Goal: Task Accomplishment & Management: Manage account settings

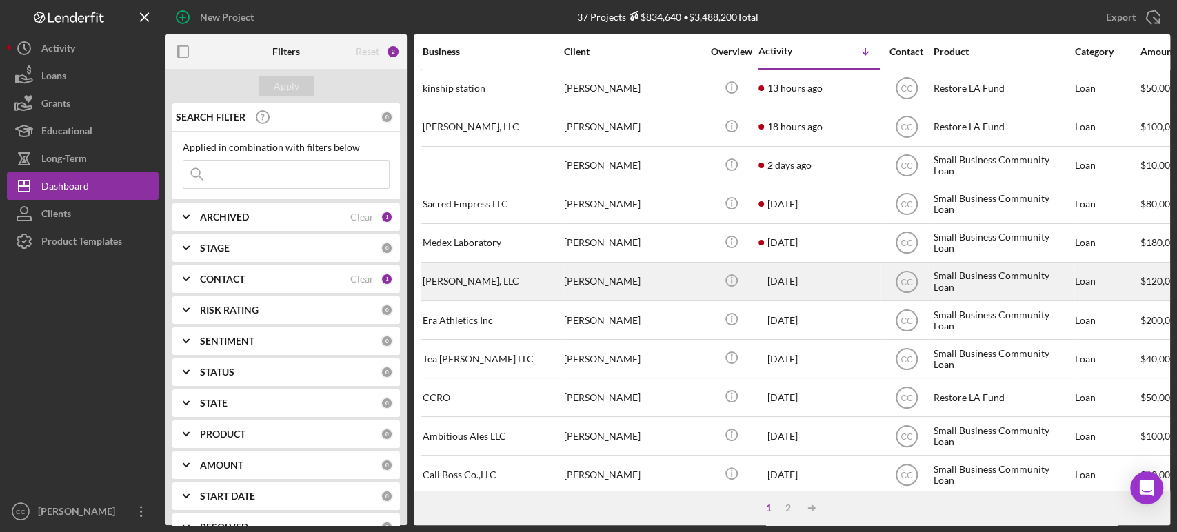
click at [519, 280] on div "[PERSON_NAME], LLC" at bounding box center [492, 281] width 138 height 37
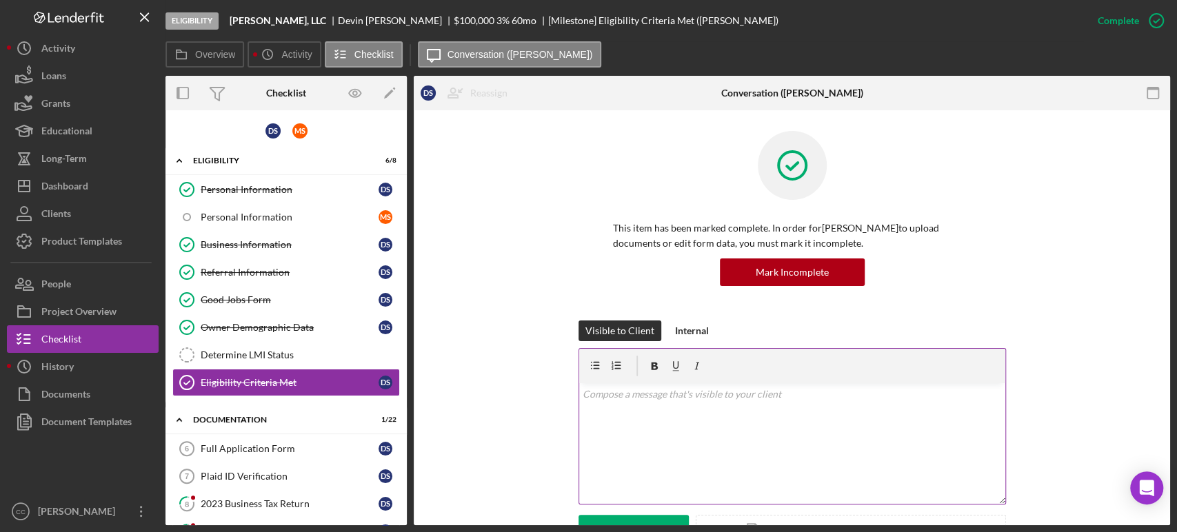
scroll to position [230, 0]
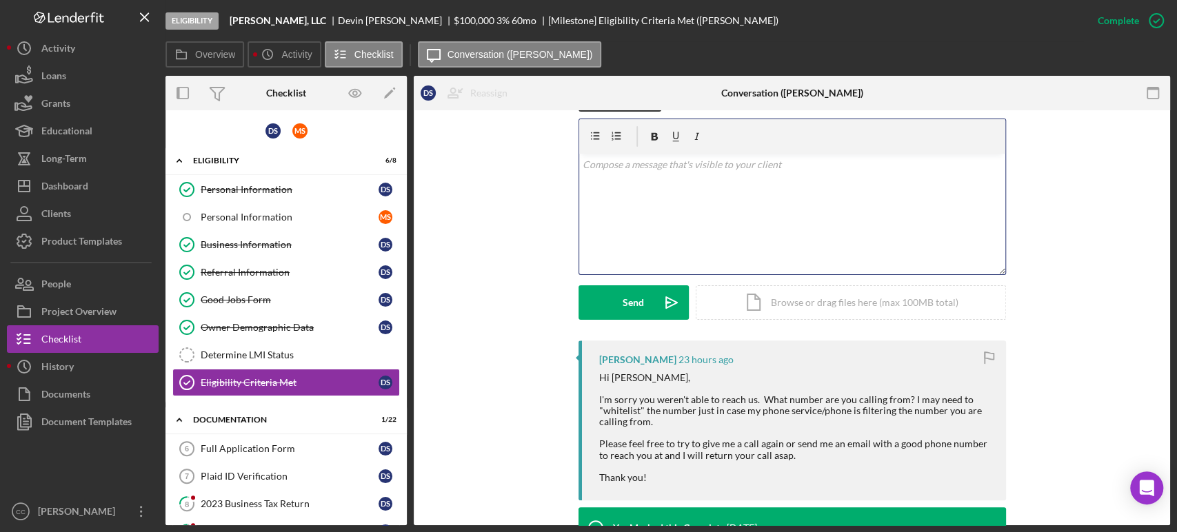
click at [772, 159] on p at bounding box center [792, 164] width 419 height 15
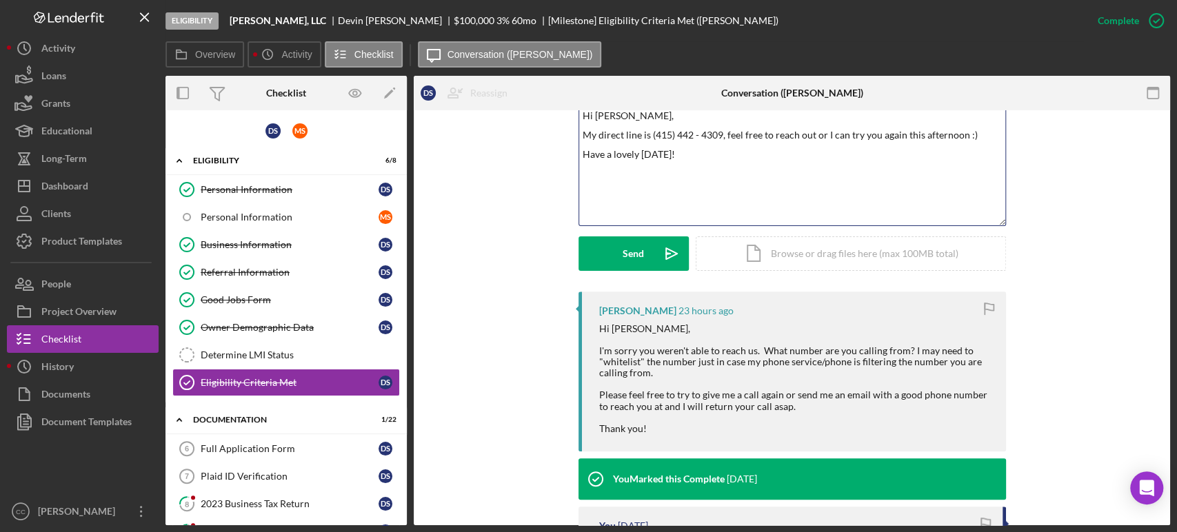
scroll to position [306, 0]
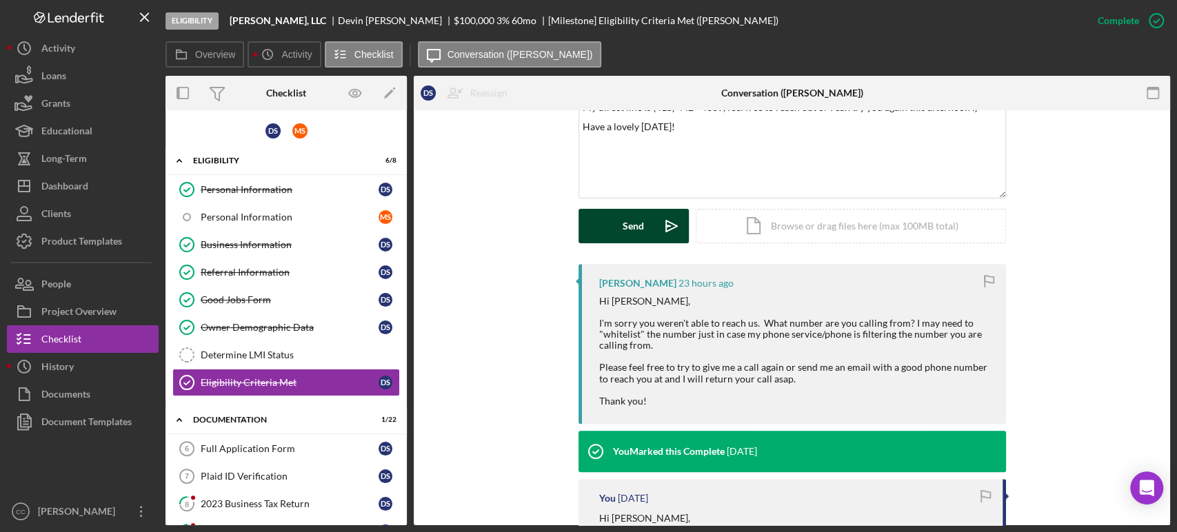
click at [657, 219] on icon "Icon/icon-invite-send" at bounding box center [671, 226] width 34 height 34
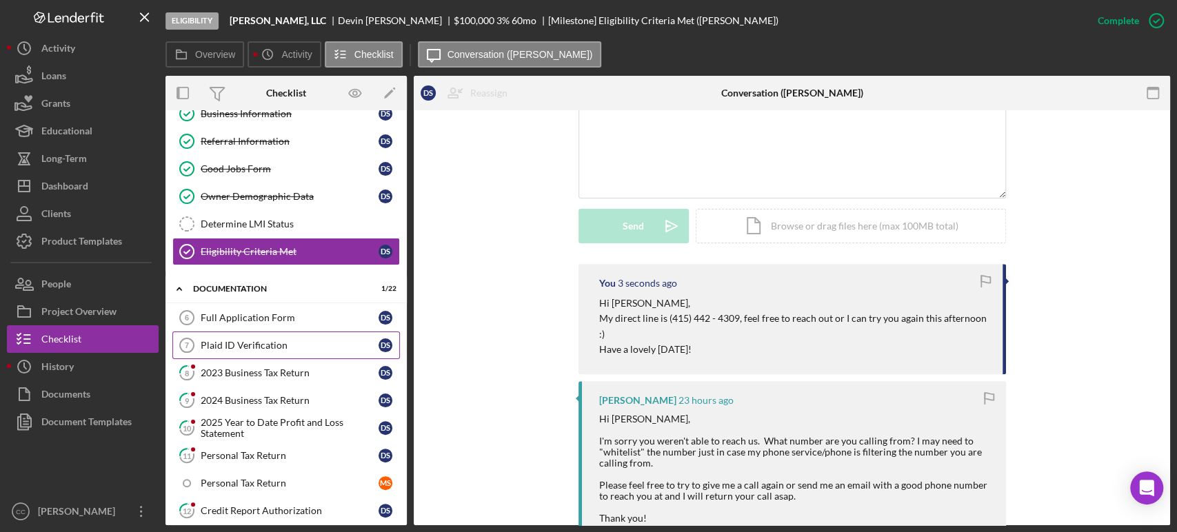
scroll to position [153, 0]
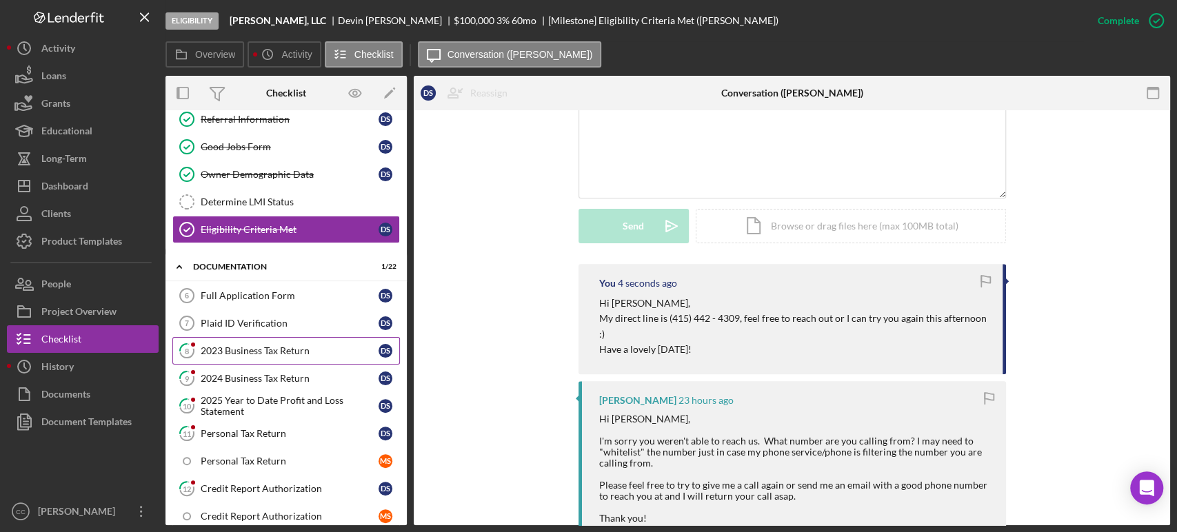
click at [243, 348] on div "2023 Business Tax Return" at bounding box center [290, 351] width 178 height 11
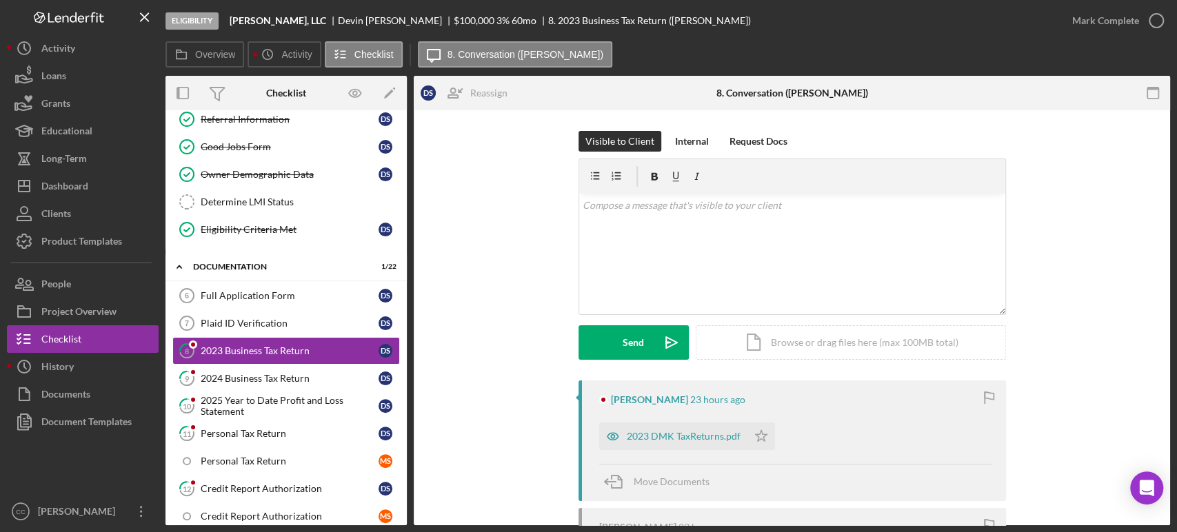
scroll to position [77, 0]
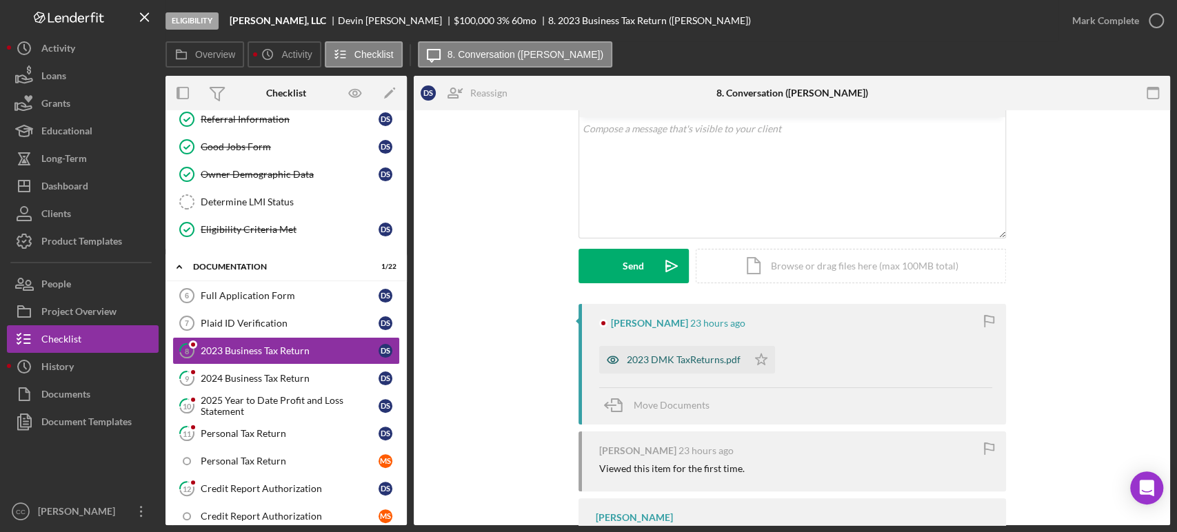
click at [662, 363] on div "2023 DMK TaxReturns.pdf" at bounding box center [684, 359] width 114 height 11
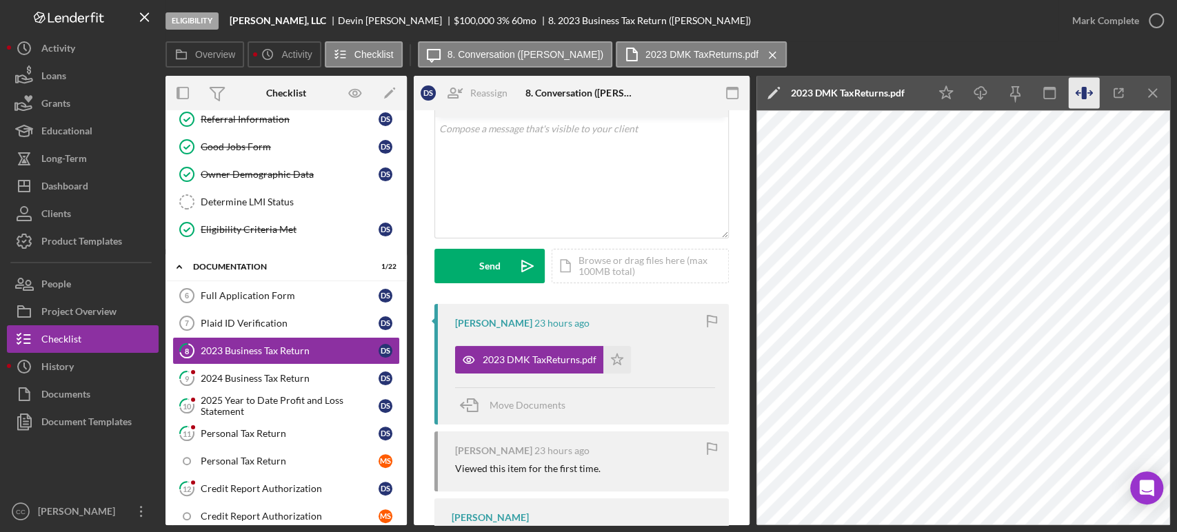
click at [1086, 81] on icon "button" at bounding box center [1084, 93] width 31 height 31
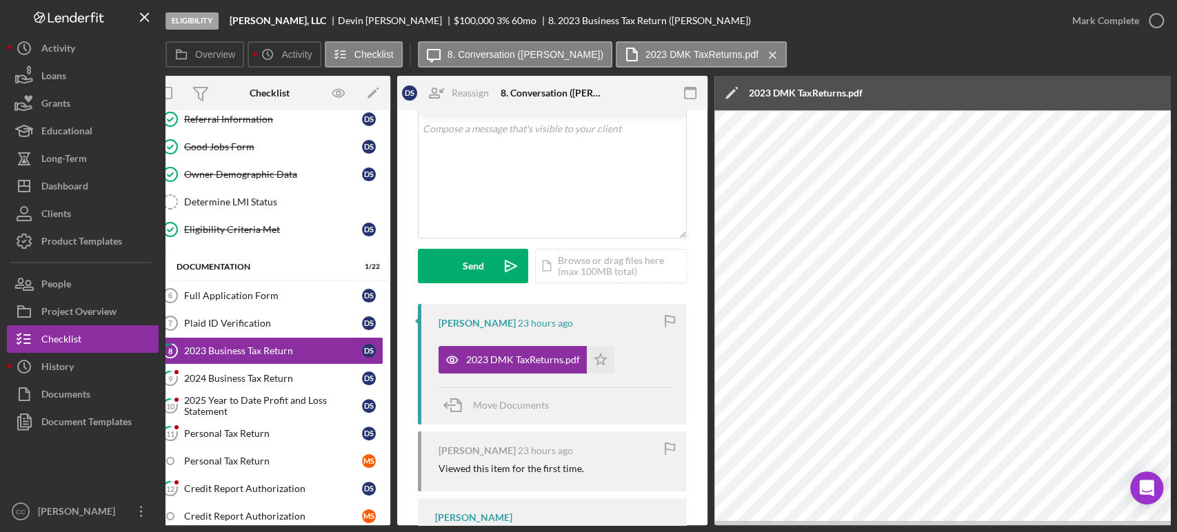
scroll to position [0, 0]
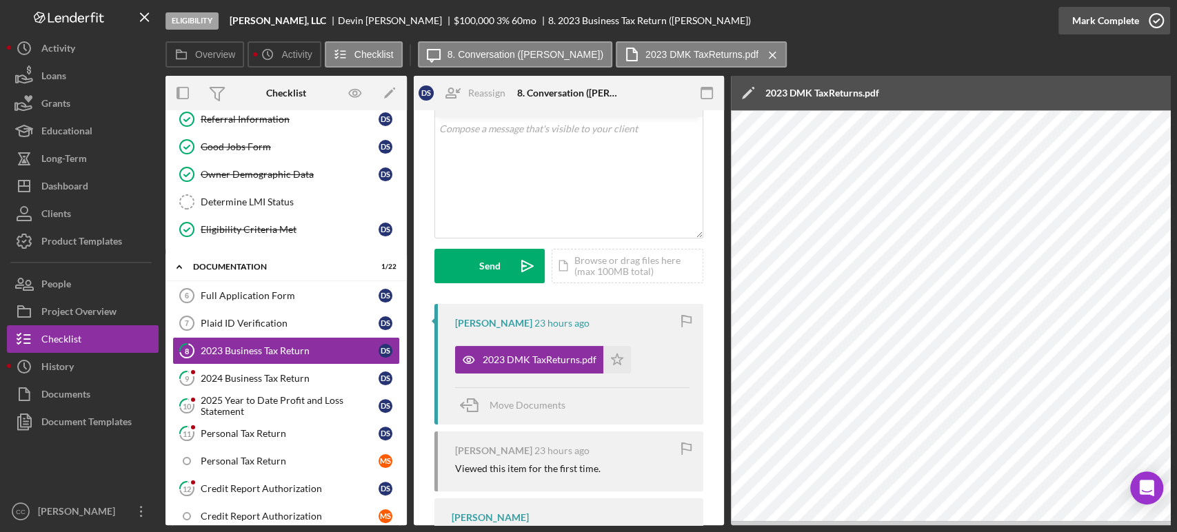
click at [1121, 13] on div "Mark Complete" at bounding box center [1105, 21] width 67 height 28
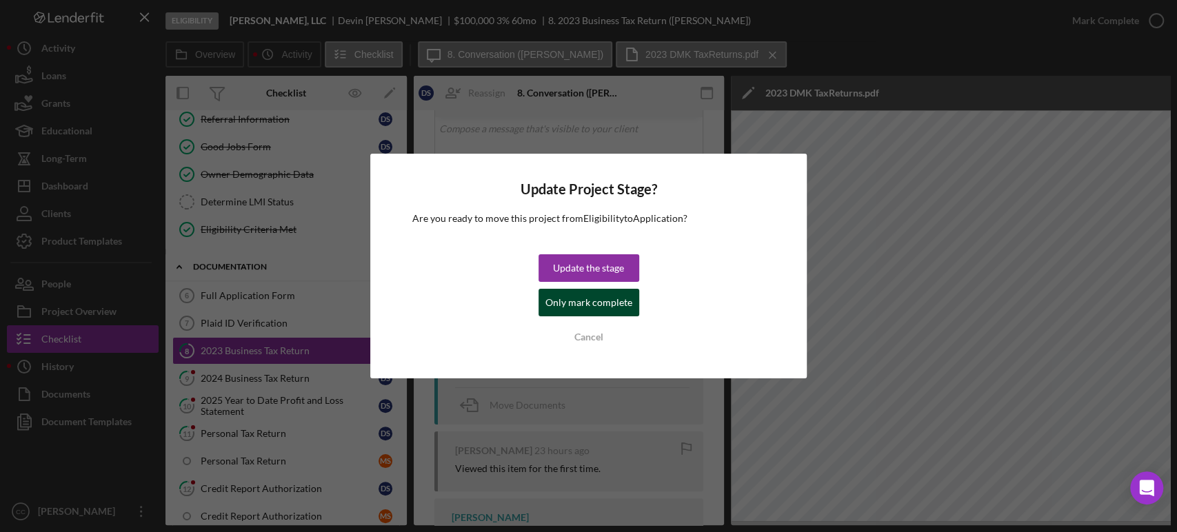
click at [615, 312] on div "Only mark complete" at bounding box center [589, 303] width 87 height 28
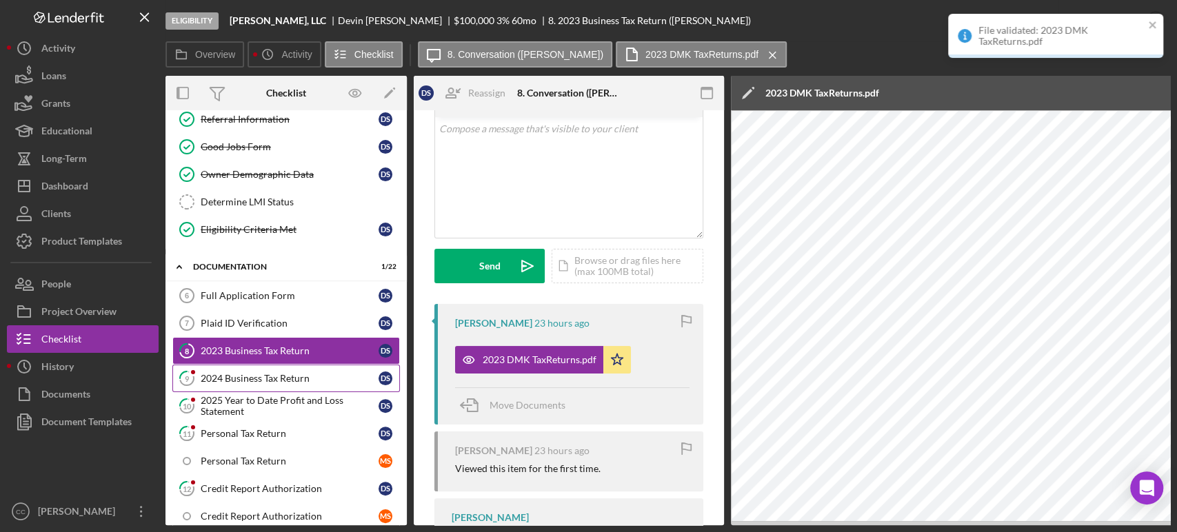
scroll to position [281, 0]
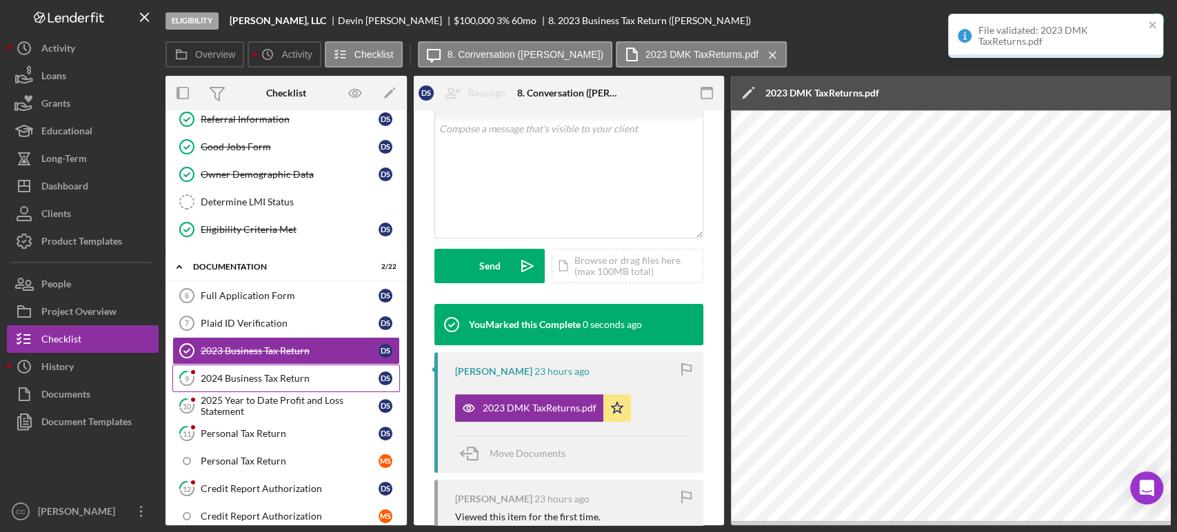
click at [279, 378] on div "2024 Business Tax Return" at bounding box center [290, 378] width 178 height 11
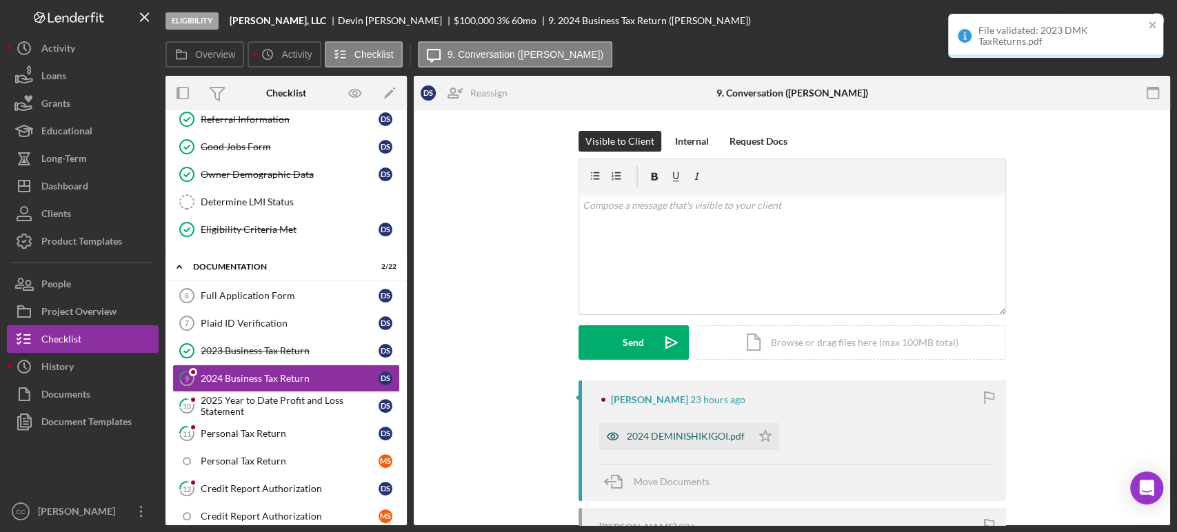
click at [667, 423] on div "2024 DEMINISHIKIGOI.pdf" at bounding box center [675, 437] width 152 height 28
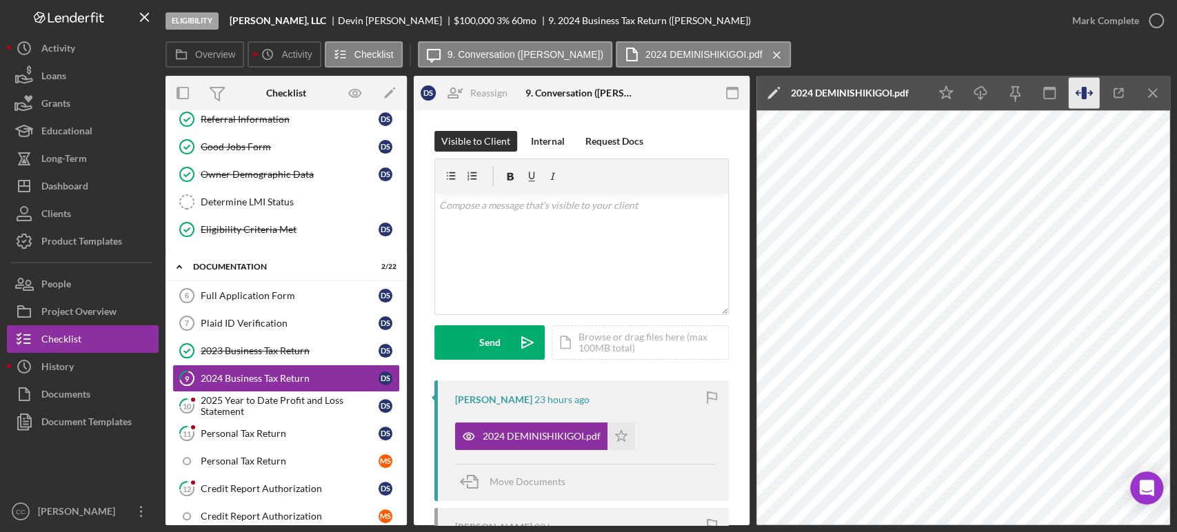
click at [1080, 92] on icon "button" at bounding box center [1084, 93] width 31 height 31
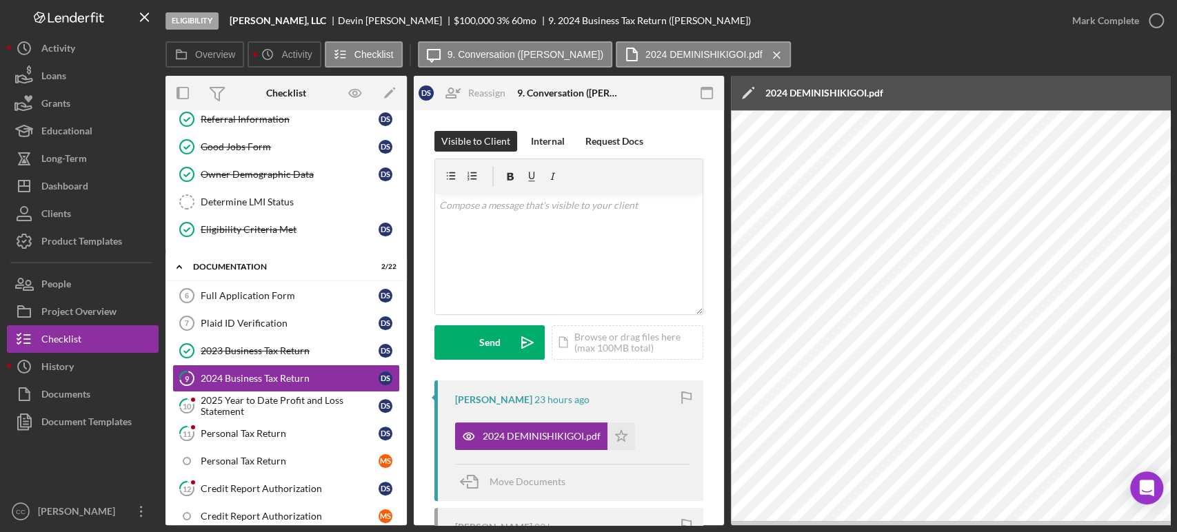
scroll to position [0, 388]
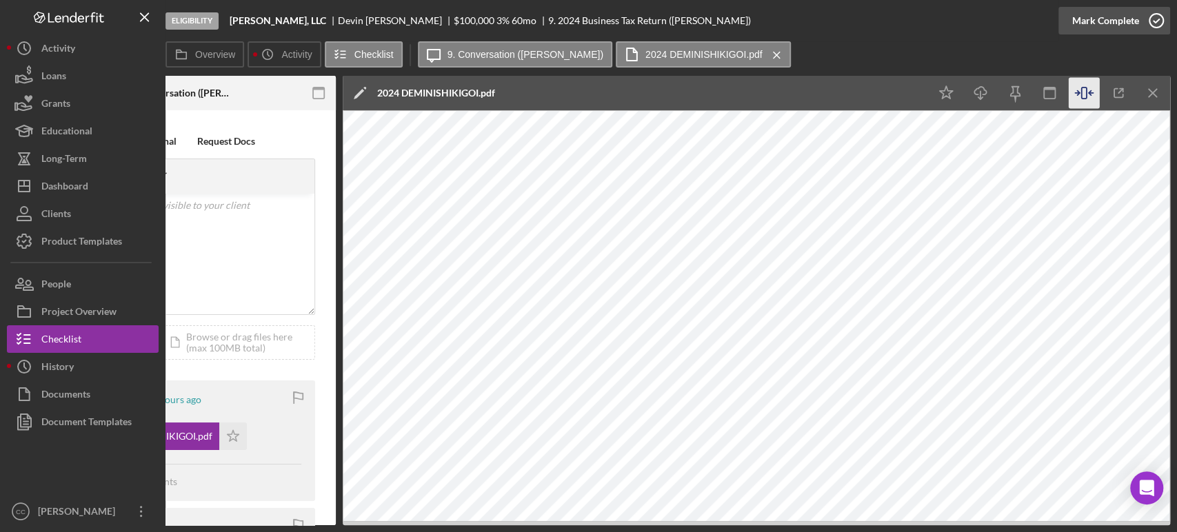
click at [1149, 23] on icon "button" at bounding box center [1156, 20] width 34 height 34
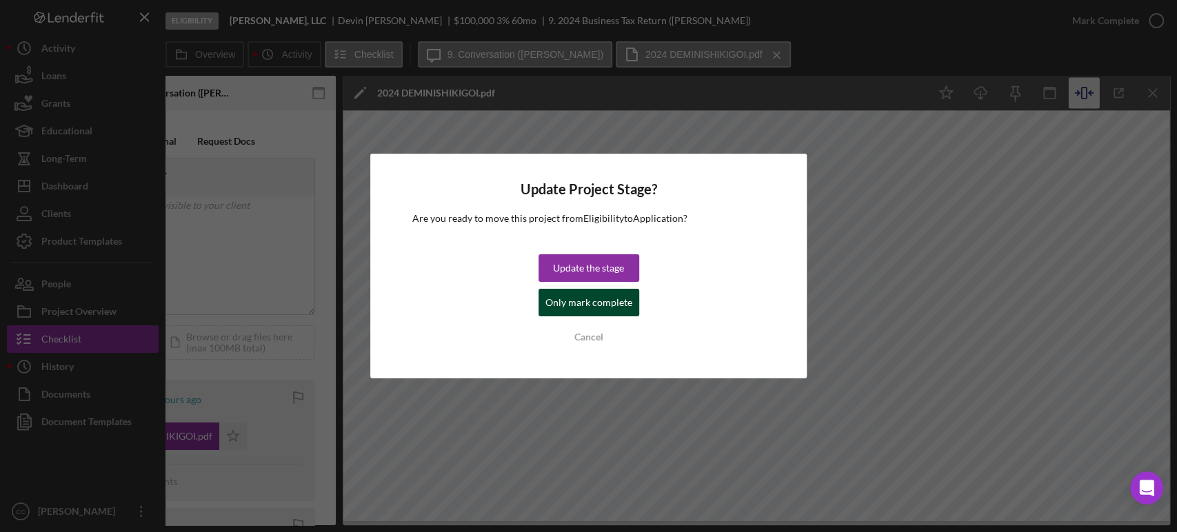
click at [579, 308] on div "Only mark complete" at bounding box center [589, 303] width 87 height 28
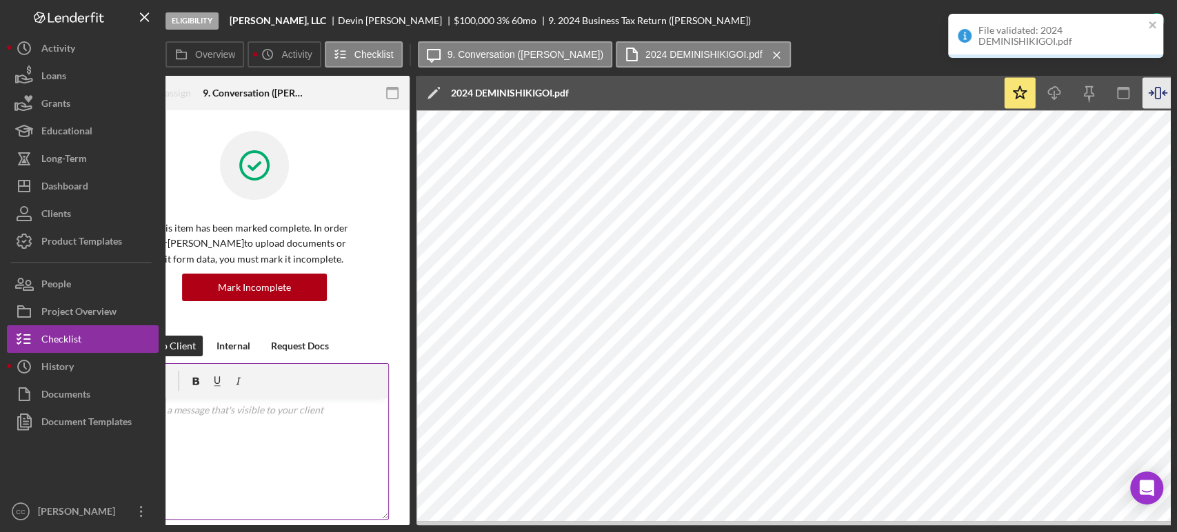
scroll to position [0, 0]
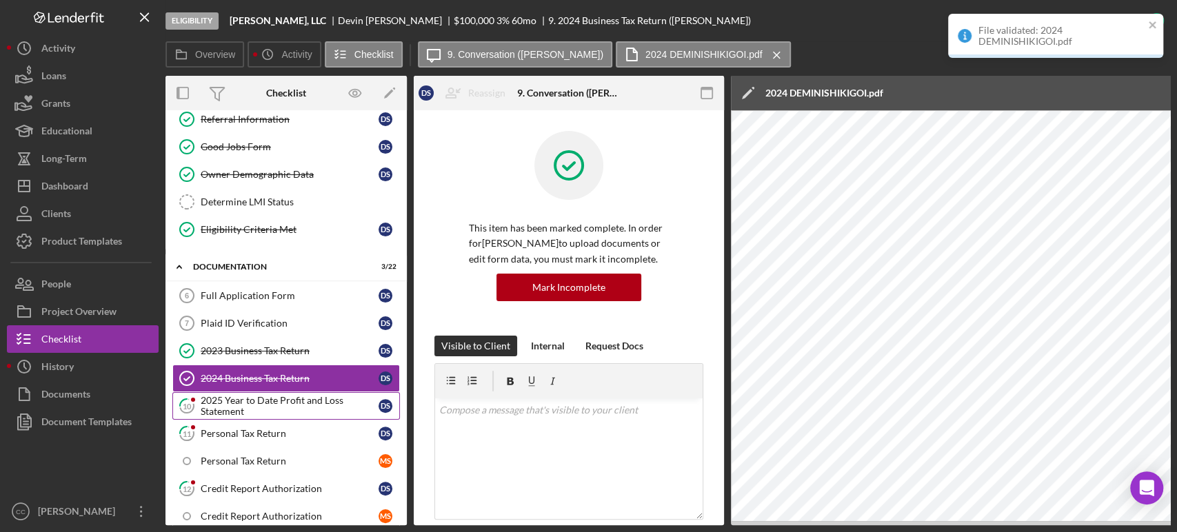
click at [296, 409] on div "2025 Year to Date Profit and Loss Statement" at bounding box center [290, 406] width 178 height 22
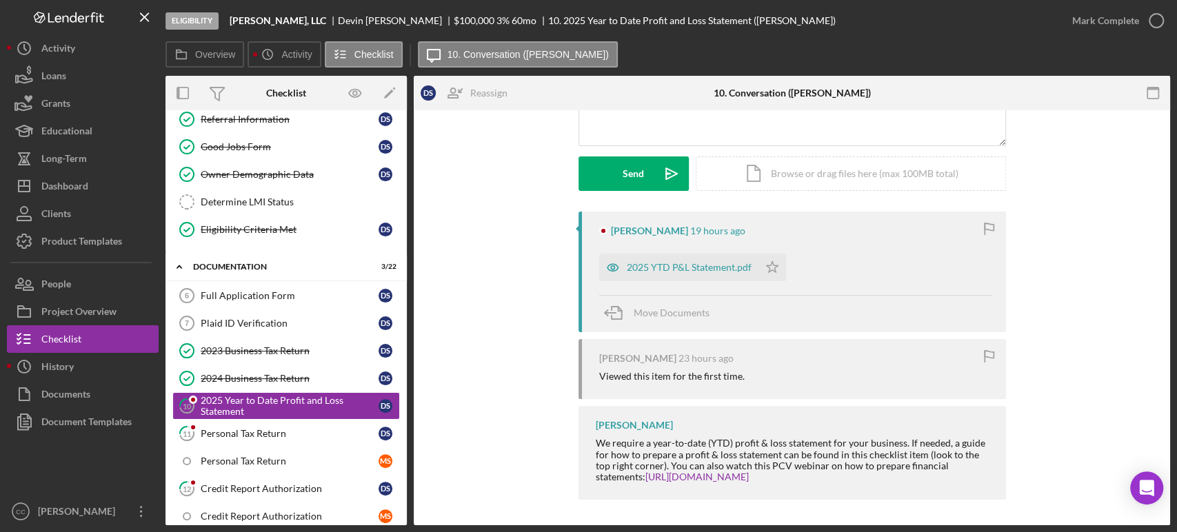
scroll to position [170, 0]
click at [702, 269] on div "2025 YTD P&L Statement.pdf" at bounding box center [689, 266] width 125 height 11
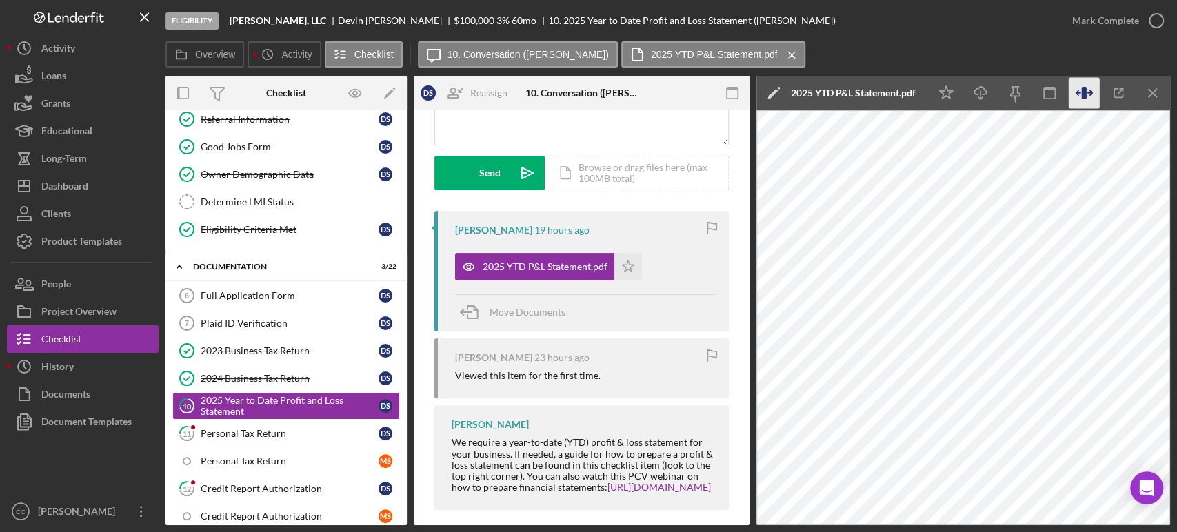
click at [1096, 98] on icon "button" at bounding box center [1084, 93] width 31 height 31
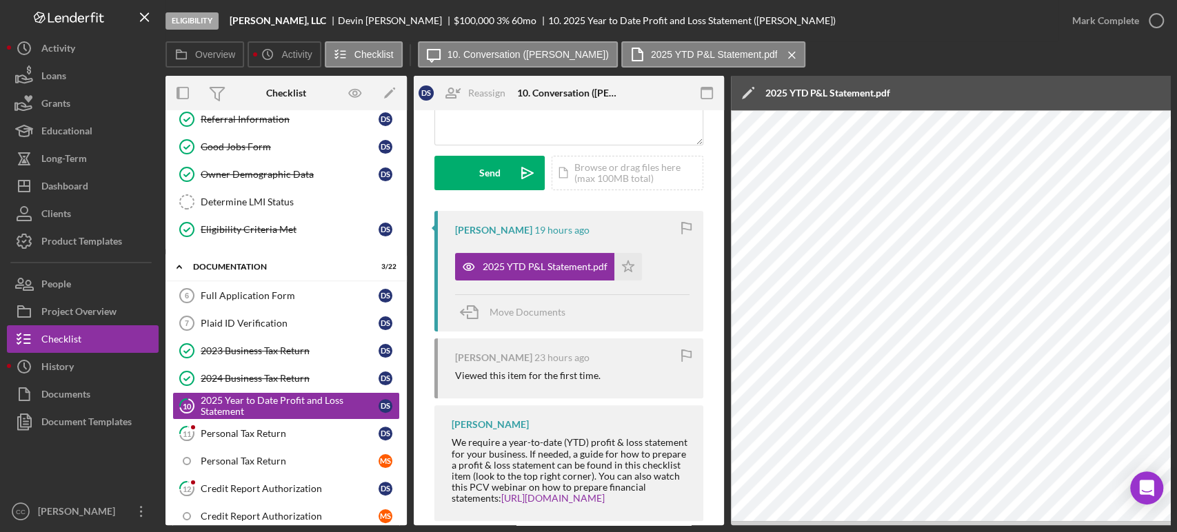
scroll to position [0, 388]
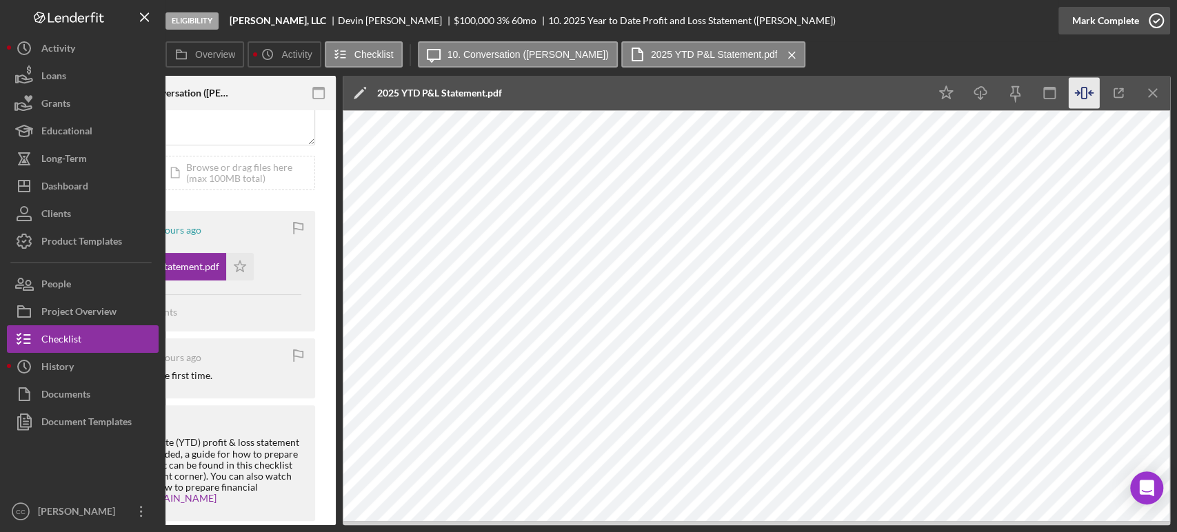
click at [1126, 21] on div "Mark Complete" at bounding box center [1105, 21] width 67 height 28
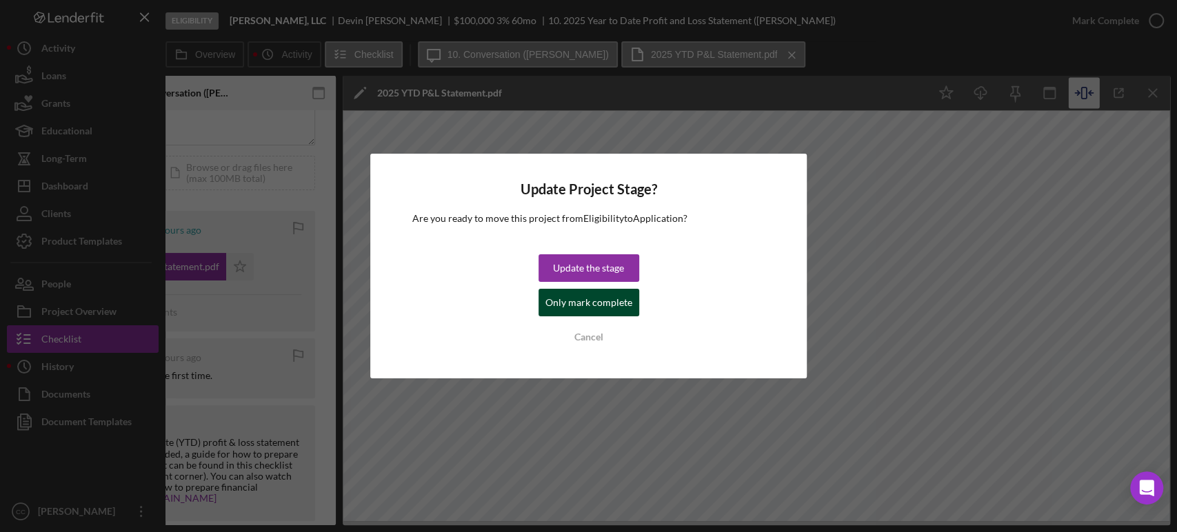
click at [604, 302] on div "Only mark complete" at bounding box center [589, 303] width 87 height 28
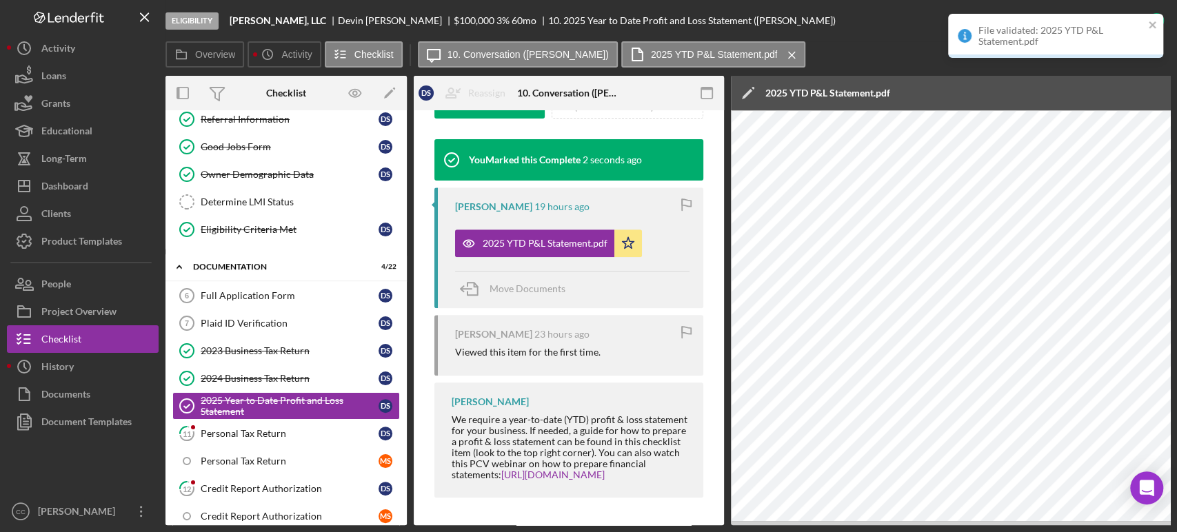
scroll to position [460, 0]
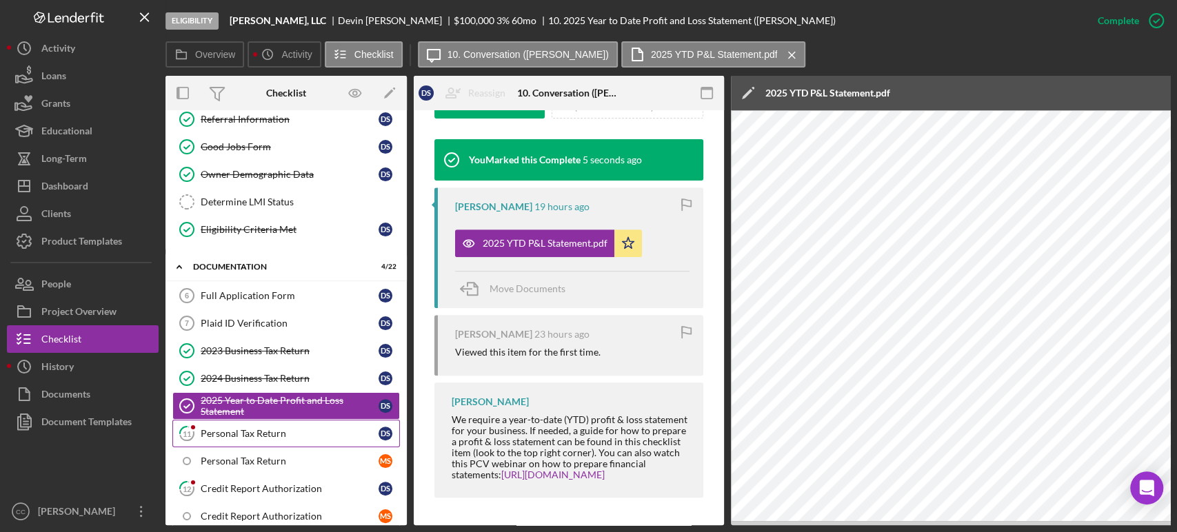
click at [289, 441] on link "11 Personal Tax Return D S" at bounding box center [286, 434] width 228 height 28
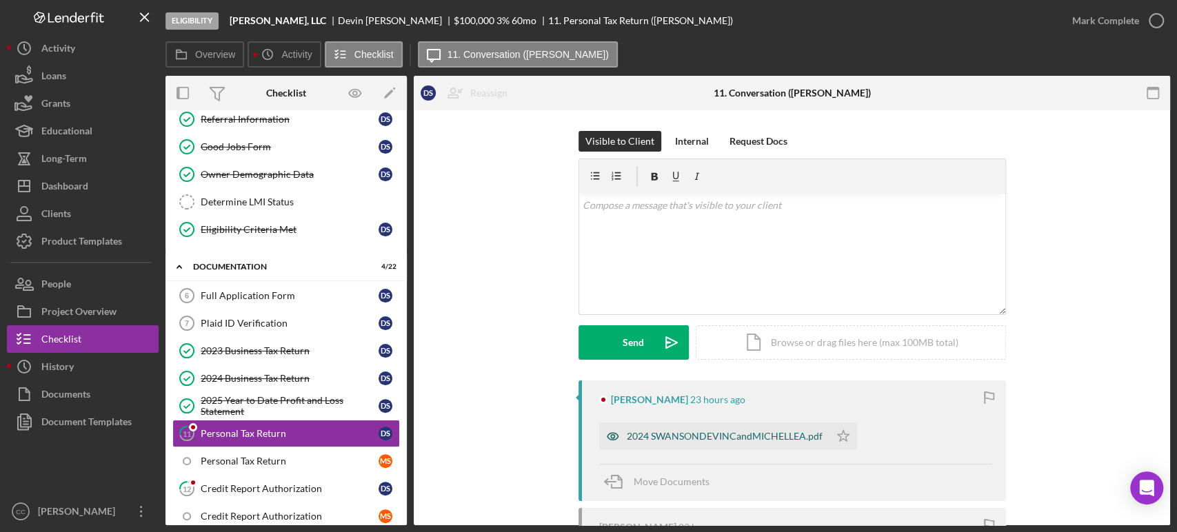
click at [723, 441] on div "2024 SWANSONDEVINCandMICHELLEA.pdf" at bounding box center [725, 436] width 196 height 11
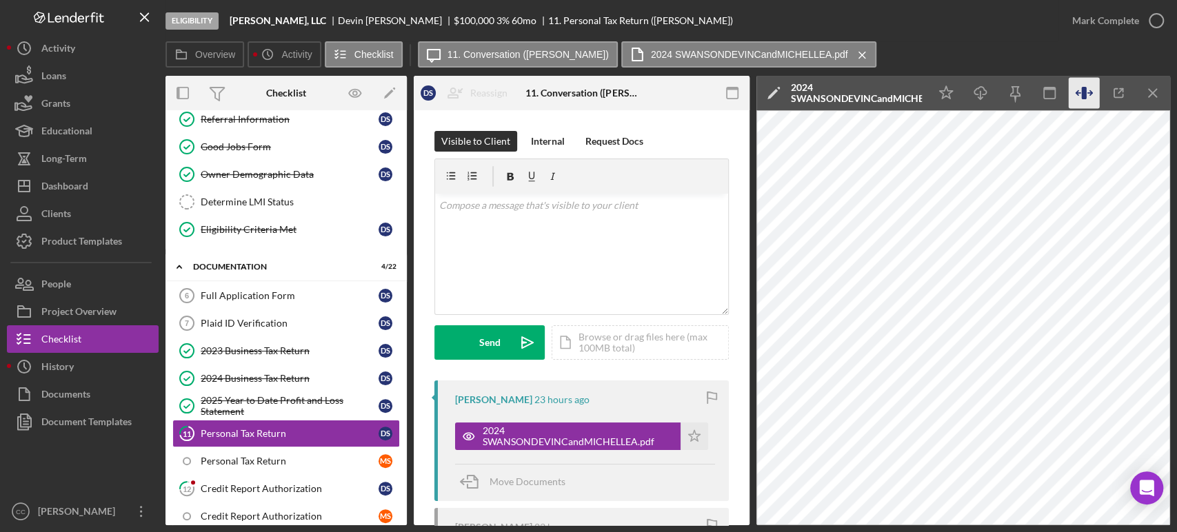
click at [1087, 90] on icon "button" at bounding box center [1084, 93] width 31 height 31
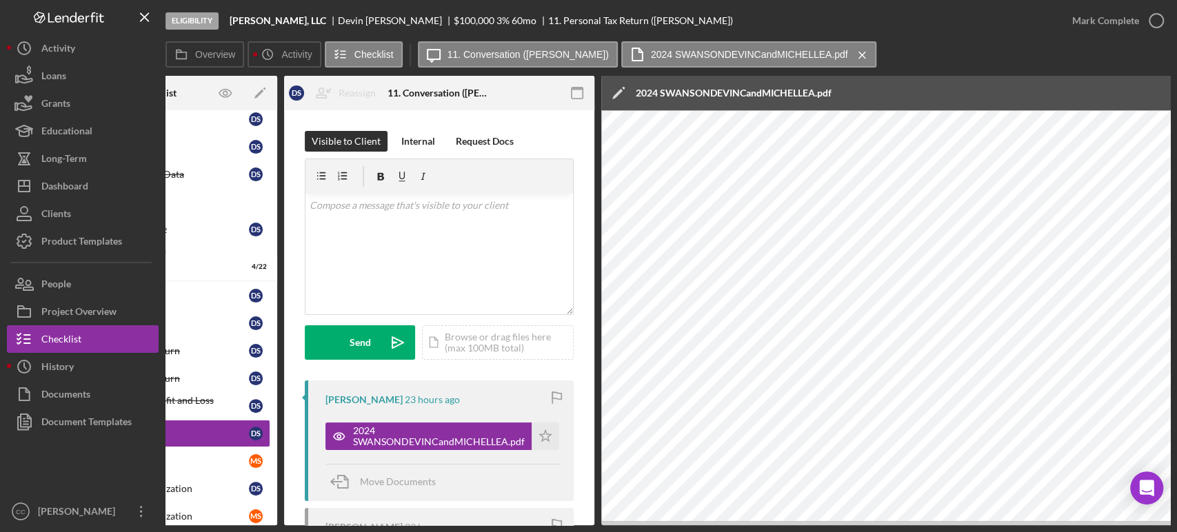
scroll to position [0, 388]
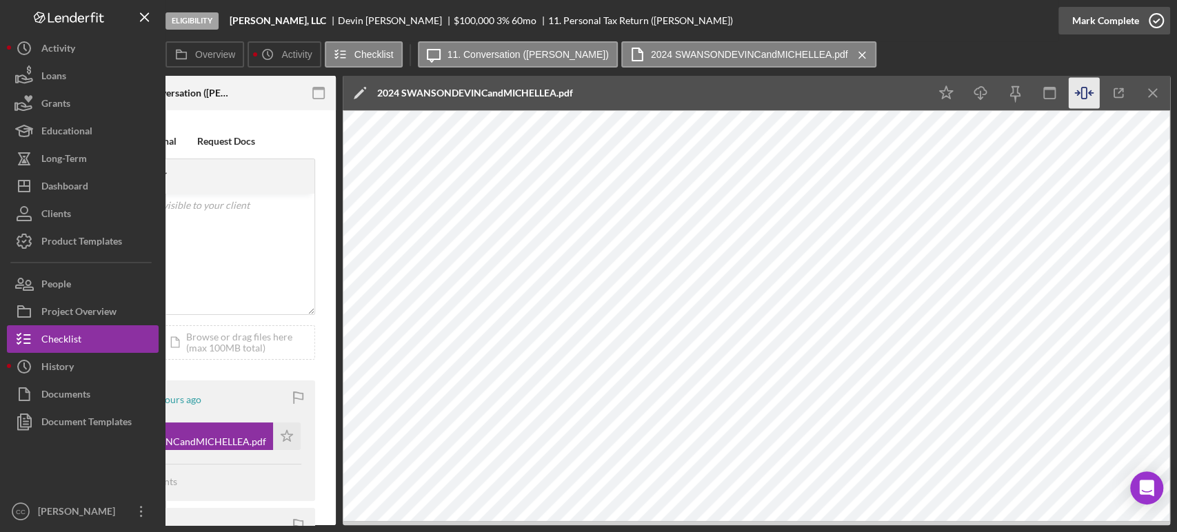
click at [1148, 17] on icon "button" at bounding box center [1156, 20] width 34 height 34
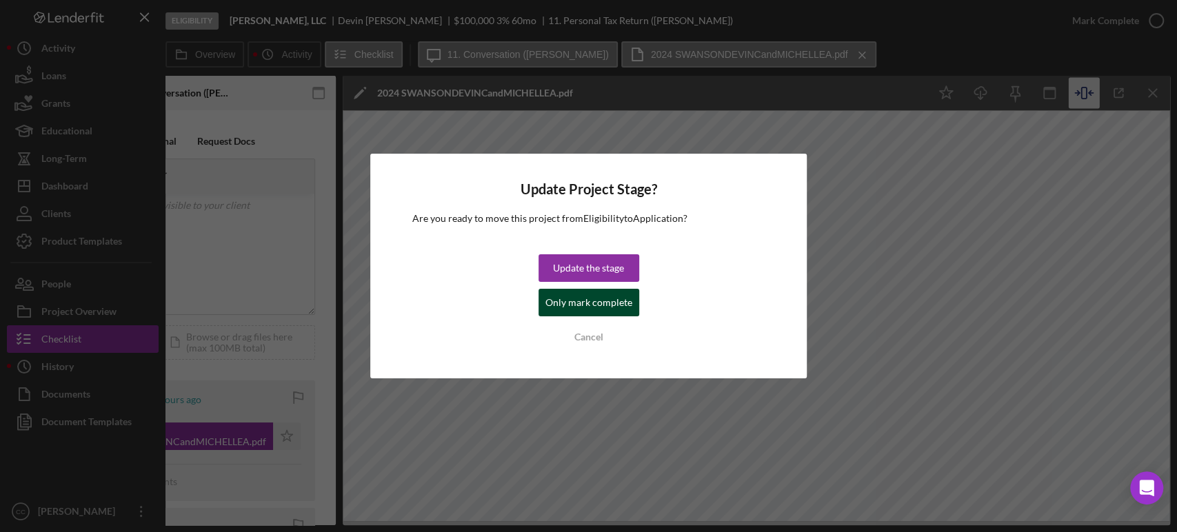
click at [586, 310] on div "Only mark complete" at bounding box center [589, 303] width 87 height 28
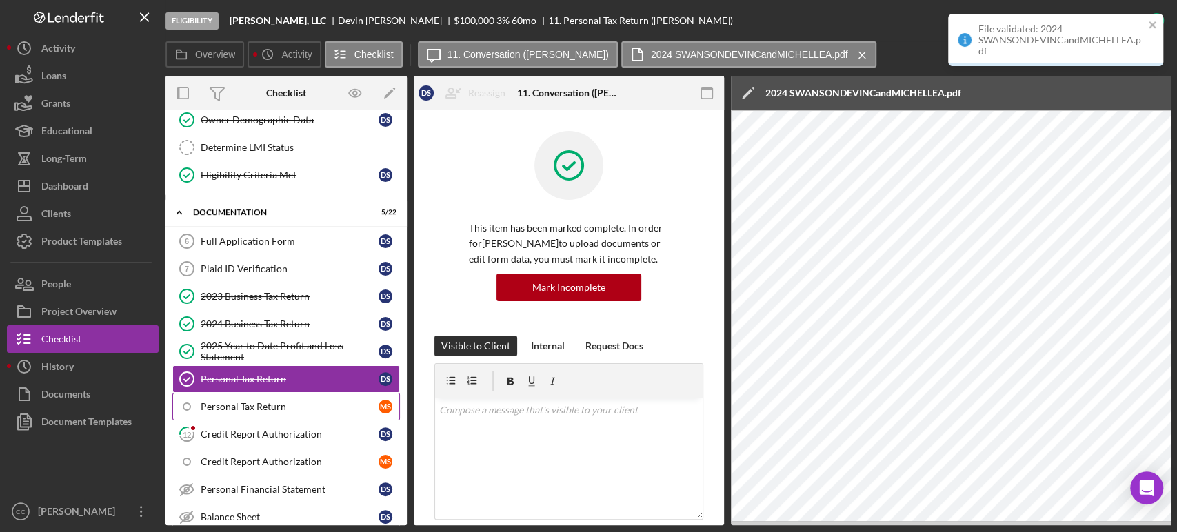
scroll to position [306, 0]
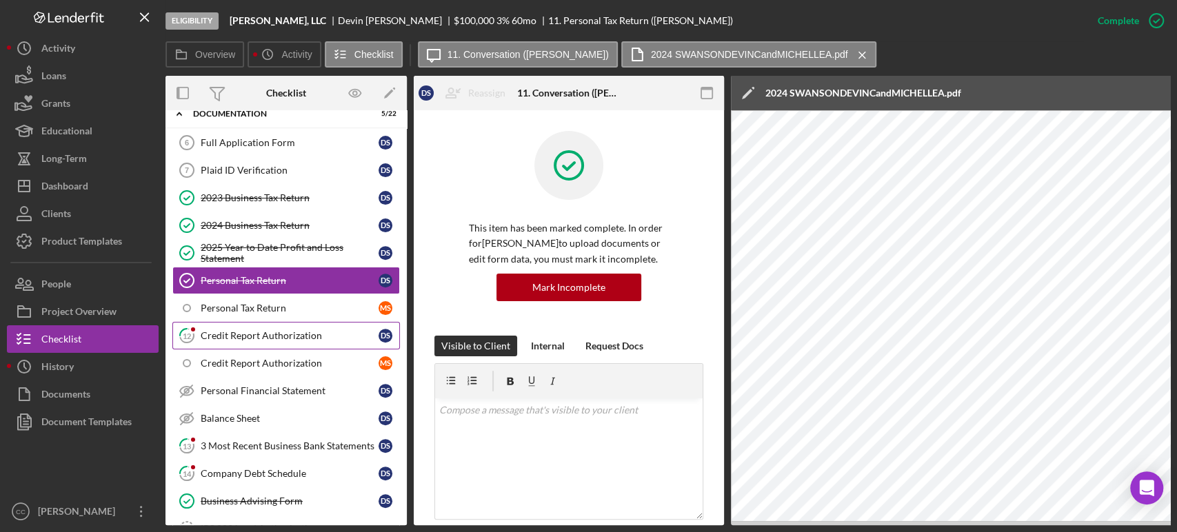
click at [281, 337] on div "Credit Report Authorization" at bounding box center [290, 335] width 178 height 11
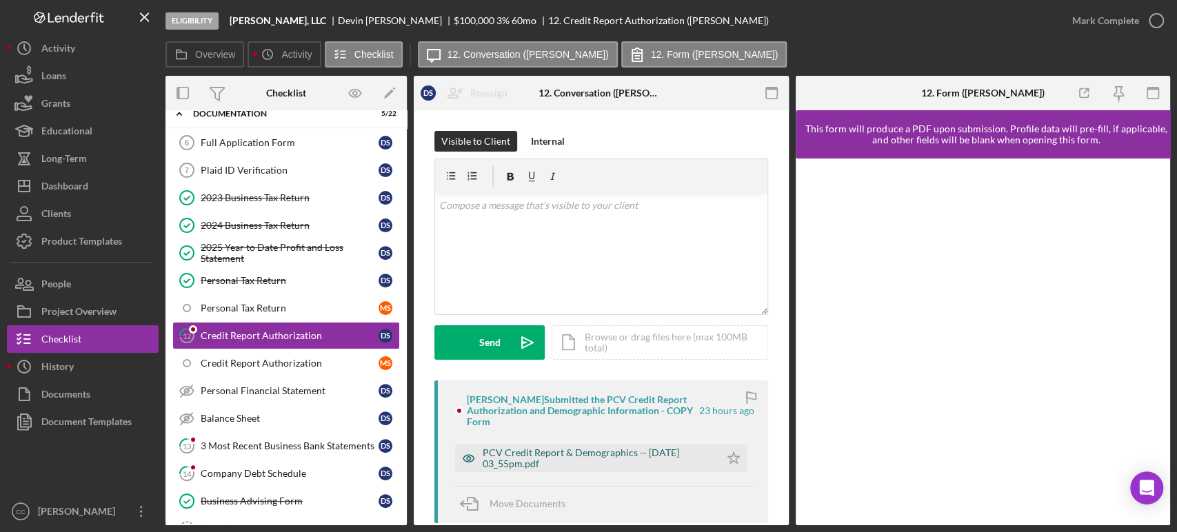
click at [630, 464] on div "PCV Credit Report & Demographics -- [DATE] 03_55pm.pdf" at bounding box center [598, 459] width 230 height 22
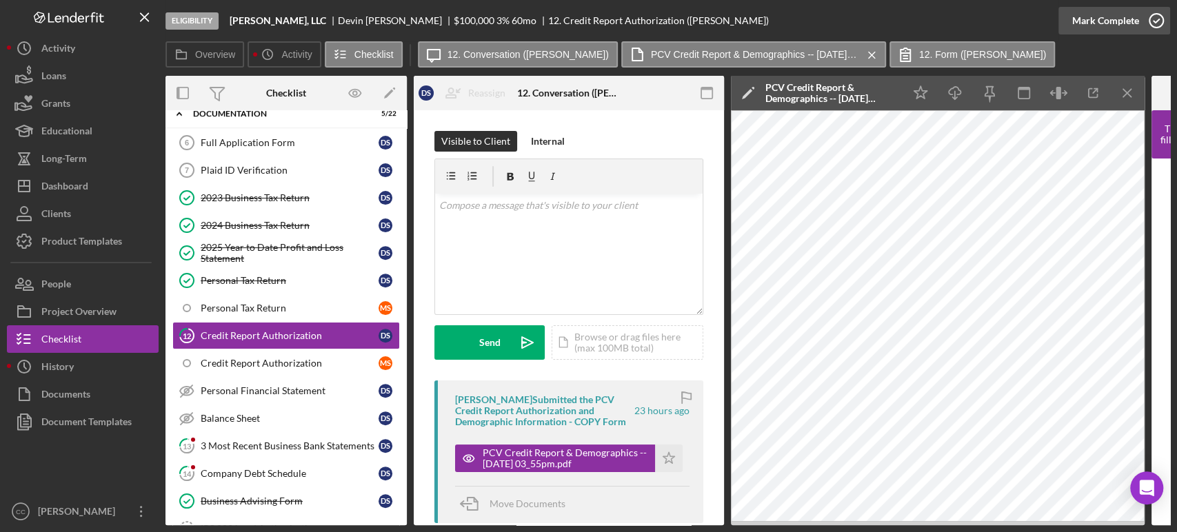
click at [1110, 15] on div "Mark Complete" at bounding box center [1105, 21] width 67 height 28
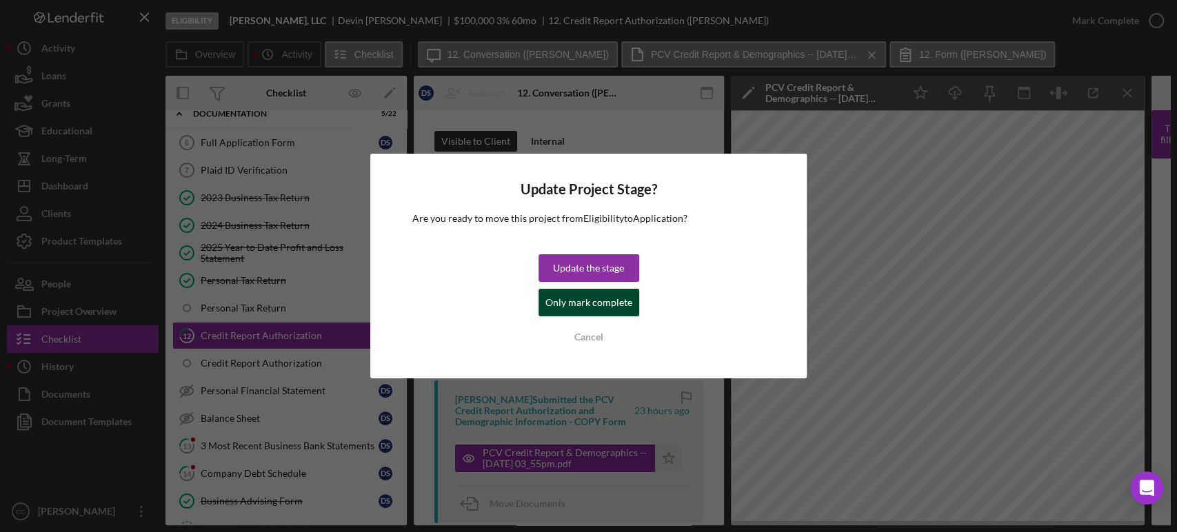
click at [562, 311] on div "Only mark complete" at bounding box center [589, 303] width 87 height 28
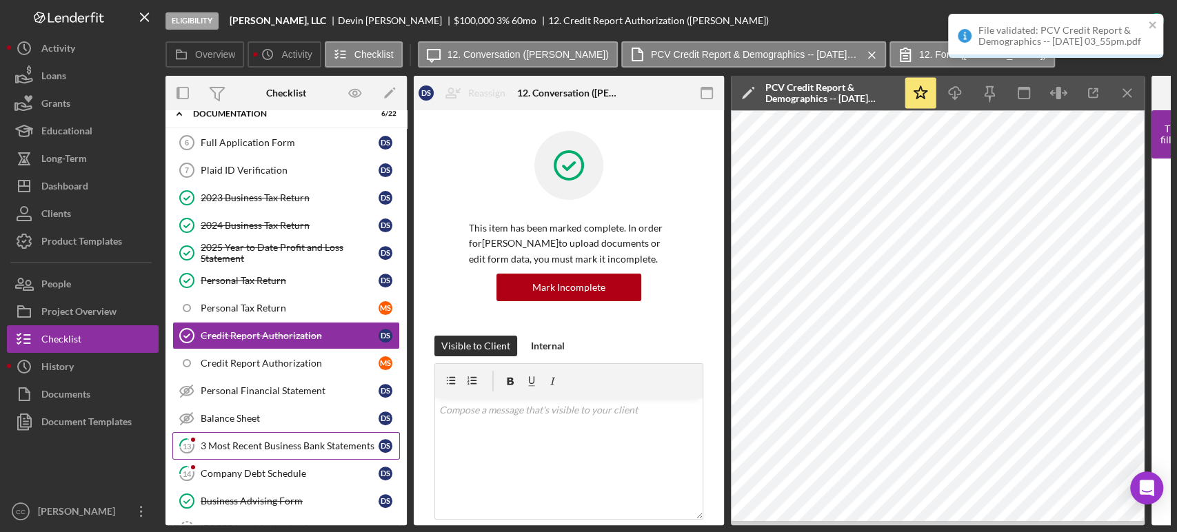
click at [268, 442] on div "3 Most Recent Business Bank Statements" at bounding box center [290, 446] width 178 height 11
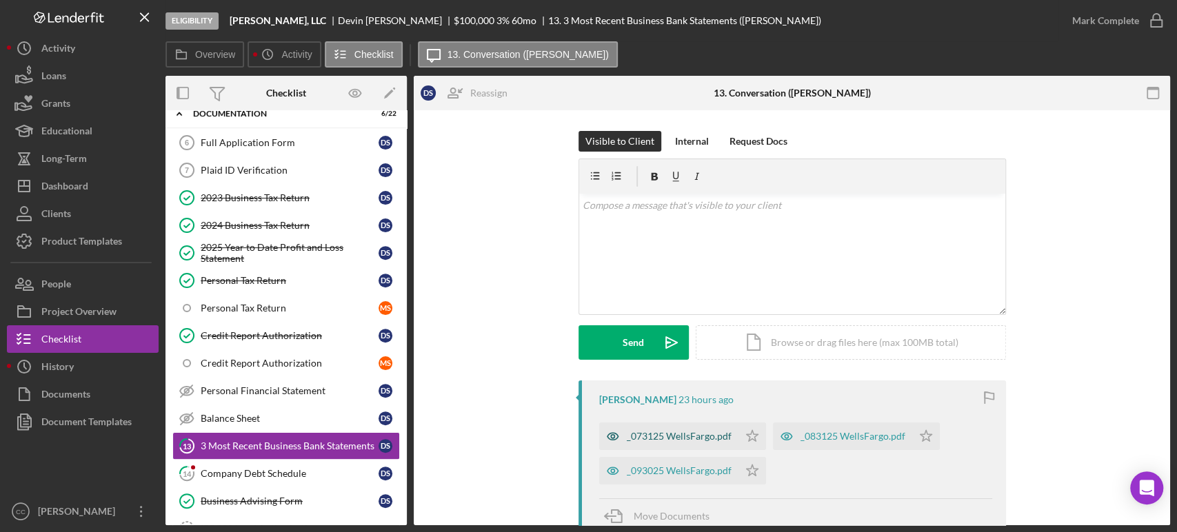
click at [712, 439] on div "_073125 WellsFargo.pdf" at bounding box center [679, 436] width 105 height 11
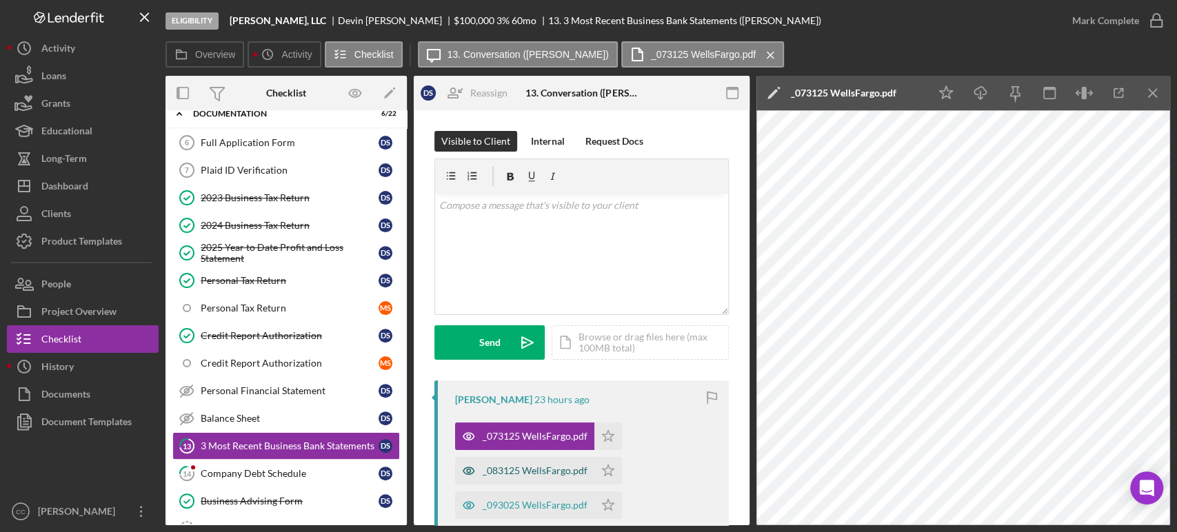
click at [516, 473] on div "_083125 WellsFargo.pdf" at bounding box center [535, 471] width 105 height 11
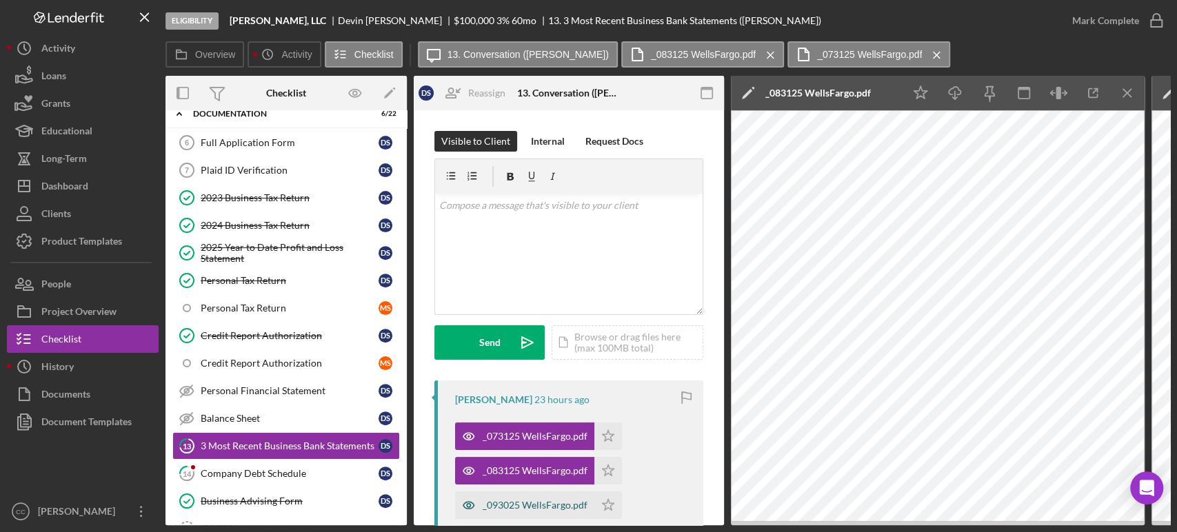
click at [510, 507] on div "_093025 WellsFargo.pdf" at bounding box center [535, 505] width 105 height 11
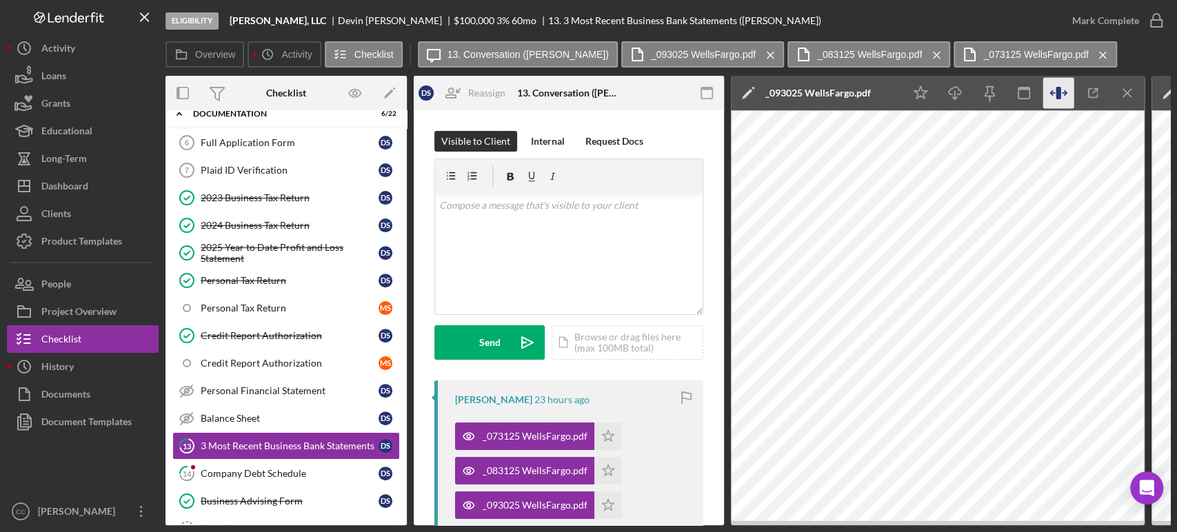
click at [1061, 94] on icon "button" at bounding box center [1058, 93] width 31 height 31
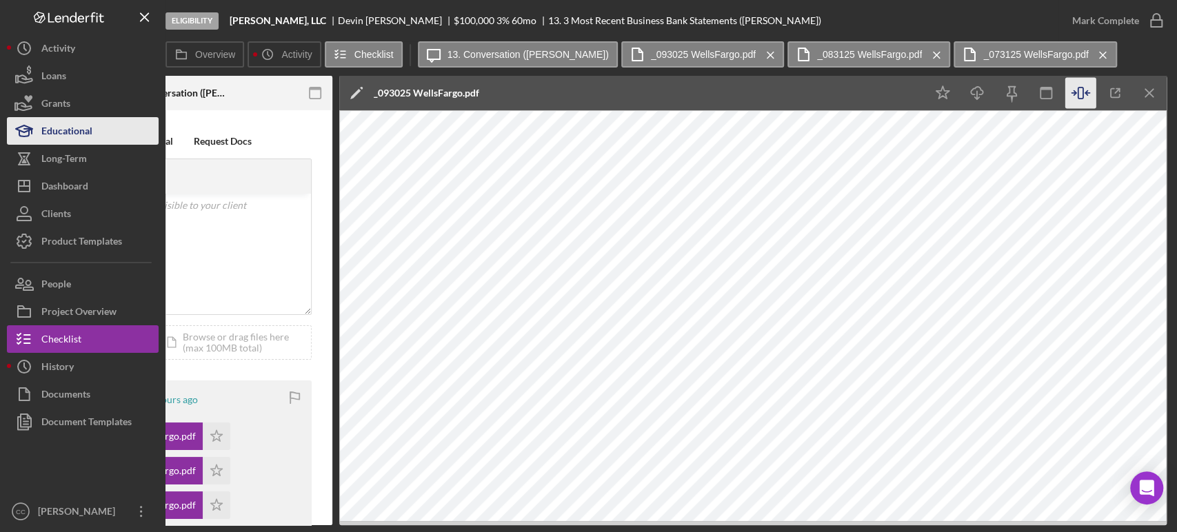
scroll to position [0, 383]
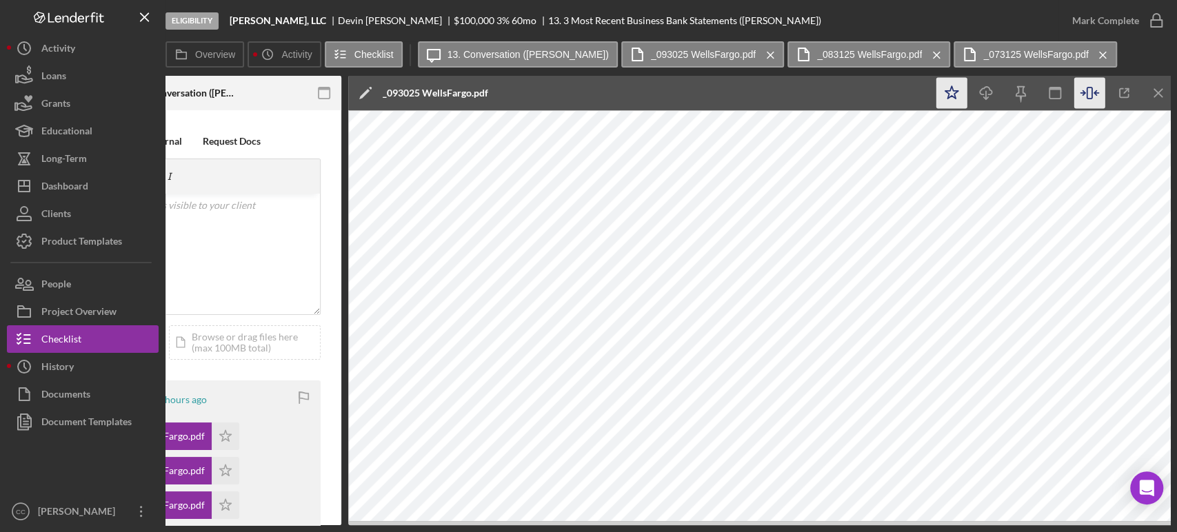
click at [957, 94] on icon "Icon/Star" at bounding box center [952, 93] width 31 height 31
click at [1163, 93] on icon "Icon/Menu Close" at bounding box center [1158, 93] width 31 height 31
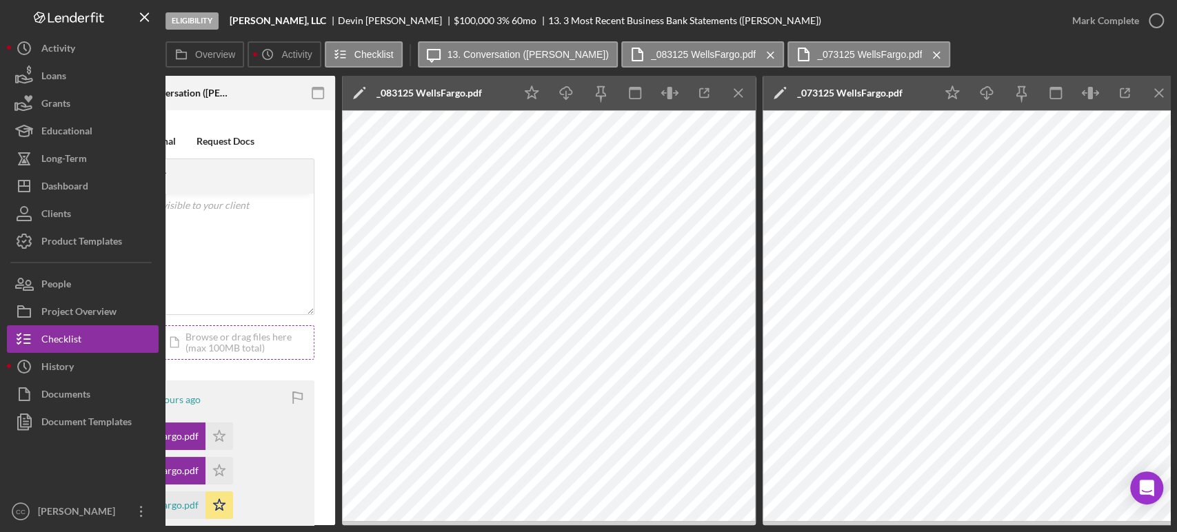
scroll to position [0, 395]
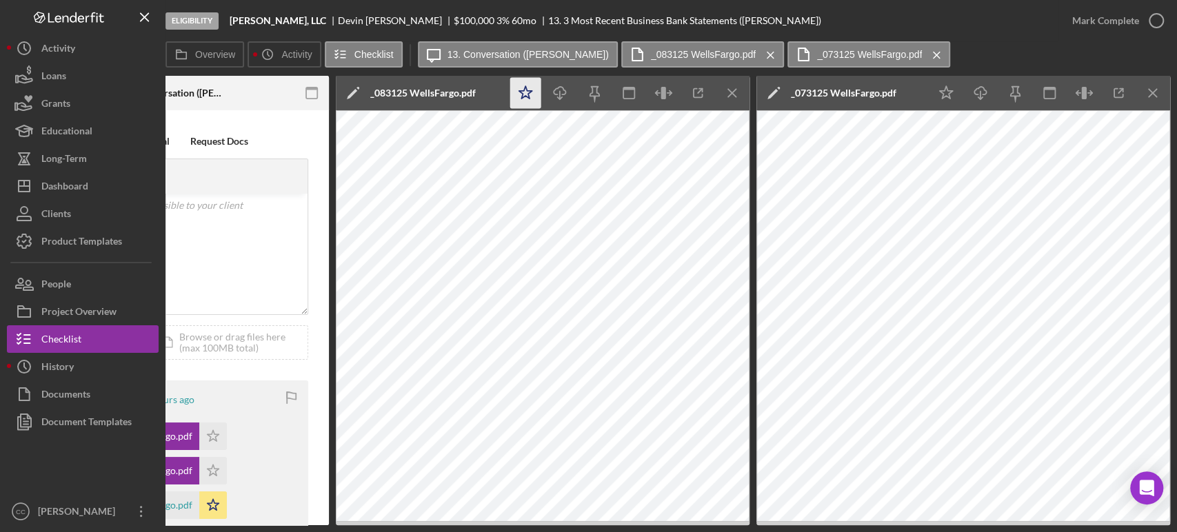
click at [530, 93] on icon "Icon/Star" at bounding box center [525, 93] width 31 height 31
click at [736, 95] on icon "Icon/Menu Close" at bounding box center [732, 93] width 31 height 31
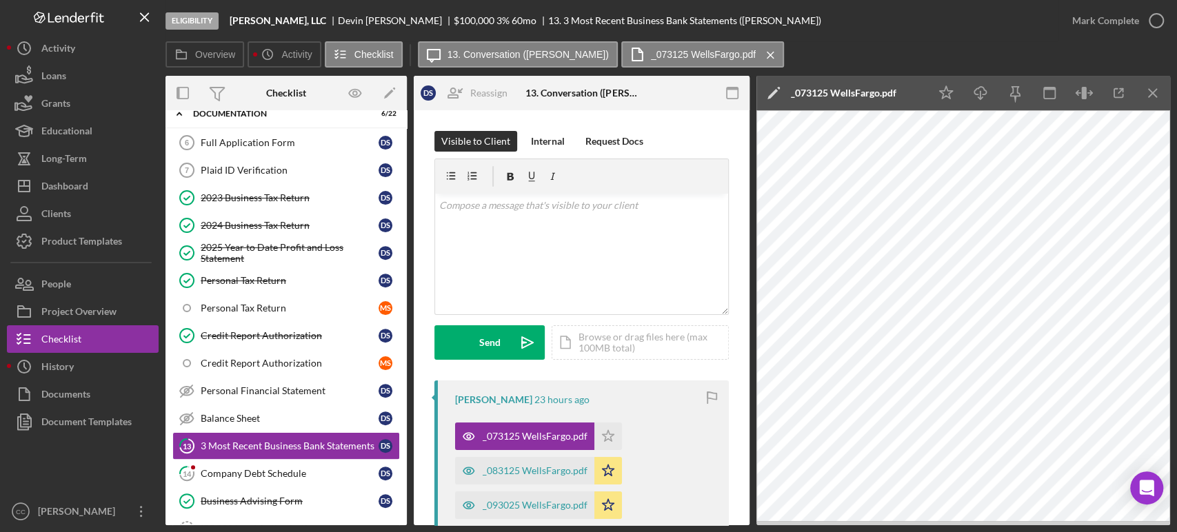
scroll to position [0, 0]
click at [1093, 90] on icon "button" at bounding box center [1084, 93] width 31 height 31
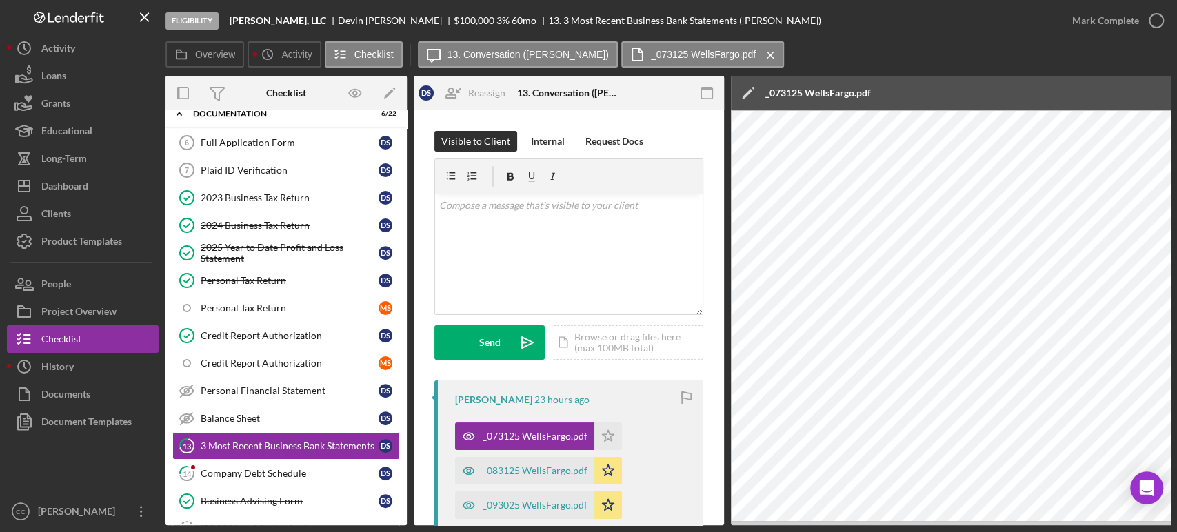
scroll to position [0, 388]
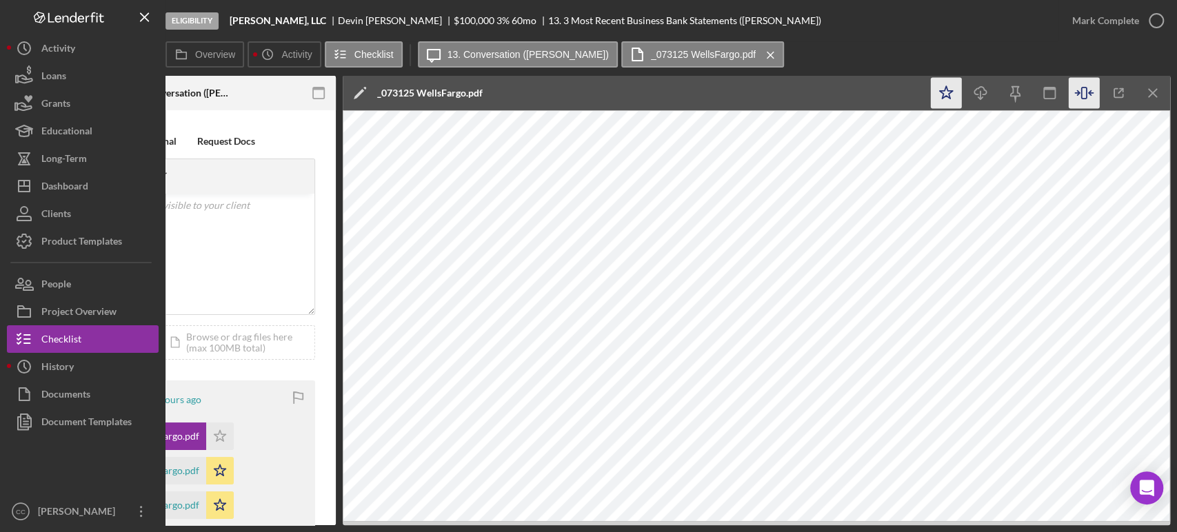
click at [947, 98] on icon "Icon/Star" at bounding box center [946, 93] width 31 height 31
click at [1142, 25] on icon "button" at bounding box center [1156, 20] width 34 height 34
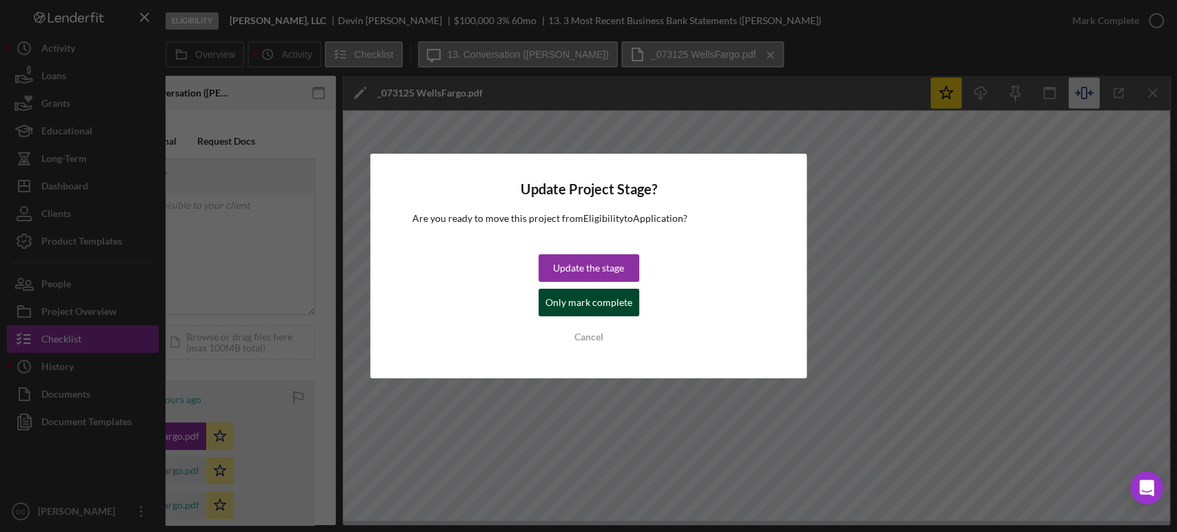
click at [616, 304] on div "Only mark complete" at bounding box center [589, 303] width 87 height 28
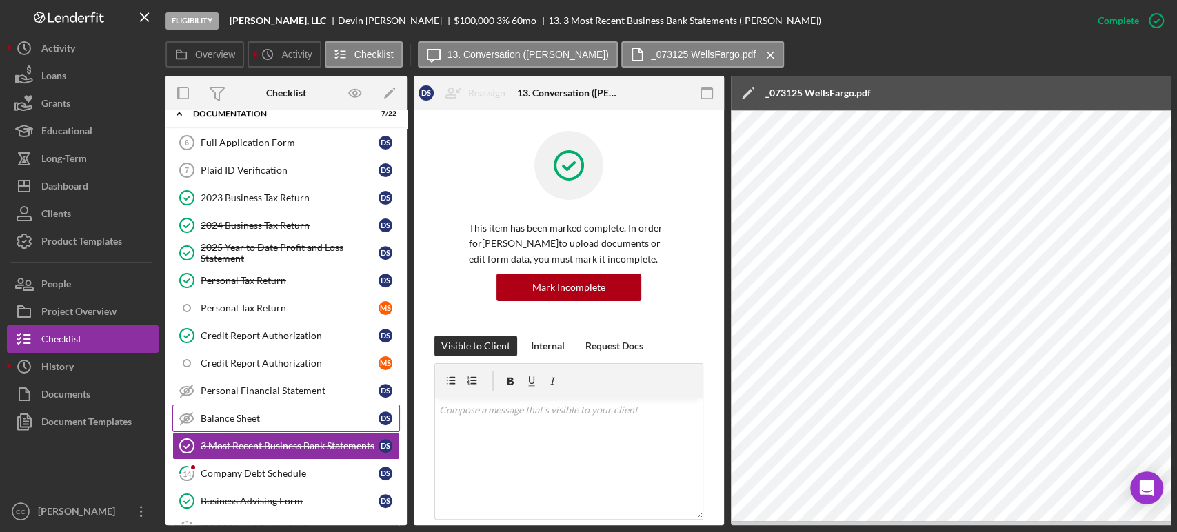
scroll to position [383, 0]
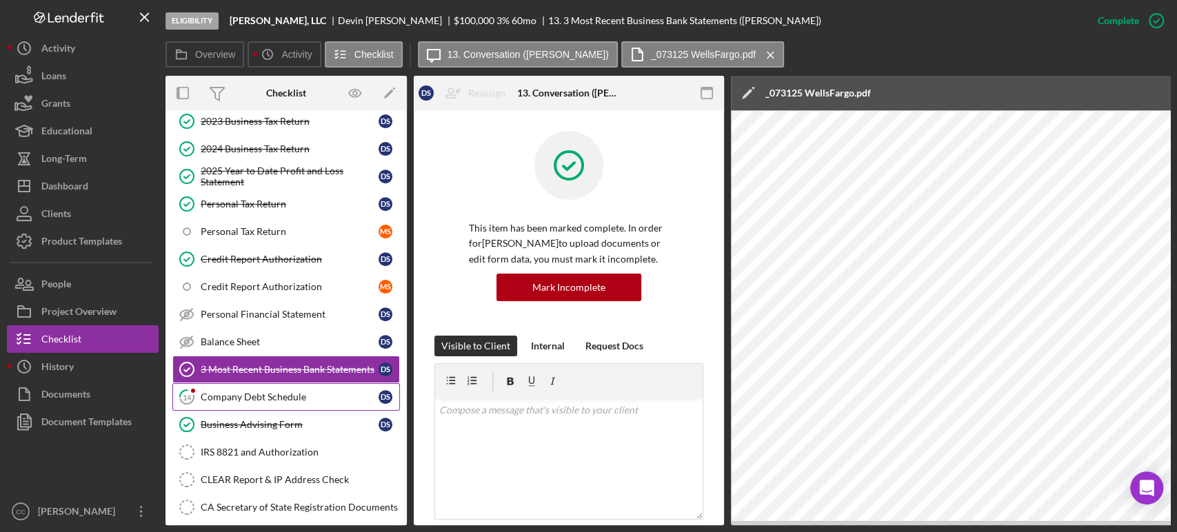
click at [258, 392] on div "Company Debt Schedule" at bounding box center [290, 397] width 178 height 11
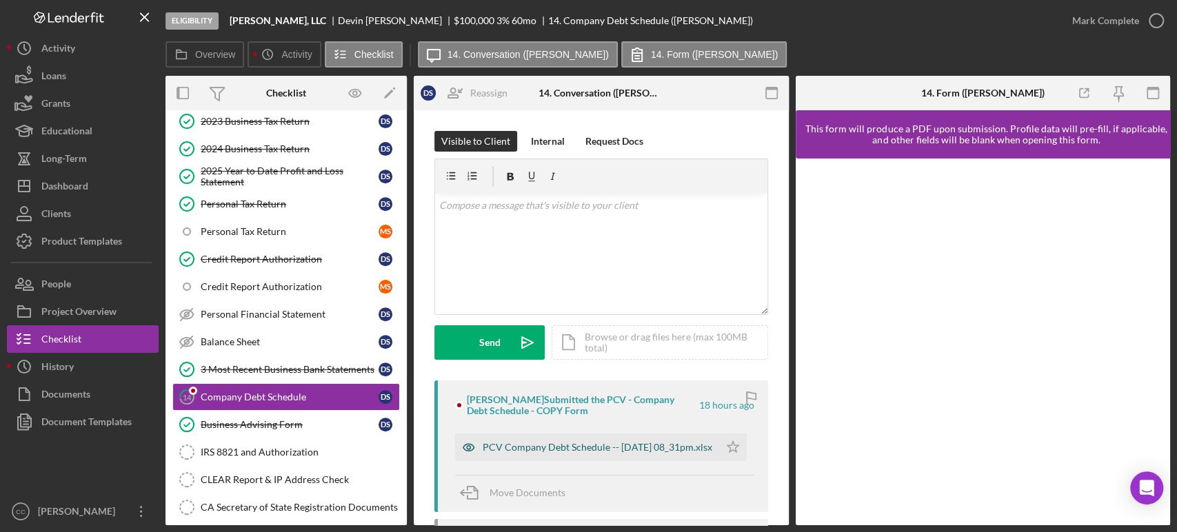
click at [574, 453] on div "PCV Company Debt Schedule -- [DATE] 08_31pm.xlsx" at bounding box center [598, 447] width 230 height 11
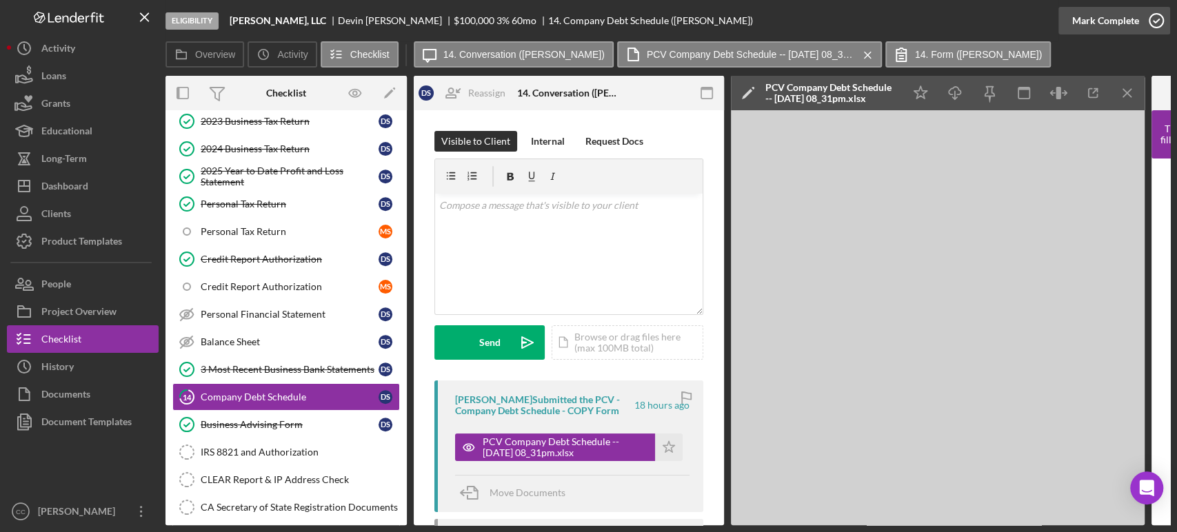
click at [1126, 30] on div "Mark Complete" at bounding box center [1105, 21] width 67 height 28
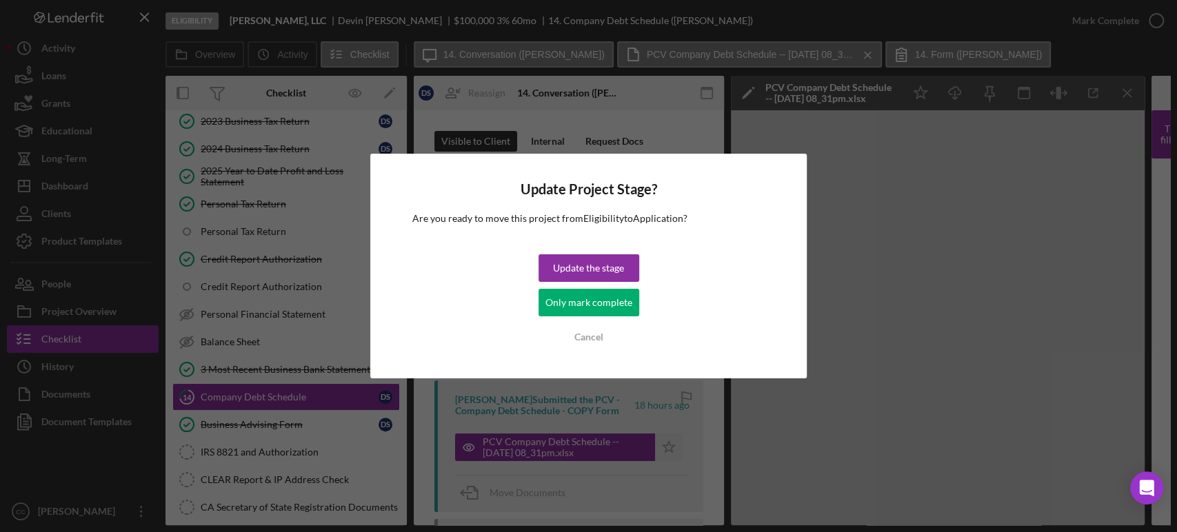
drag, startPoint x: 589, startPoint y: 309, endPoint x: 570, endPoint y: 314, distance: 20.1
click at [588, 309] on div "Only mark complete" at bounding box center [589, 303] width 87 height 28
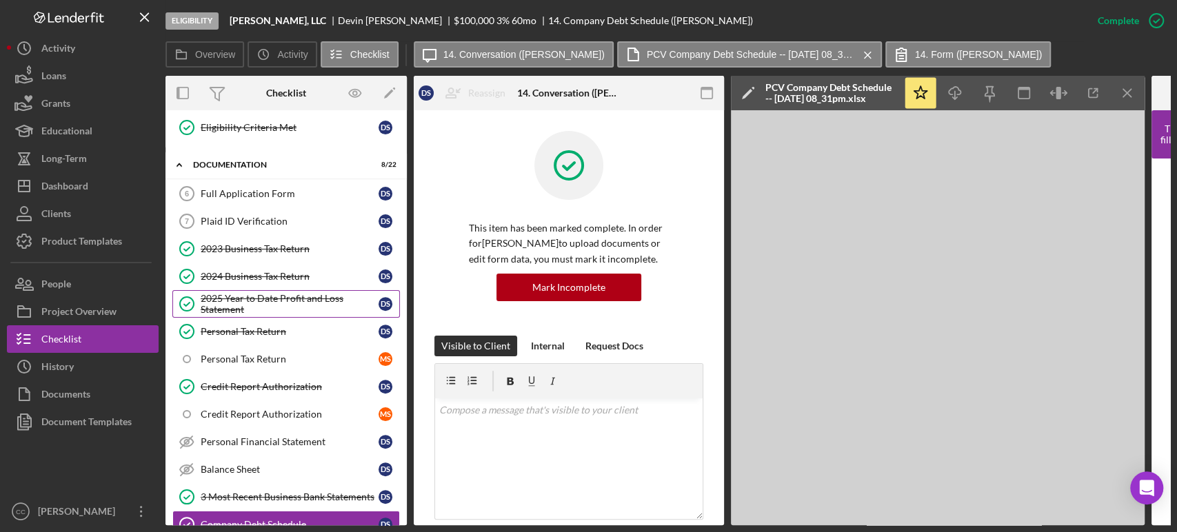
scroll to position [230, 0]
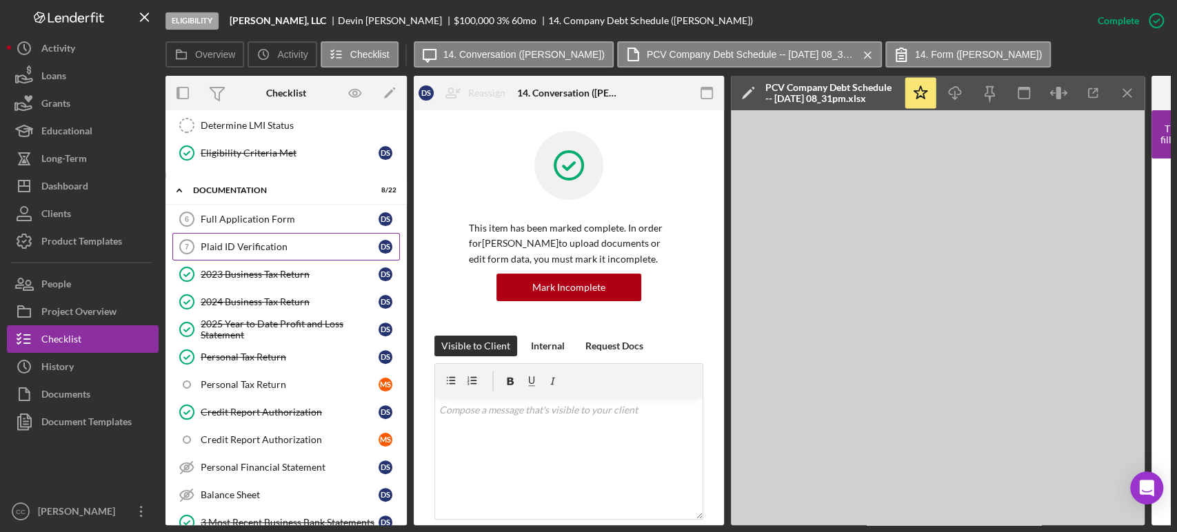
click at [258, 238] on link "Plaid ID Verification 7 Plaid ID Verification D S" at bounding box center [286, 247] width 228 height 28
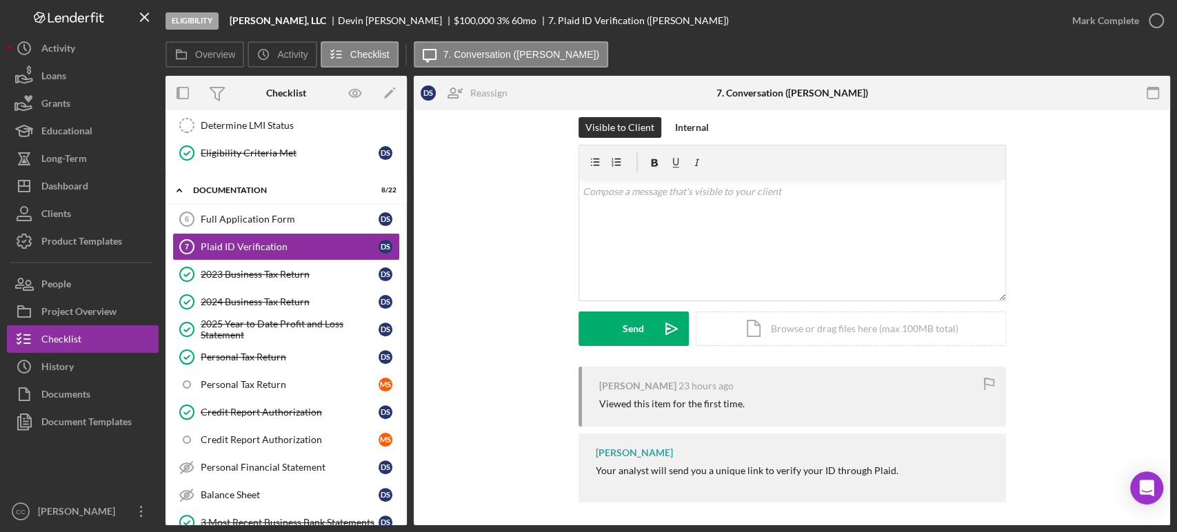
scroll to position [18, 0]
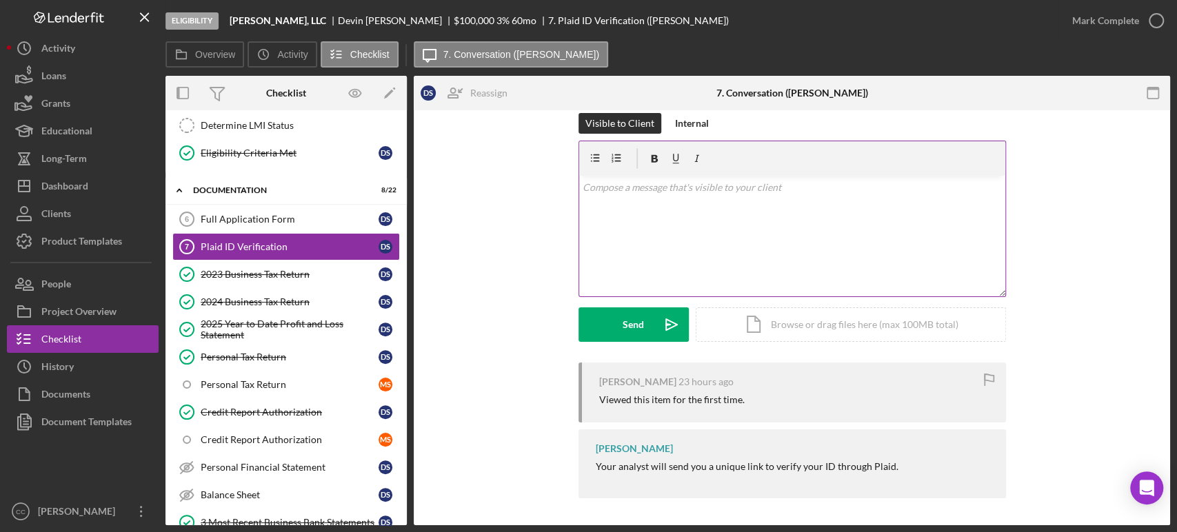
click at [832, 254] on div "v Color teal Color pink Remove color Add row above Add row below Add column bef…" at bounding box center [792, 236] width 426 height 121
click at [634, 324] on div "Send" at bounding box center [633, 325] width 21 height 34
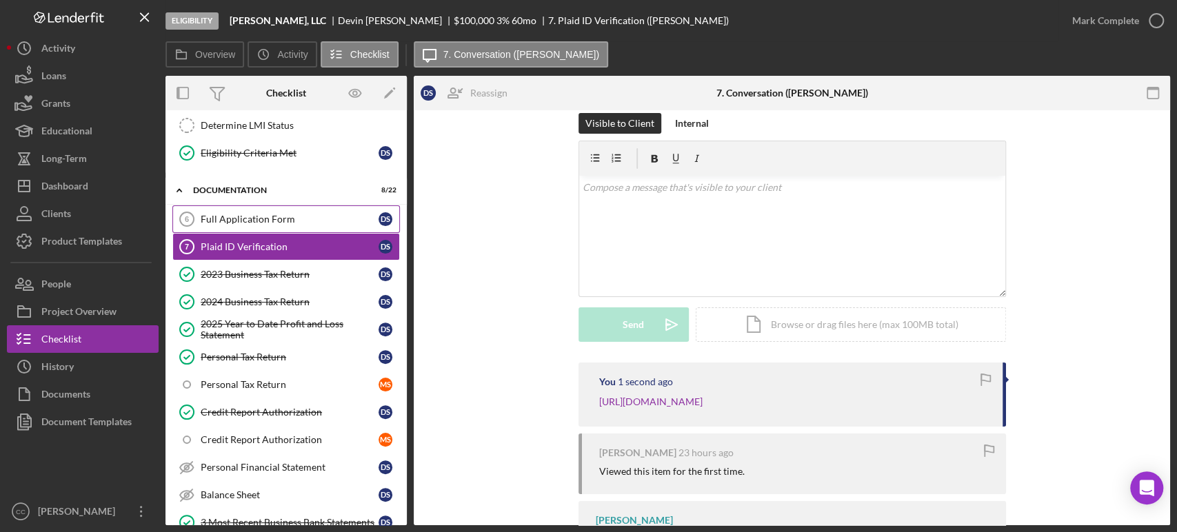
click at [283, 217] on div "Full Application Form" at bounding box center [290, 219] width 178 height 11
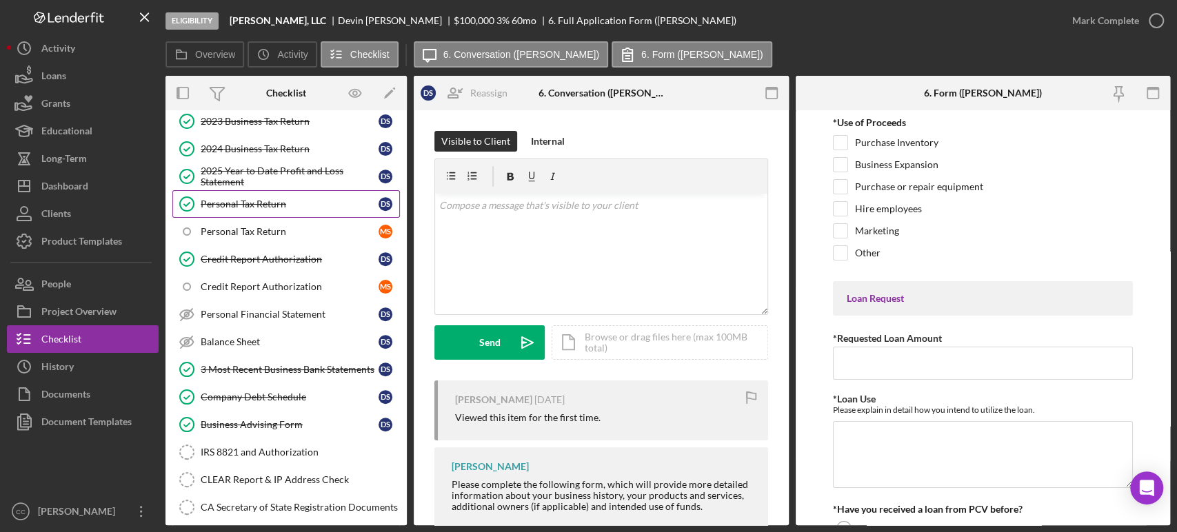
scroll to position [459, 0]
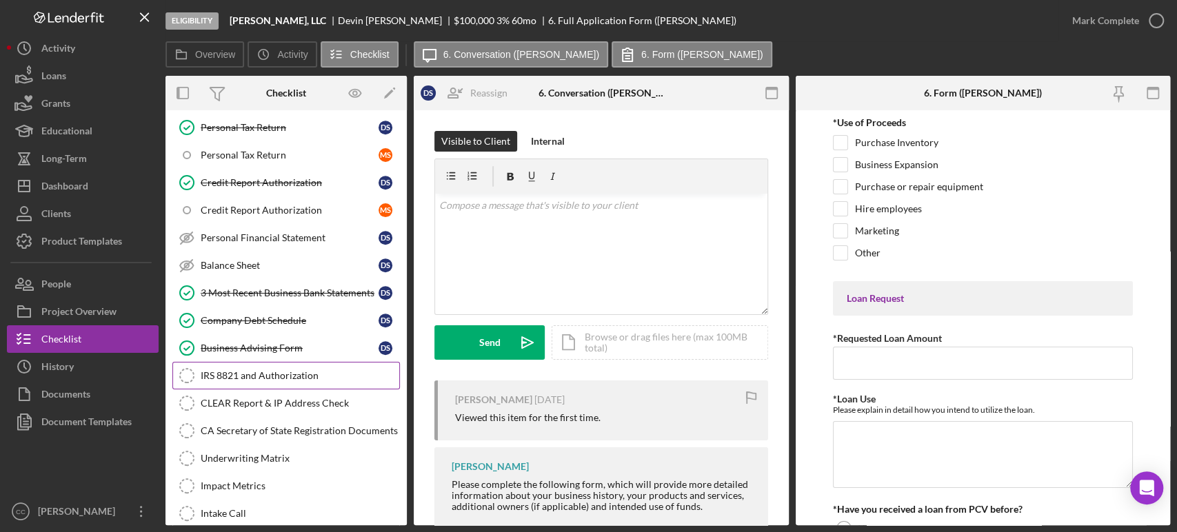
click at [270, 371] on div "IRS 8821 and Authorization" at bounding box center [300, 375] width 199 height 11
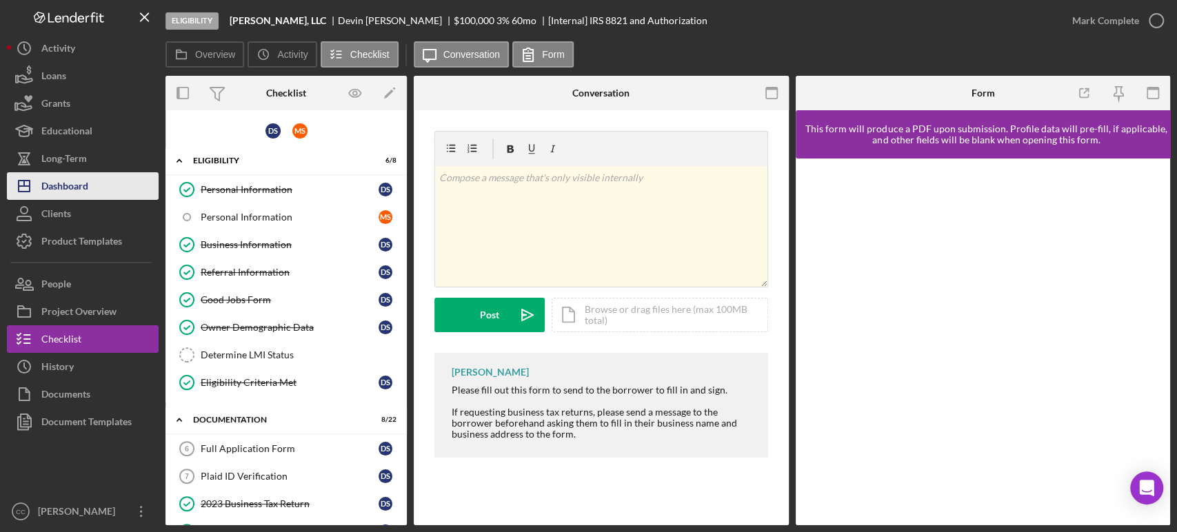
click at [93, 189] on button "Icon/Dashboard Dashboard" at bounding box center [83, 186] width 152 height 28
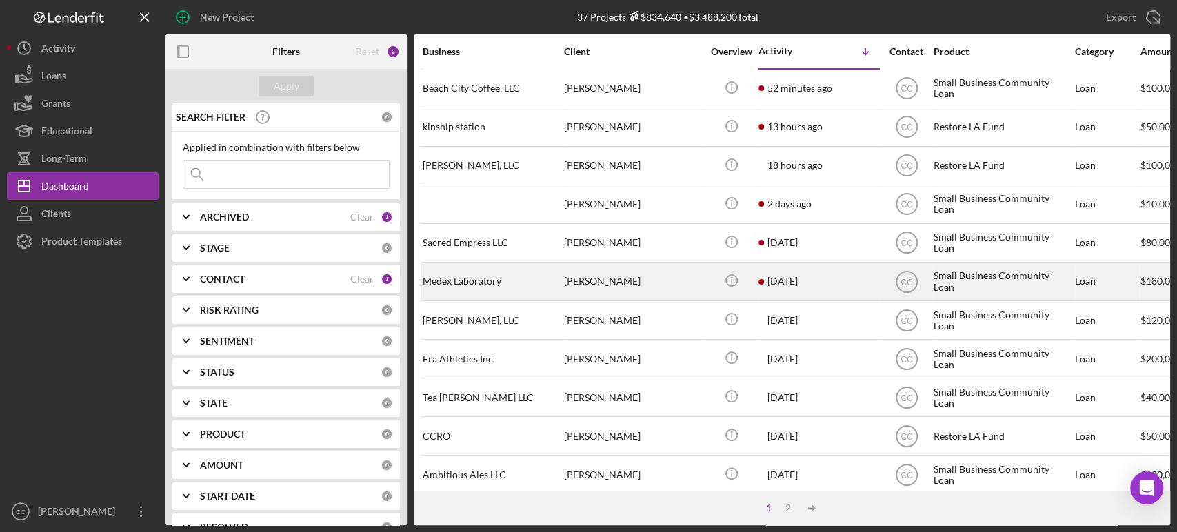
click at [684, 277] on div "[PERSON_NAME]" at bounding box center [633, 281] width 138 height 37
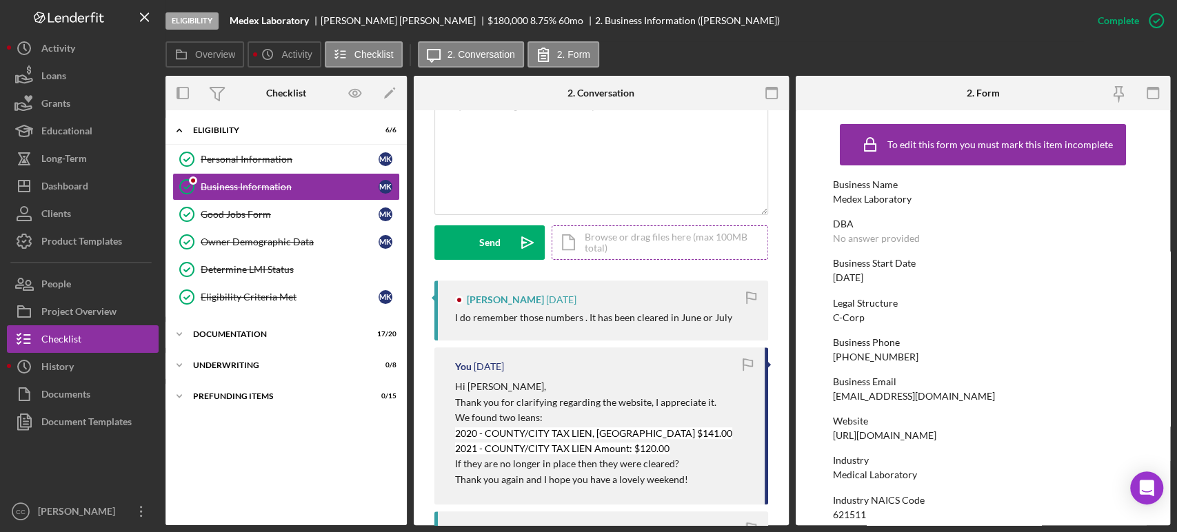
scroll to position [306, 0]
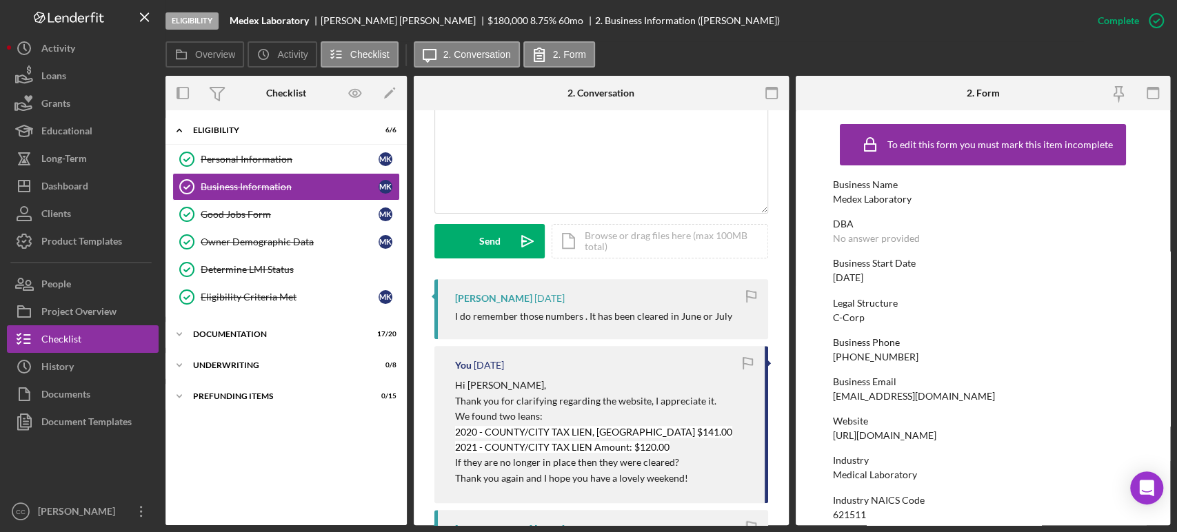
drag, startPoint x: 477, startPoint y: 312, endPoint x: 730, endPoint y: 308, distance: 253.1
click at [730, 308] on div "[PERSON_NAME] [DATE] I do remember those numbers . It has been cleared in June …" at bounding box center [601, 309] width 334 height 60
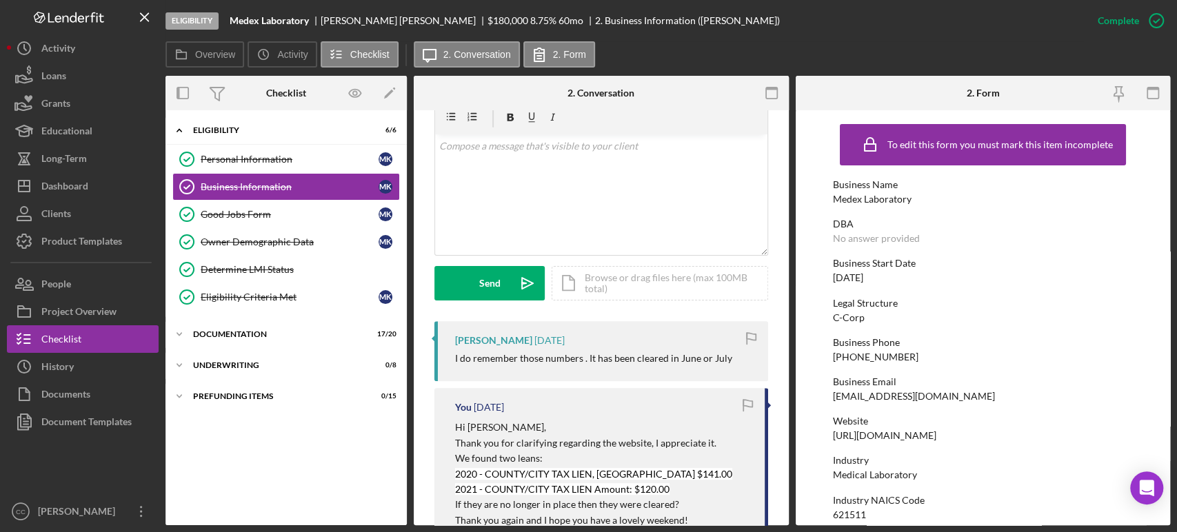
scroll to position [230, 0]
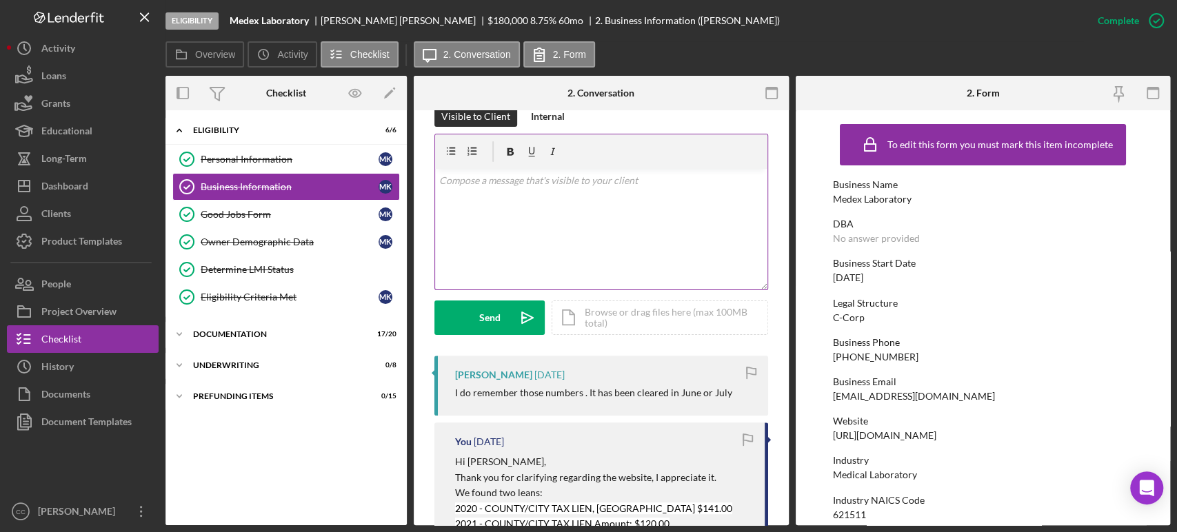
click at [575, 230] on div "v Color teal Color pink Remove color Add row above Add row below Add column bef…" at bounding box center [601, 229] width 332 height 121
click at [476, 371] on div "[PERSON_NAME]" at bounding box center [493, 375] width 77 height 11
click at [476, 371] on div "[PERSON_NAME]" at bounding box center [493, 373] width 77 height 11
copy div "[PERSON_NAME]"
click at [539, 203] on div "v Color teal Color pink Remove color Add row above Add row below Add column bef…" at bounding box center [601, 229] width 332 height 121
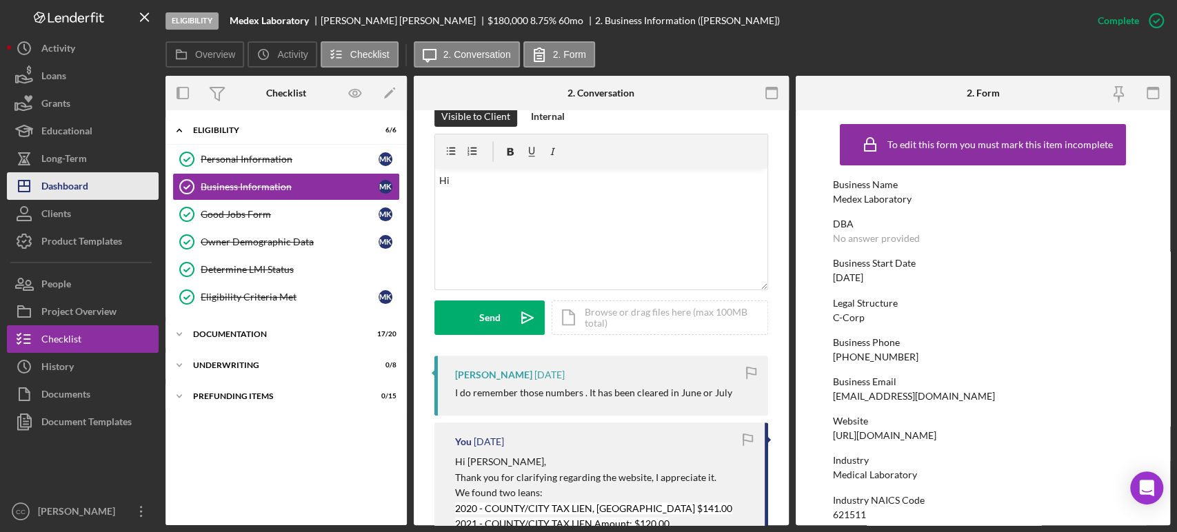
click at [77, 188] on div "Dashboard" at bounding box center [64, 187] width 47 height 31
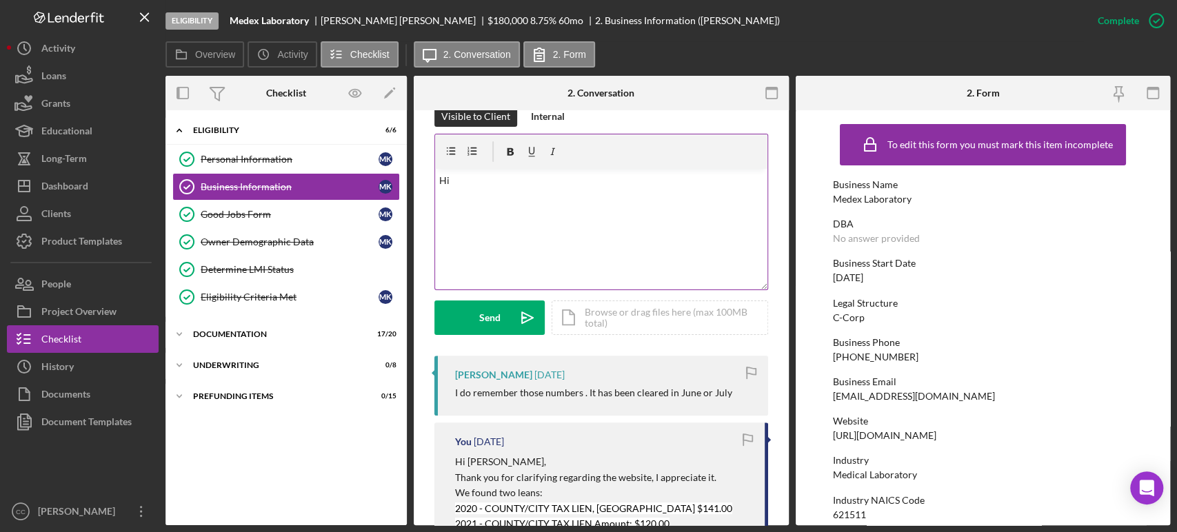
click at [564, 241] on div "v Color teal Color pink Remove color Add row above Add row below Add column bef…" at bounding box center [601, 229] width 332 height 121
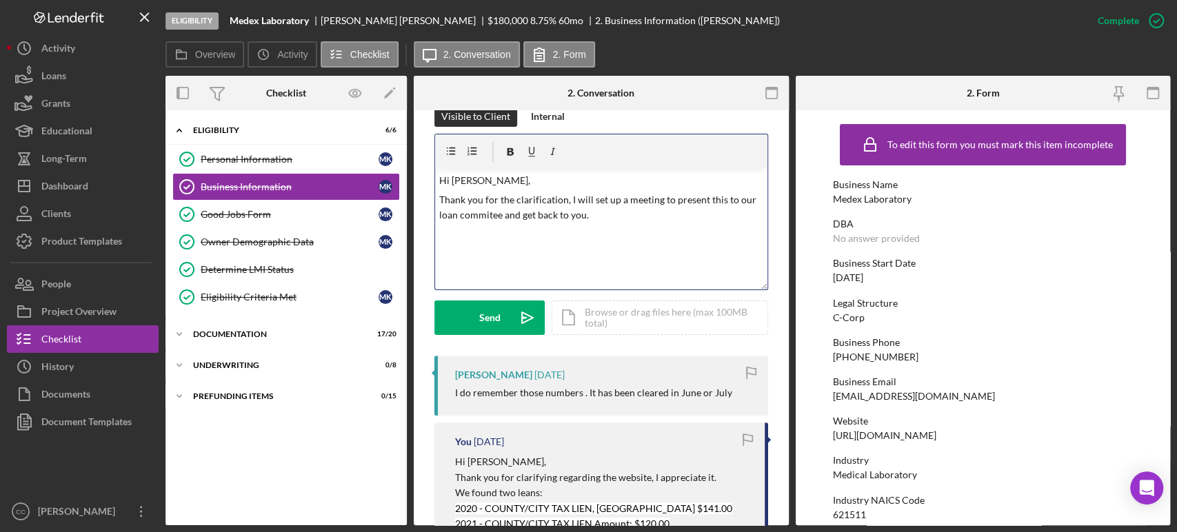
click at [623, 212] on p "Thank you for the clarification, I will set up a meeting to present this to our…" at bounding box center [601, 207] width 324 height 31
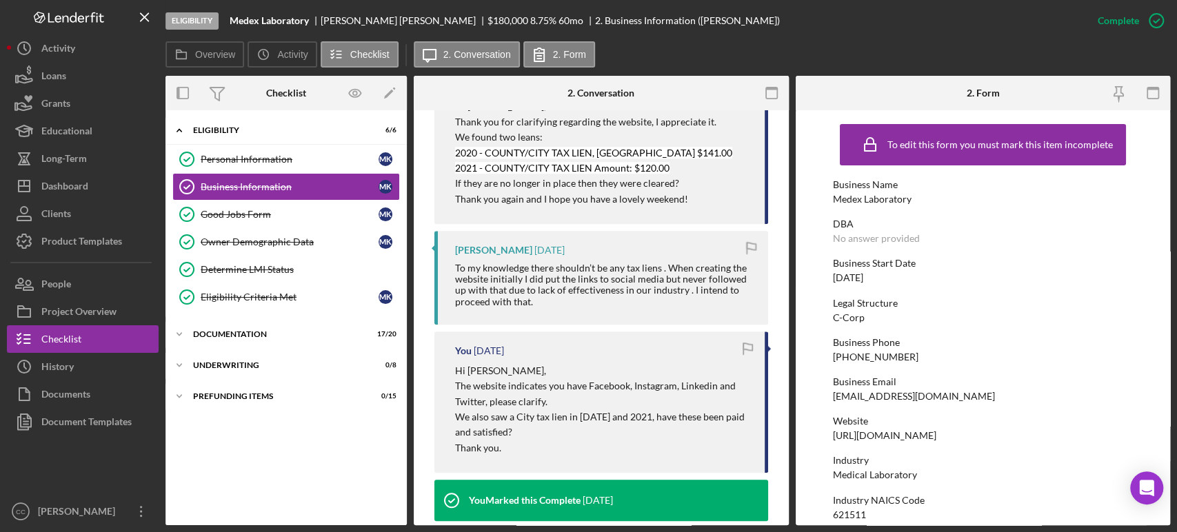
scroll to position [612, 0]
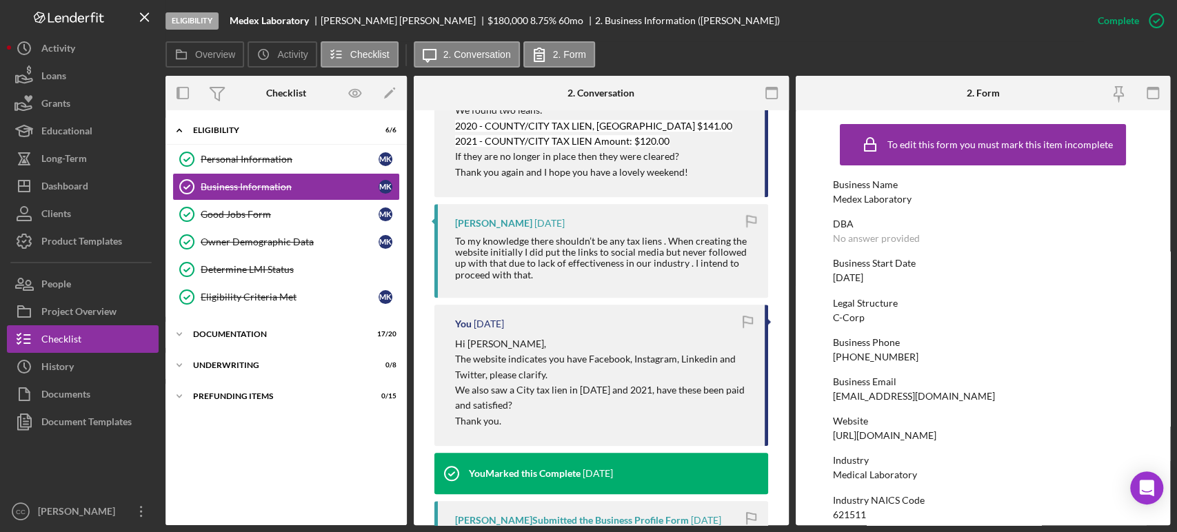
drag, startPoint x: 539, startPoint y: 274, endPoint x: 532, endPoint y: 283, distance: 11.3
click at [669, 243] on div "To my knowledge there shouldn’t be any tax liens . When creating the website in…" at bounding box center [604, 258] width 299 height 44
copy div "When creating the website initially I did put the links to social media but nev…"
click at [66, 183] on div "Dashboard" at bounding box center [64, 187] width 47 height 31
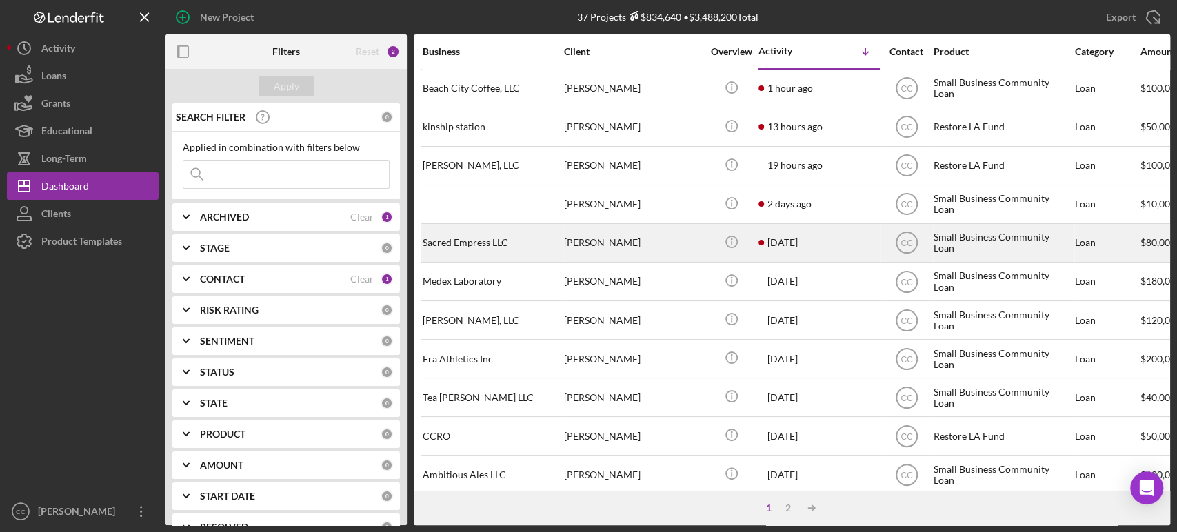
click at [670, 246] on div "[PERSON_NAME]" at bounding box center [633, 243] width 138 height 37
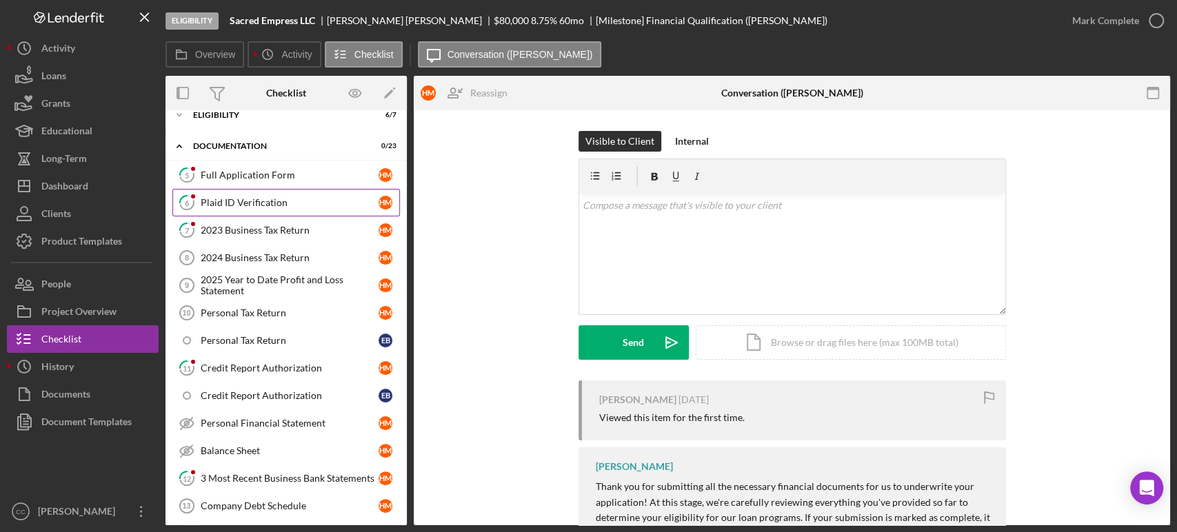
scroll to position [3, 0]
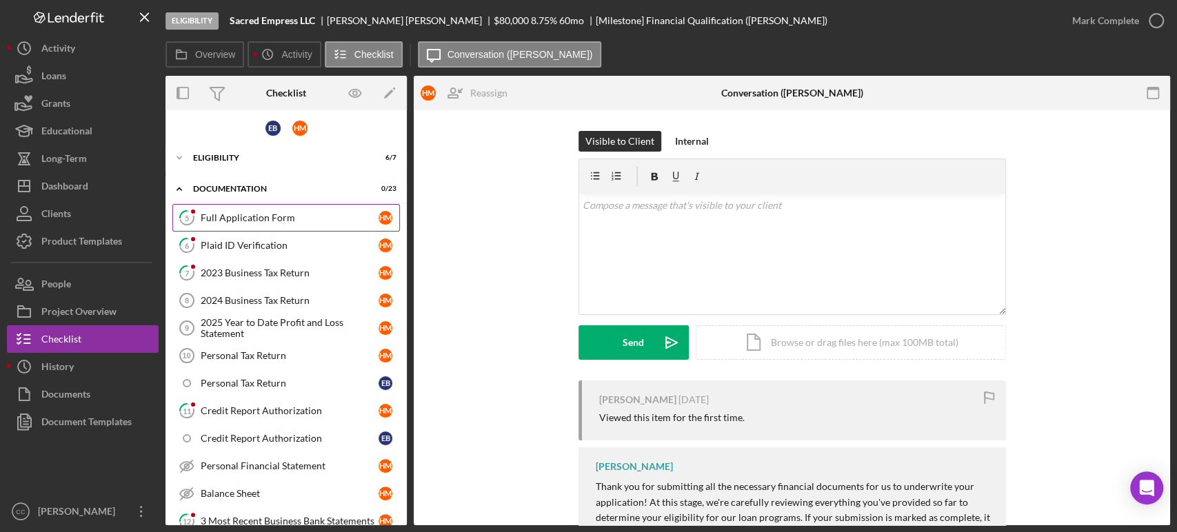
click at [254, 212] on div "Full Application Form" at bounding box center [290, 217] width 178 height 11
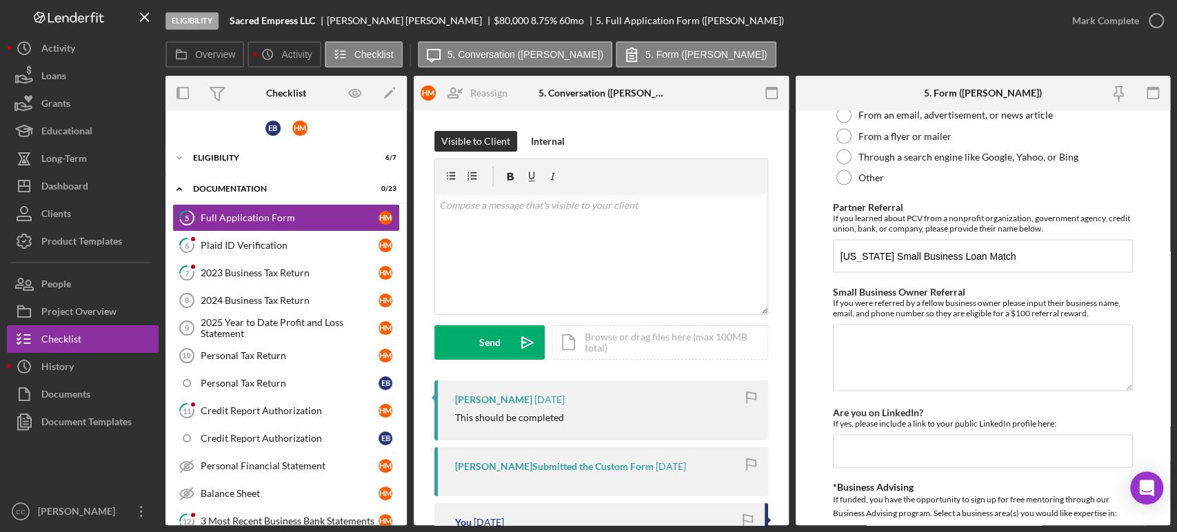
scroll to position [1953, 0]
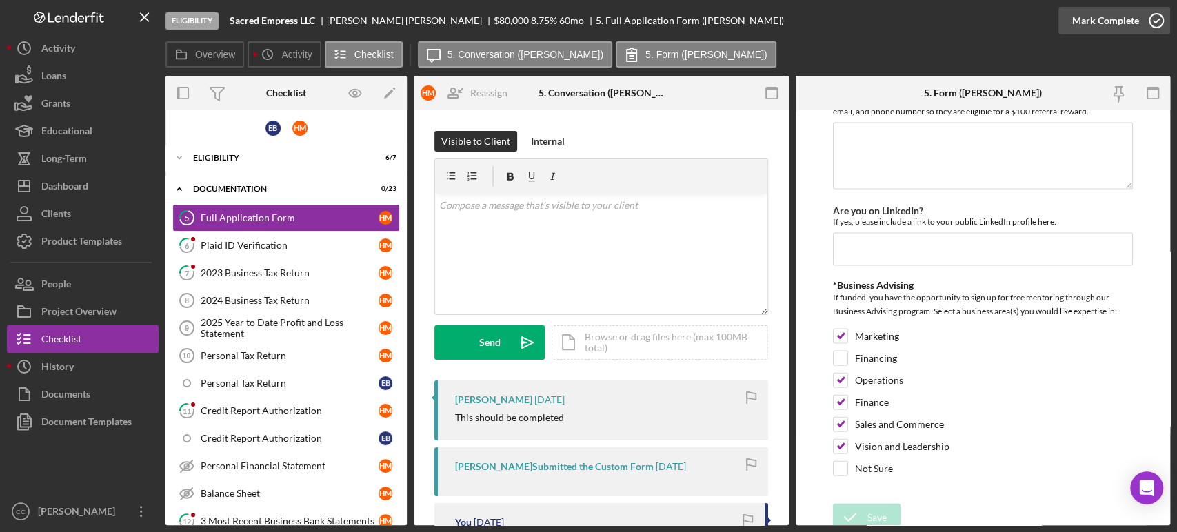
click at [1104, 28] on div "Mark Complete" at bounding box center [1105, 21] width 67 height 28
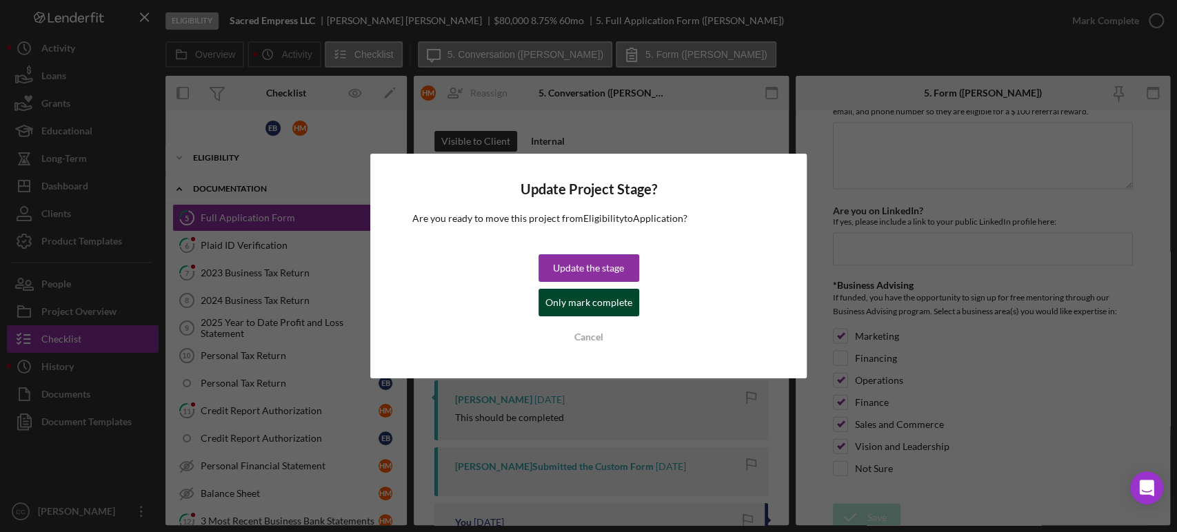
click at [592, 310] on div "Only mark complete" at bounding box center [589, 303] width 87 height 28
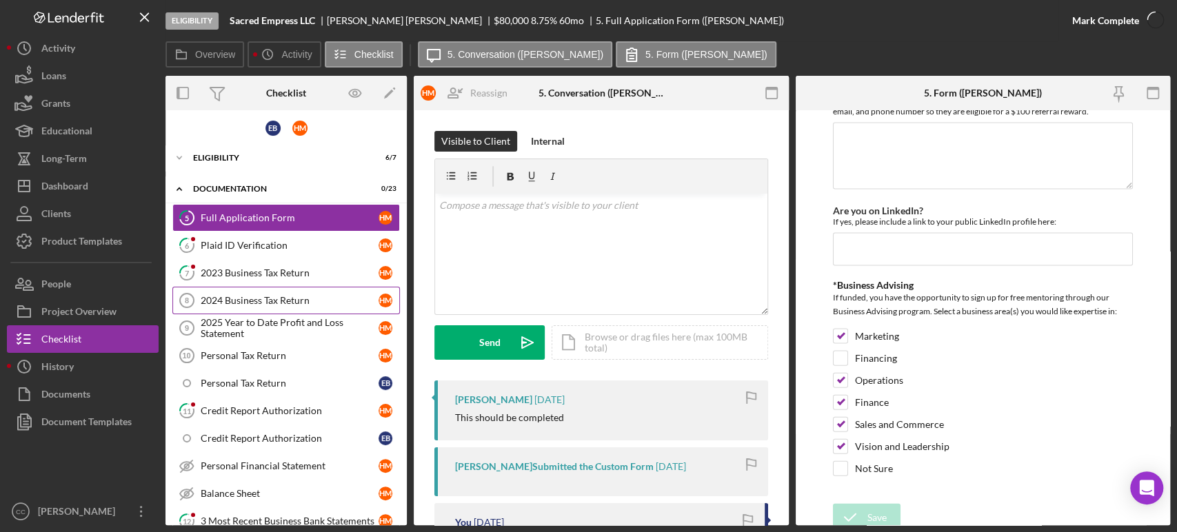
scroll to position [2008, 0]
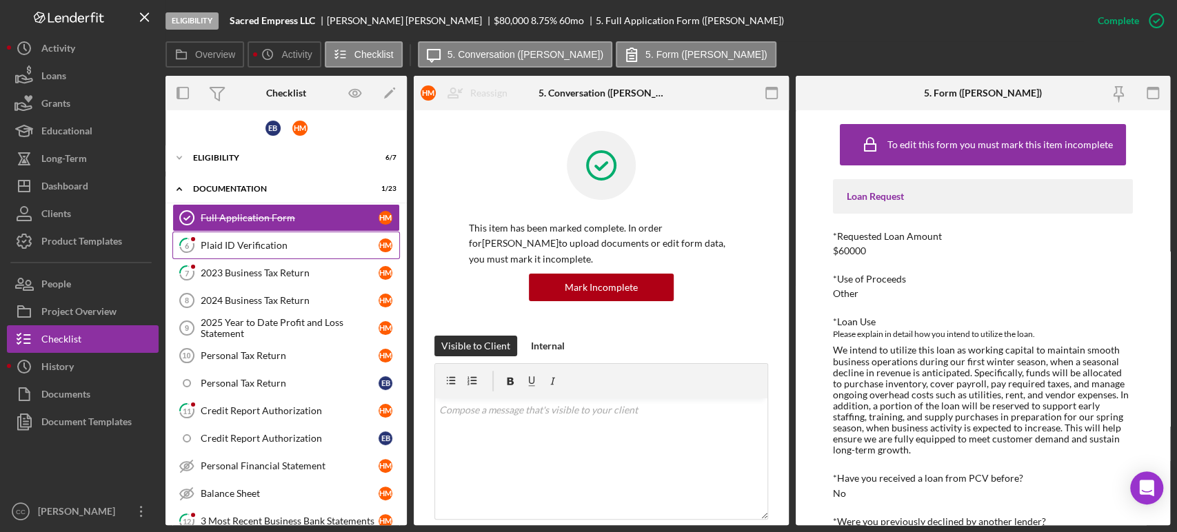
click at [286, 252] on link "6 Plaid ID Verification H M" at bounding box center [286, 246] width 228 height 28
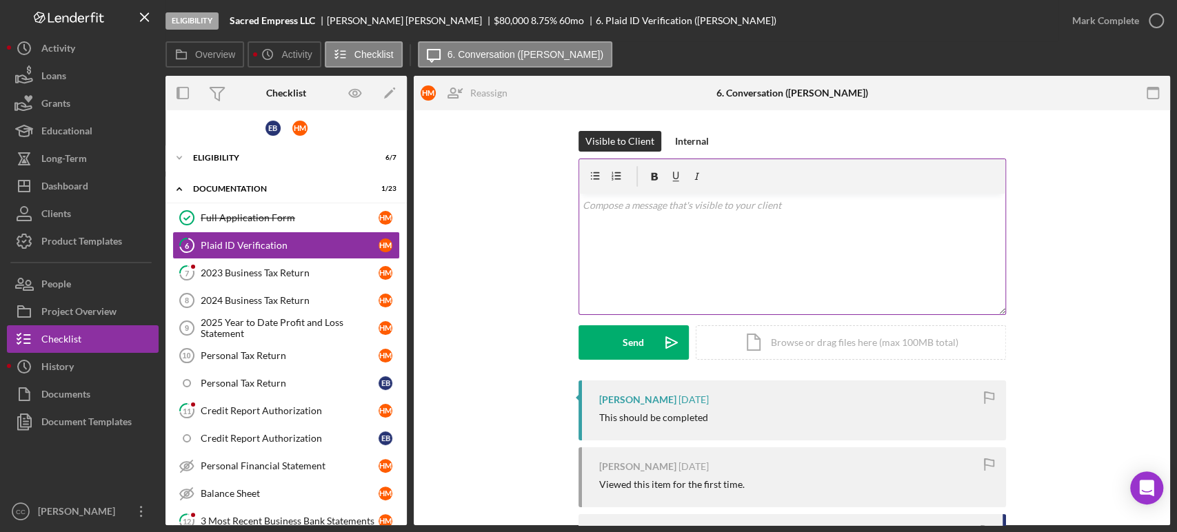
click at [857, 274] on div "v Color teal Color pink Remove color Add row above Add row below Add column bef…" at bounding box center [792, 254] width 426 height 121
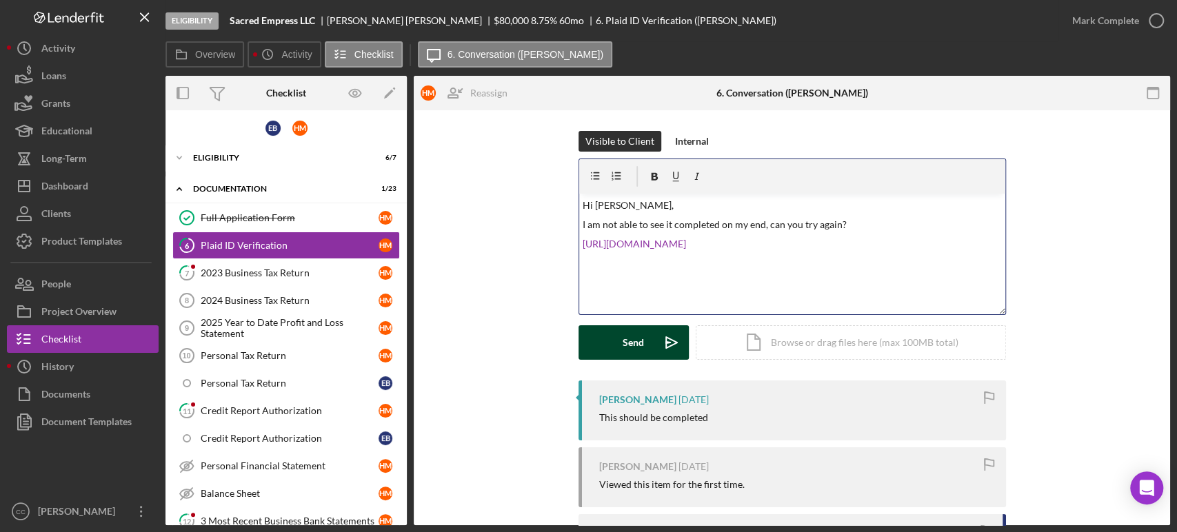
click at [654, 341] on icon "Icon/icon-invite-send" at bounding box center [671, 343] width 34 height 34
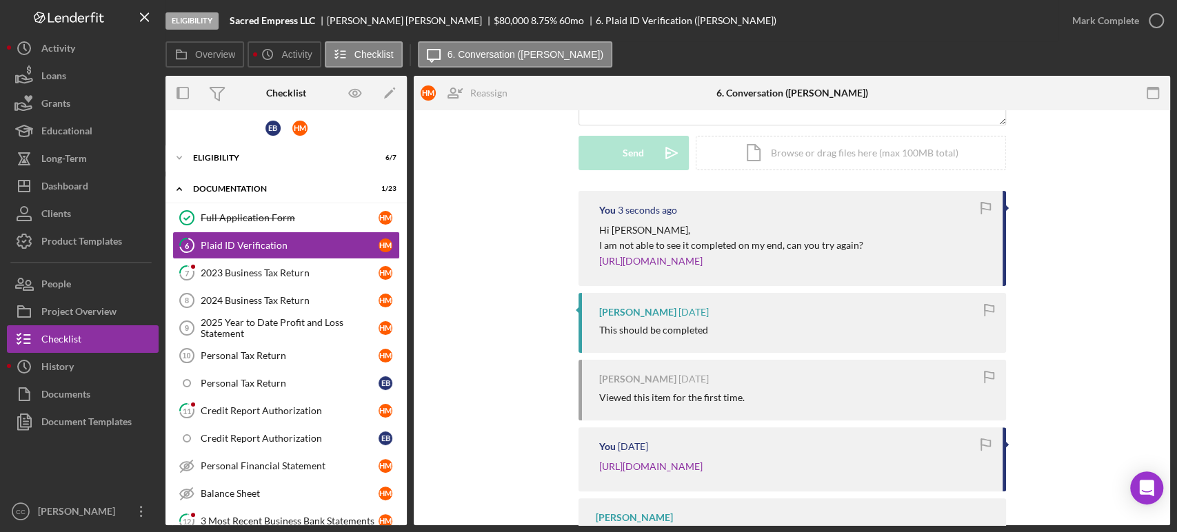
scroll to position [290, 0]
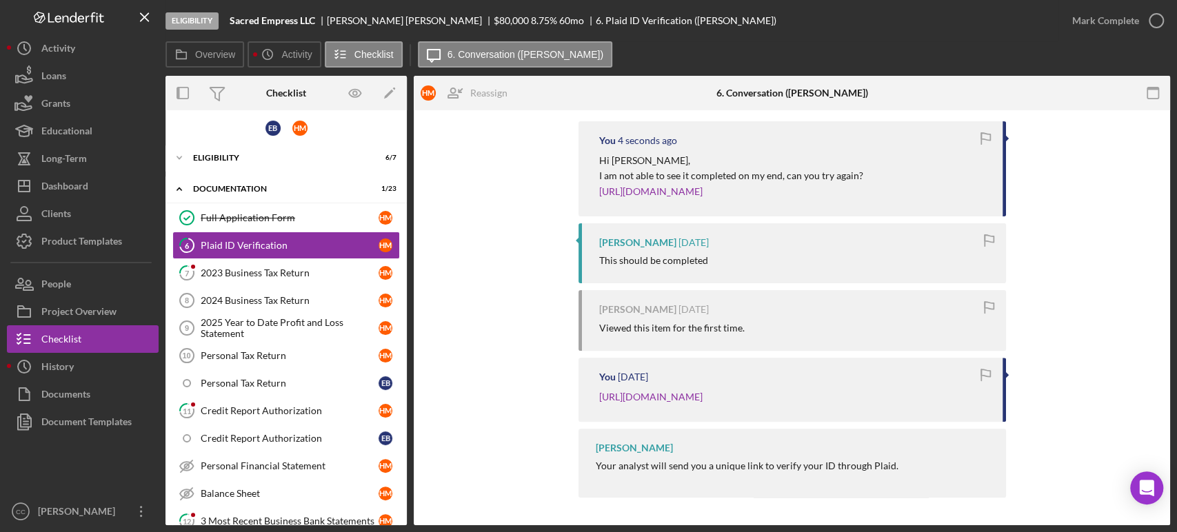
drag, startPoint x: 808, startPoint y: 404, endPoint x: 592, endPoint y: 382, distance: 217.0
click at [592, 382] on div "You [DATE] [URL][DOMAIN_NAME]" at bounding box center [793, 390] width 428 height 64
copy link "[URL][DOMAIN_NAME]"
click at [245, 274] on div "2023 Business Tax Return" at bounding box center [290, 273] width 178 height 11
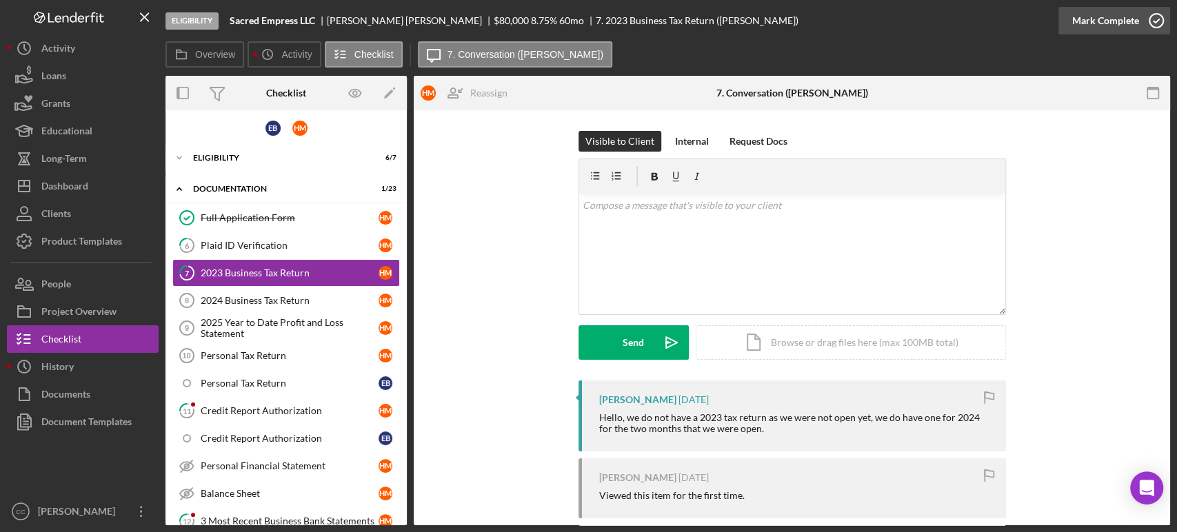
click at [1101, 21] on div "Mark Complete" at bounding box center [1105, 21] width 67 height 28
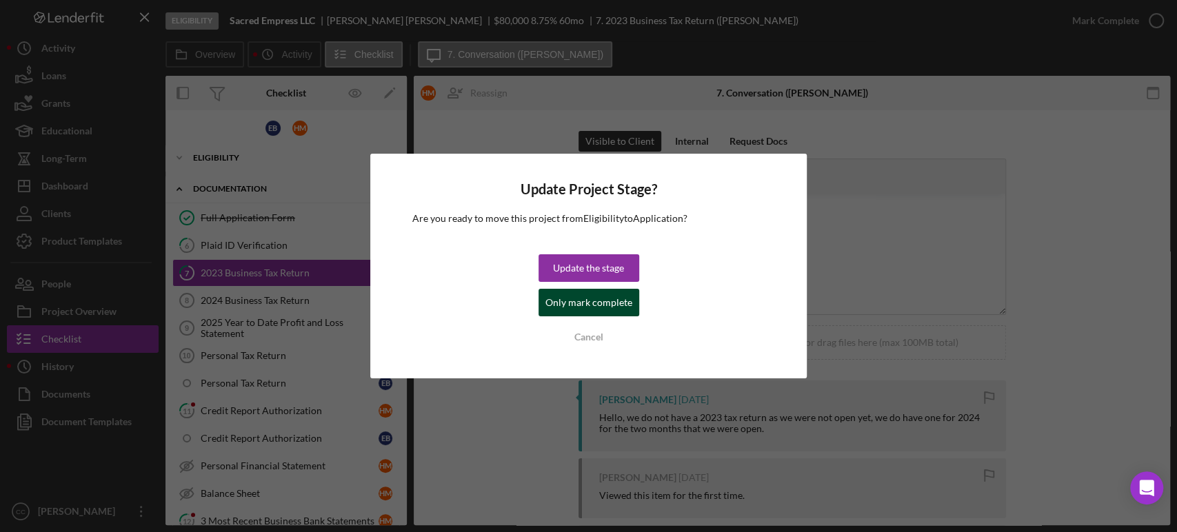
click at [575, 292] on div "Only mark complete" at bounding box center [589, 303] width 87 height 28
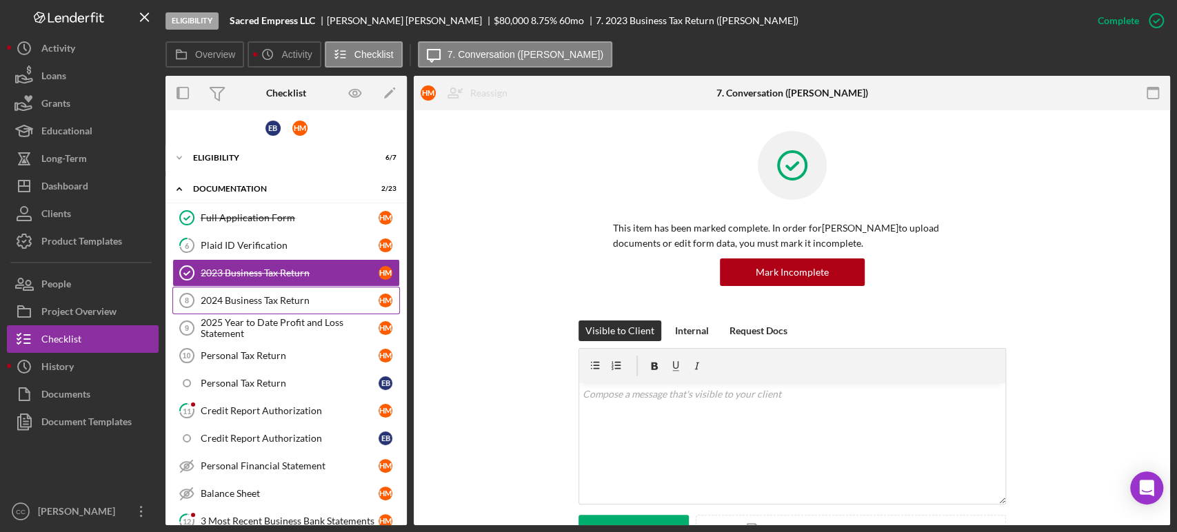
click at [243, 300] on div "2024 Business Tax Return" at bounding box center [290, 300] width 178 height 11
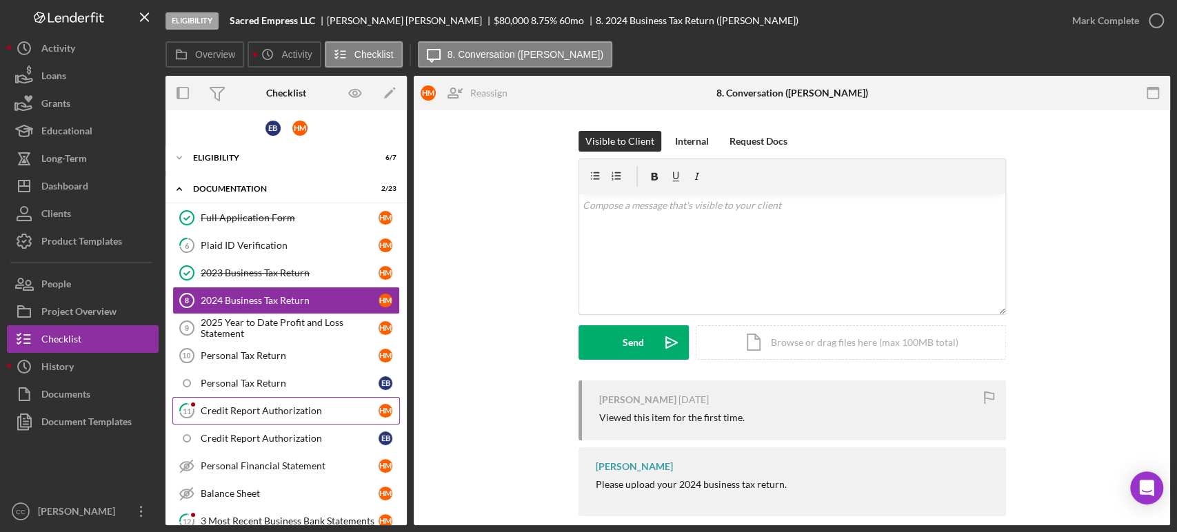
click at [231, 412] on div "Credit Report Authorization" at bounding box center [290, 411] width 178 height 11
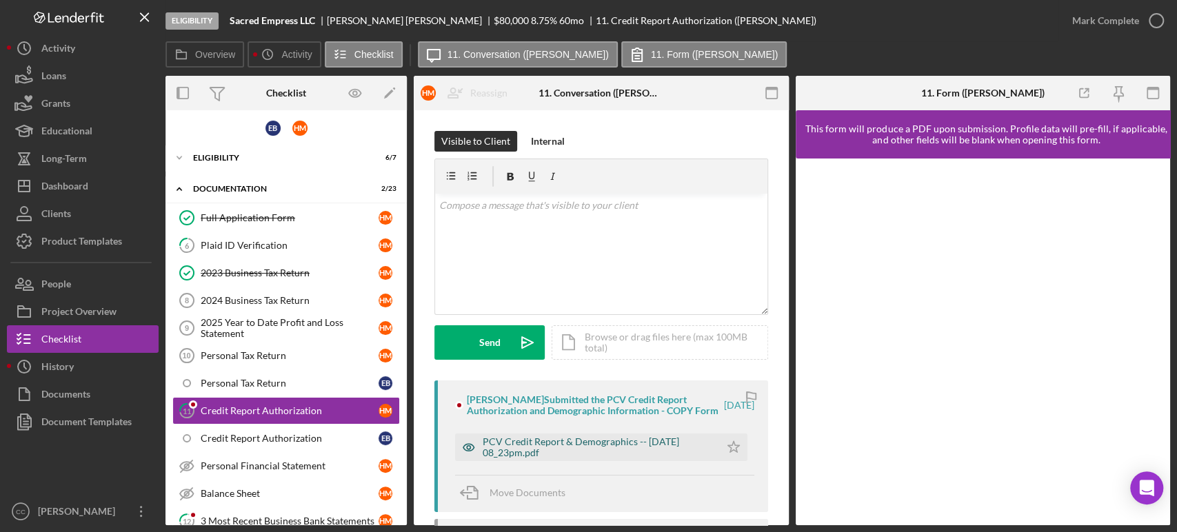
click at [557, 454] on div "PCV Credit Report & Demographics -- [DATE] 08_23pm.pdf" at bounding box center [598, 448] width 230 height 22
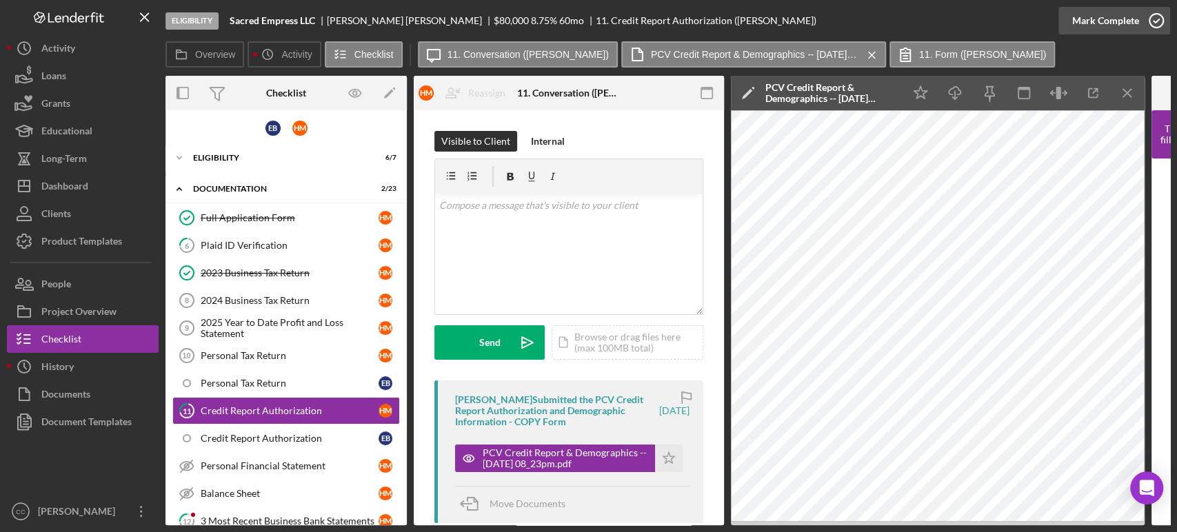
click at [1137, 17] on button "Mark Complete" at bounding box center [1115, 21] width 112 height 28
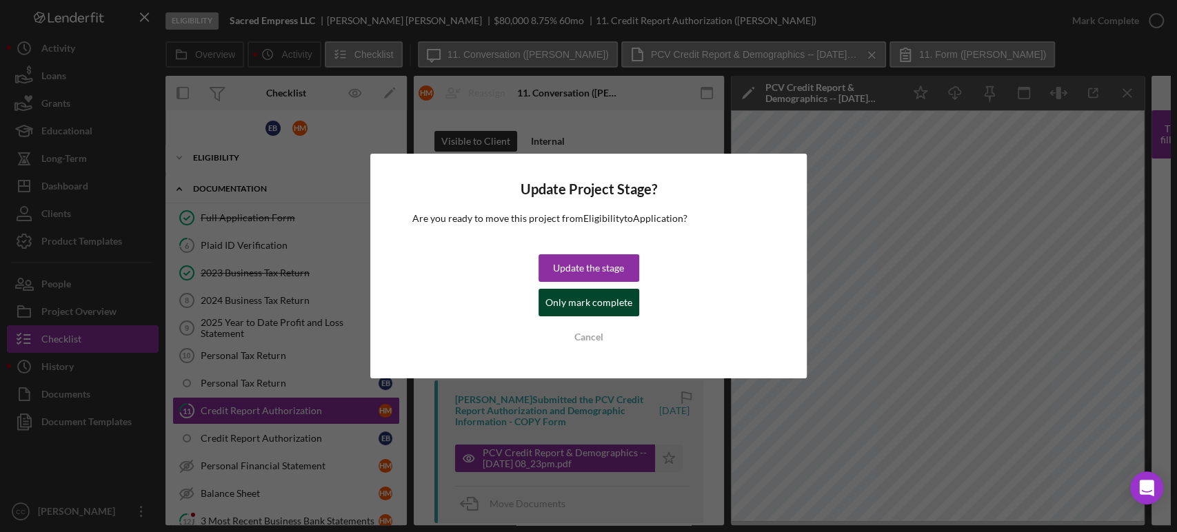
click at [579, 301] on div "Only mark complete" at bounding box center [589, 303] width 87 height 28
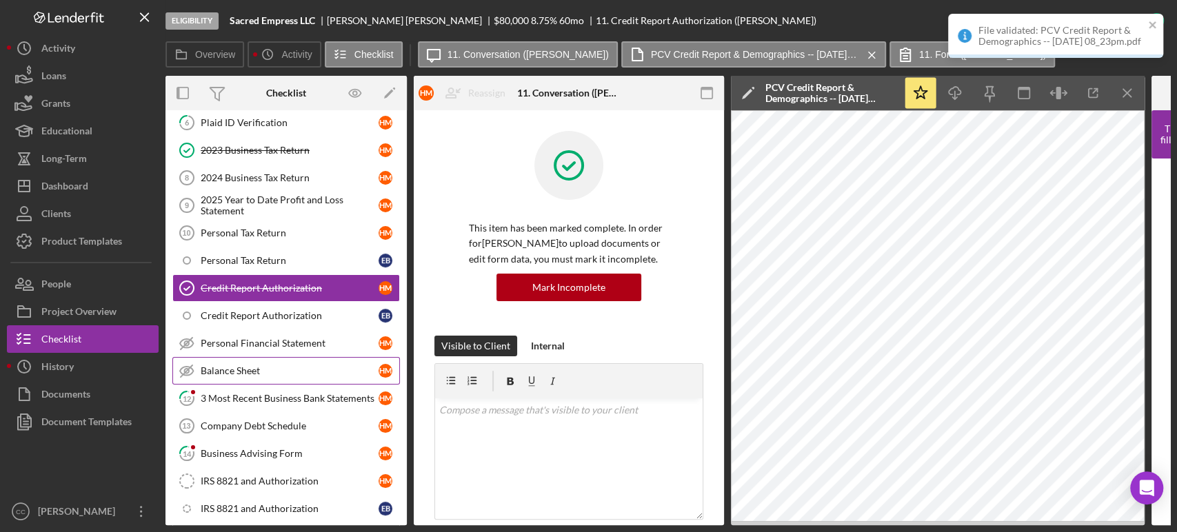
scroll to position [232, 0]
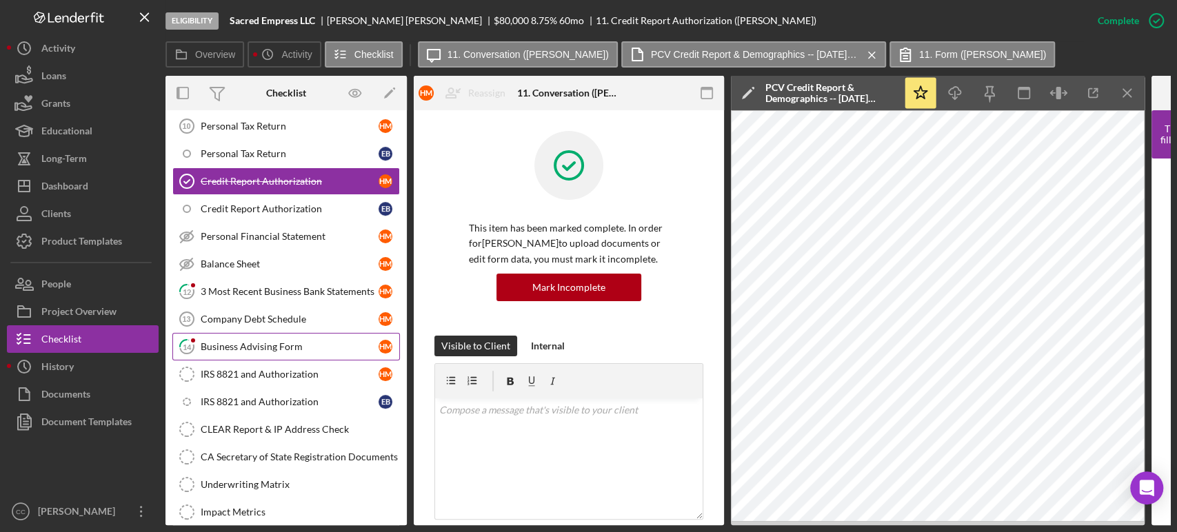
click at [239, 352] on link "14 Business Advising Form H M" at bounding box center [286, 347] width 228 height 28
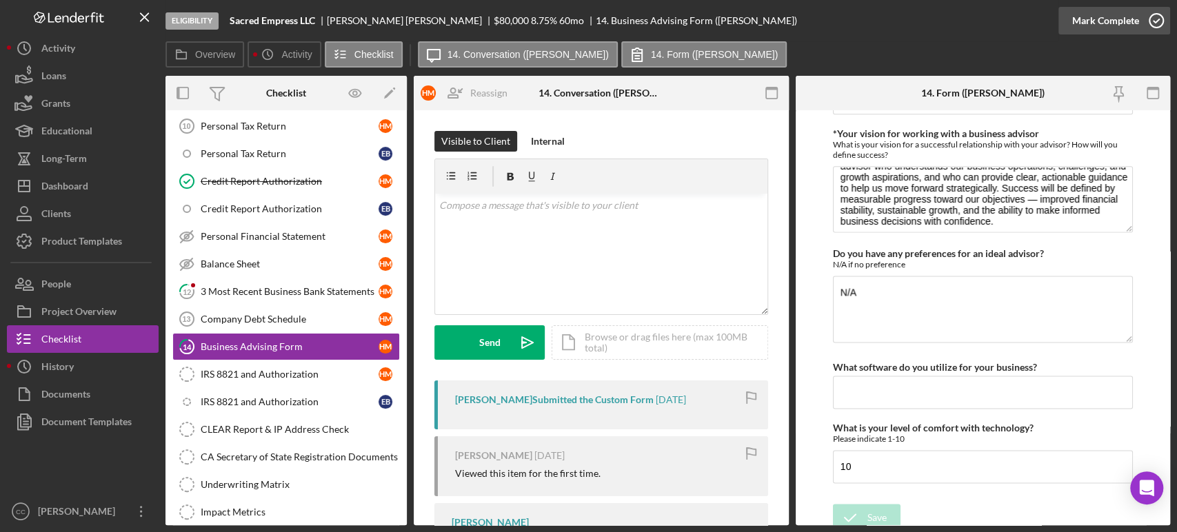
scroll to position [55, 0]
click at [1131, 22] on div "Mark Complete" at bounding box center [1105, 21] width 67 height 28
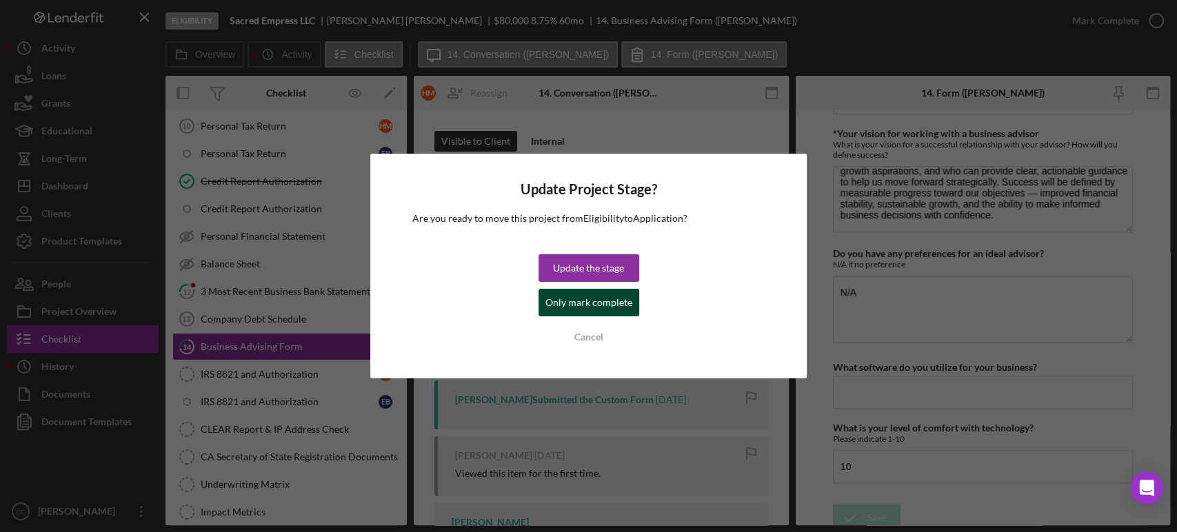
click at [583, 302] on div "Only mark complete" at bounding box center [589, 303] width 87 height 28
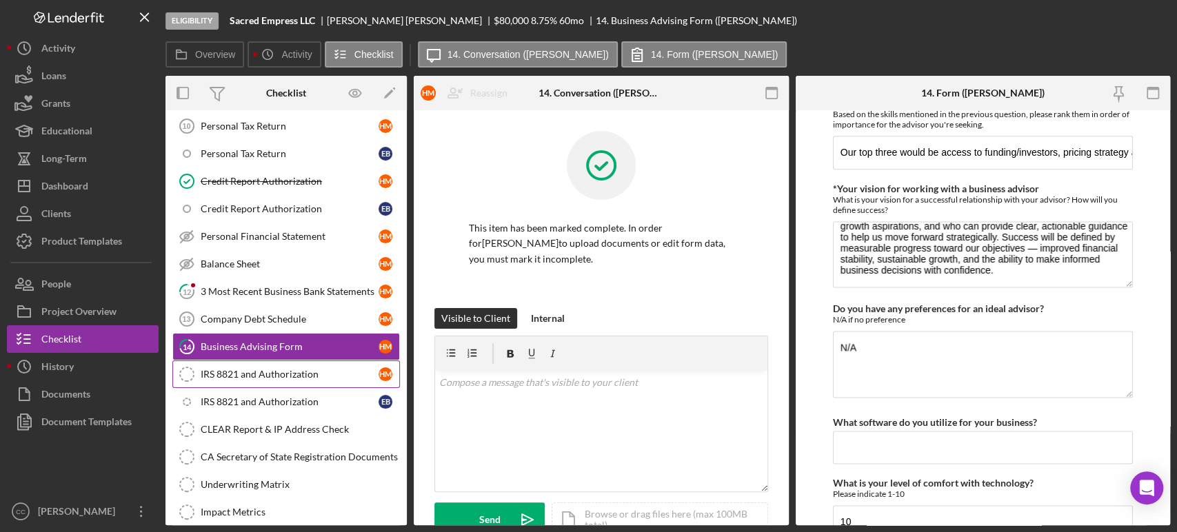
scroll to position [1309, 0]
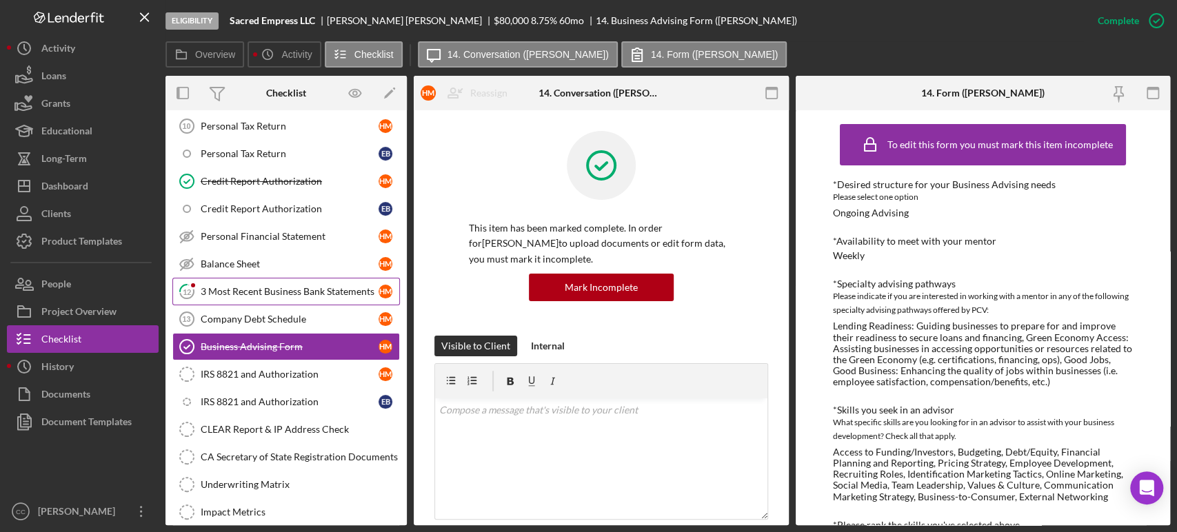
click at [271, 290] on div "3 Most Recent Business Bank Statements" at bounding box center [290, 291] width 178 height 11
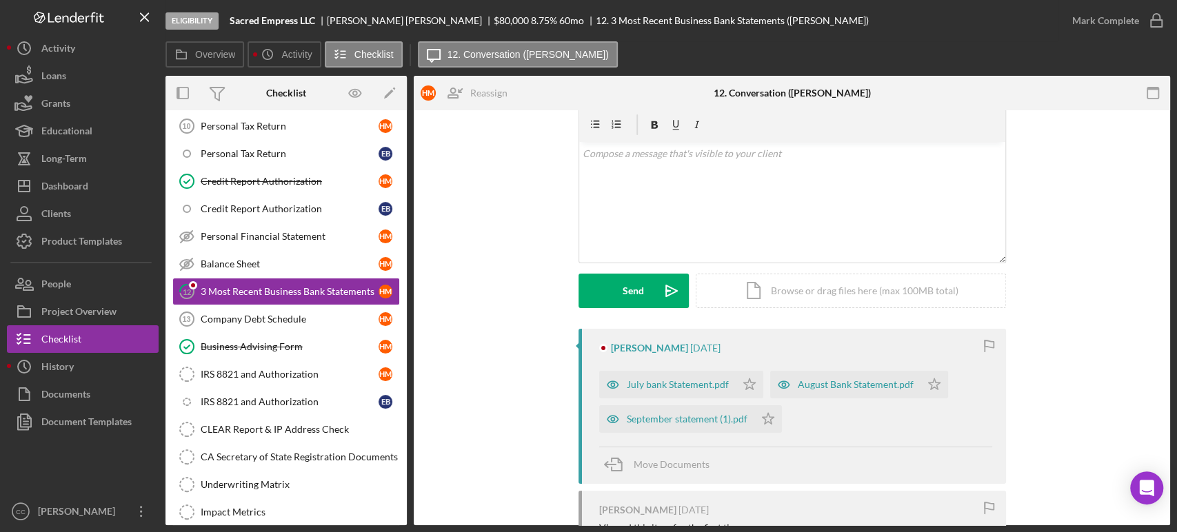
scroll to position [77, 0]
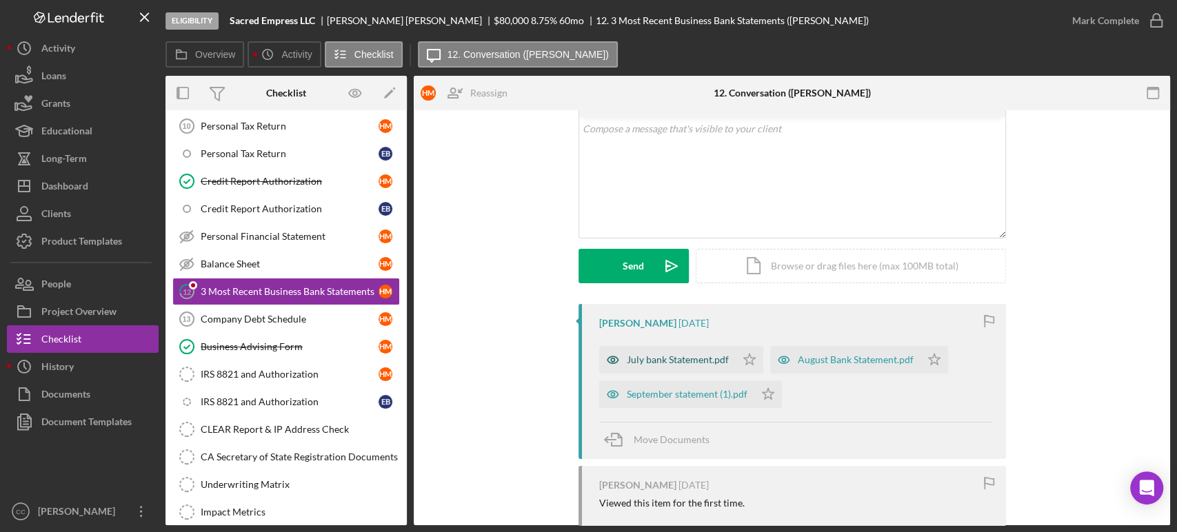
click at [666, 366] on div "July bank Statement.pdf" at bounding box center [667, 360] width 137 height 28
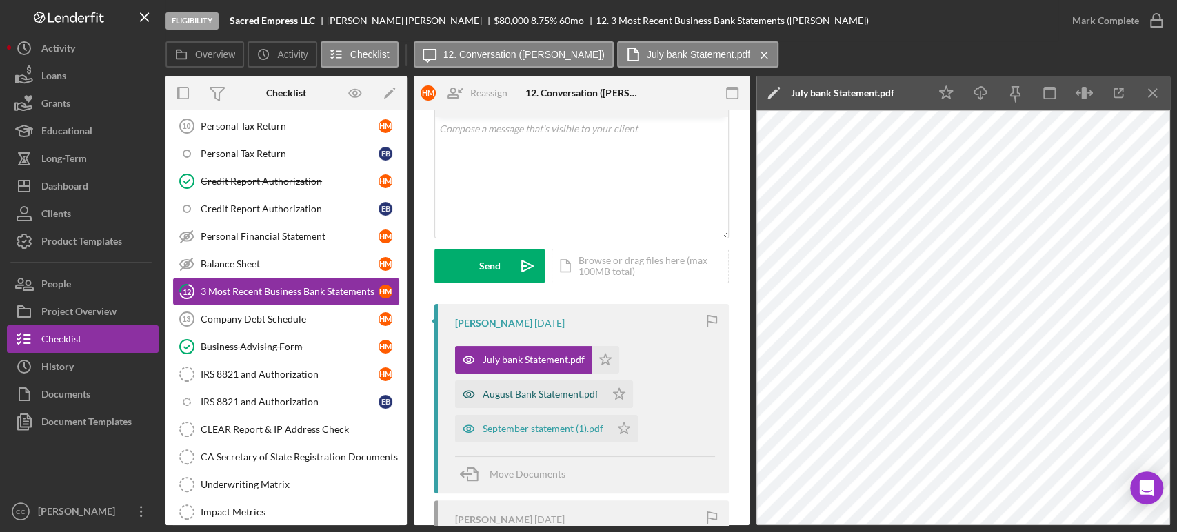
click at [517, 401] on div "August Bank Statement.pdf" at bounding box center [530, 395] width 150 height 28
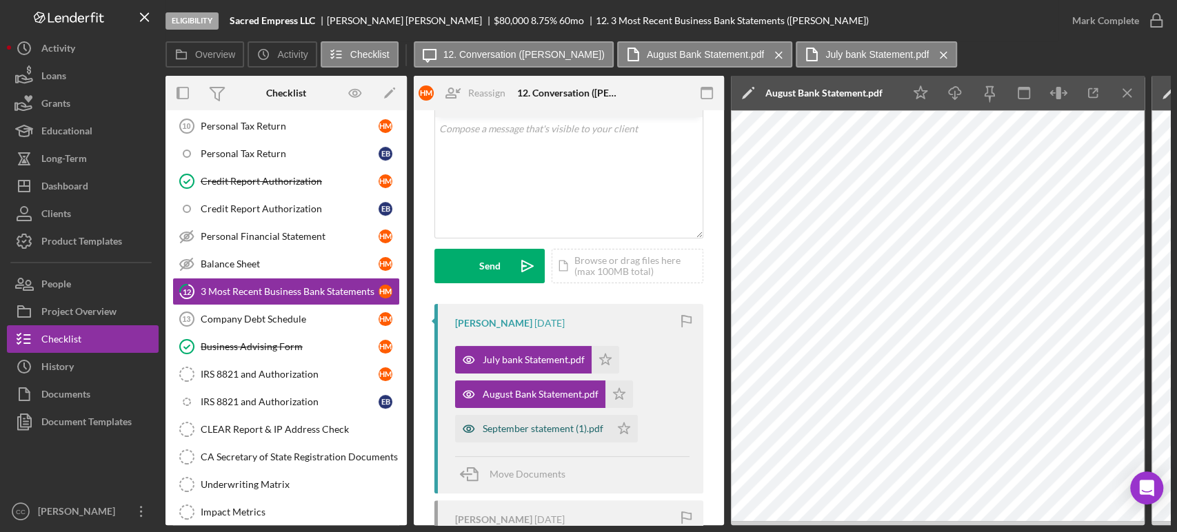
click at [517, 426] on div "September statement (1).pdf" at bounding box center [543, 428] width 121 height 11
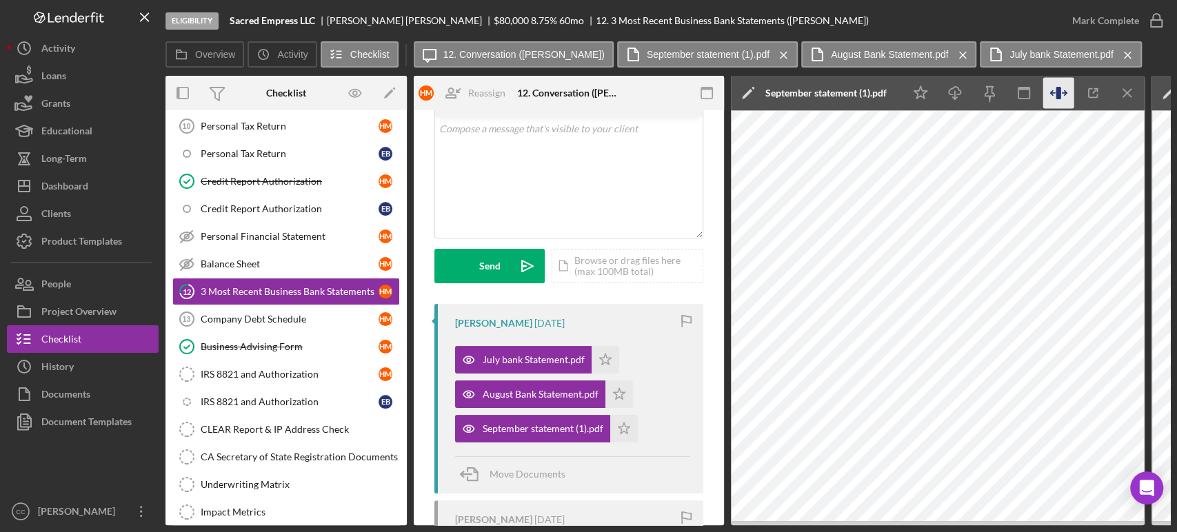
click at [1058, 93] on icon "button" at bounding box center [1058, 93] width 5 height 12
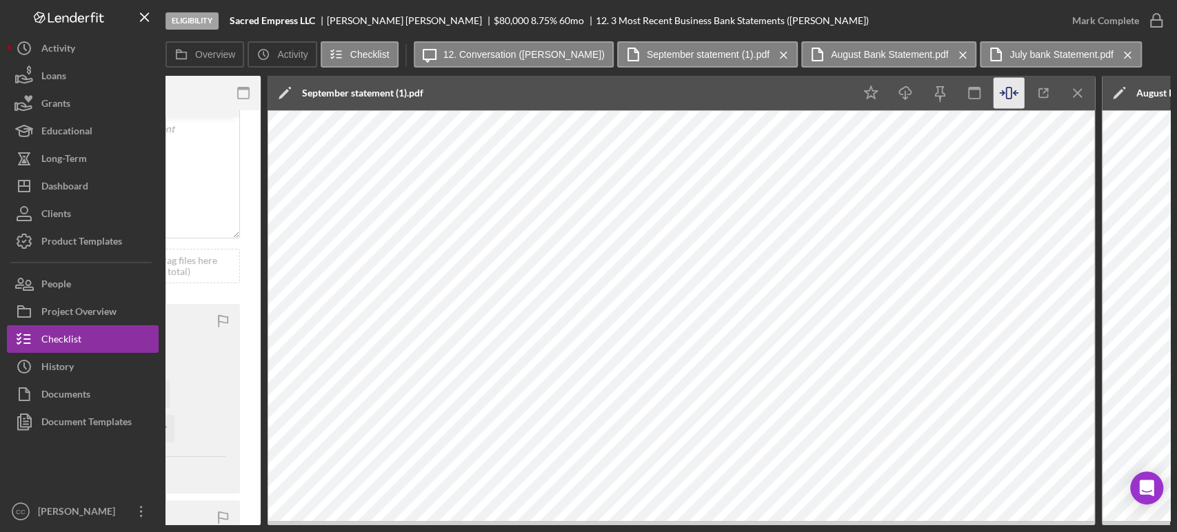
scroll to position [0, 459]
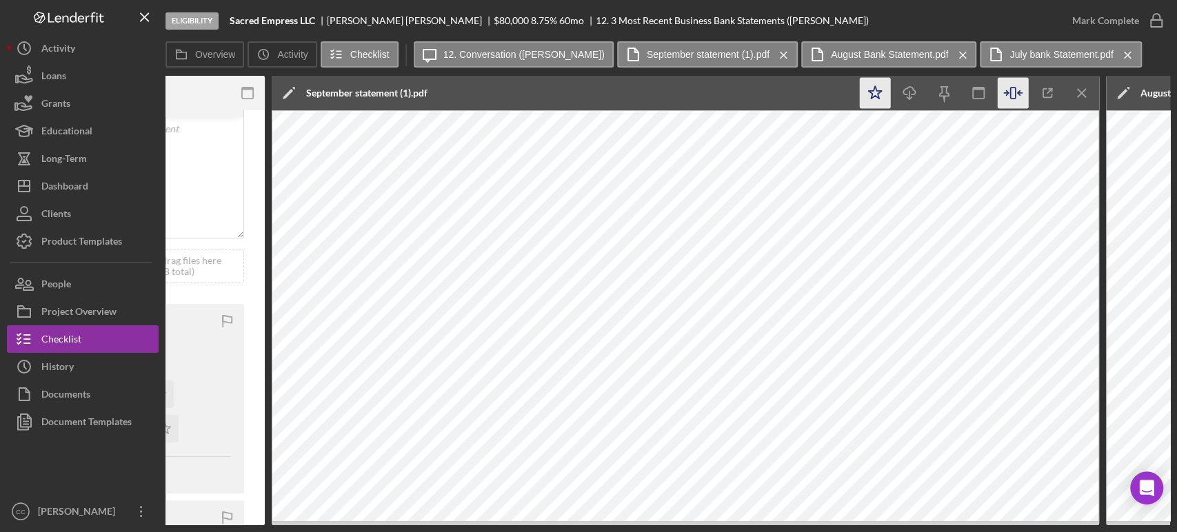
click at [881, 93] on icon "Icon/Star" at bounding box center [875, 93] width 31 height 31
click at [1079, 87] on icon "Icon/Menu Close" at bounding box center [1082, 93] width 31 height 31
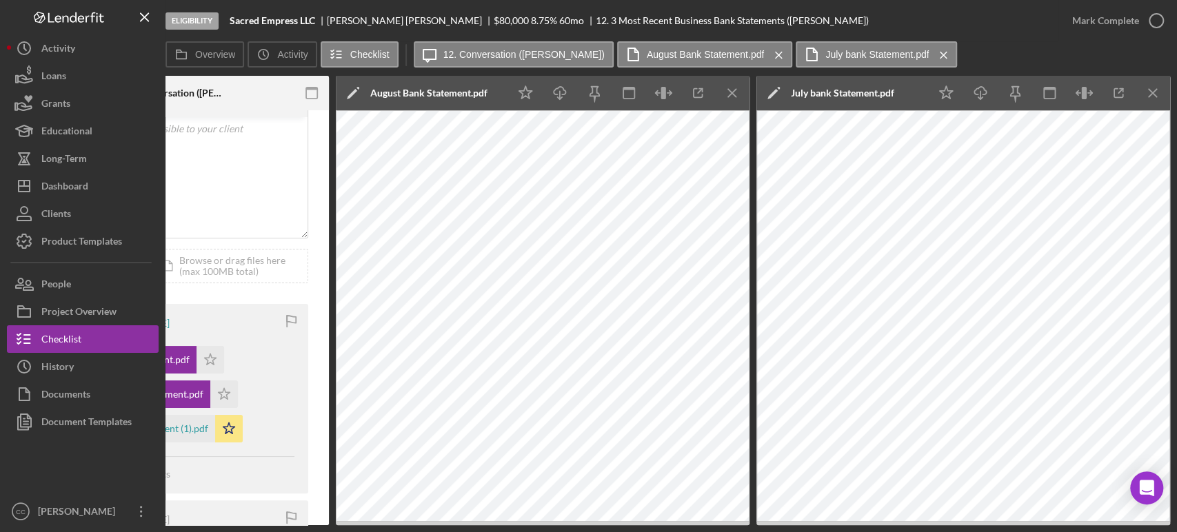
scroll to position [0, 395]
click at [525, 95] on icon "Icon/Star" at bounding box center [525, 93] width 31 height 31
click at [731, 92] on icon "Icon/Menu Close" at bounding box center [732, 93] width 31 height 31
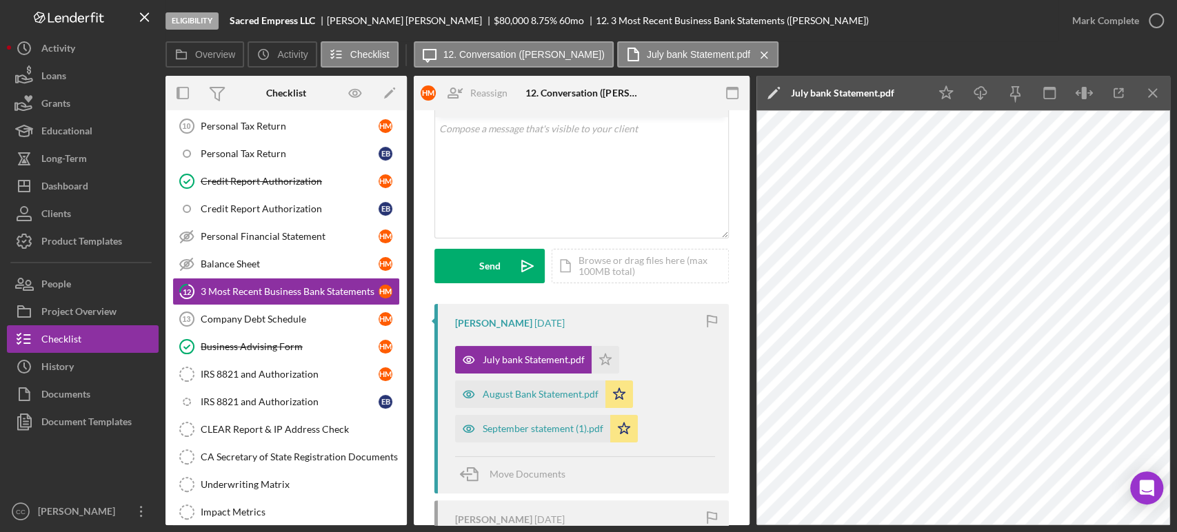
scroll to position [0, 0]
click at [945, 90] on polygon "button" at bounding box center [946, 92] width 13 height 12
click at [1143, 18] on icon "button" at bounding box center [1156, 20] width 34 height 34
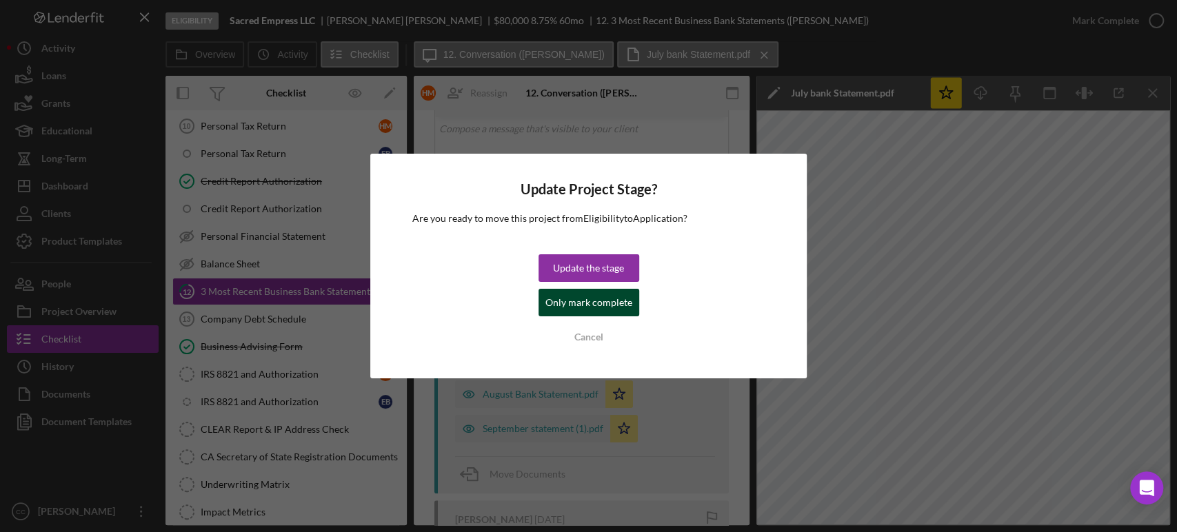
click at [586, 305] on div "Only mark complete" at bounding box center [589, 303] width 87 height 28
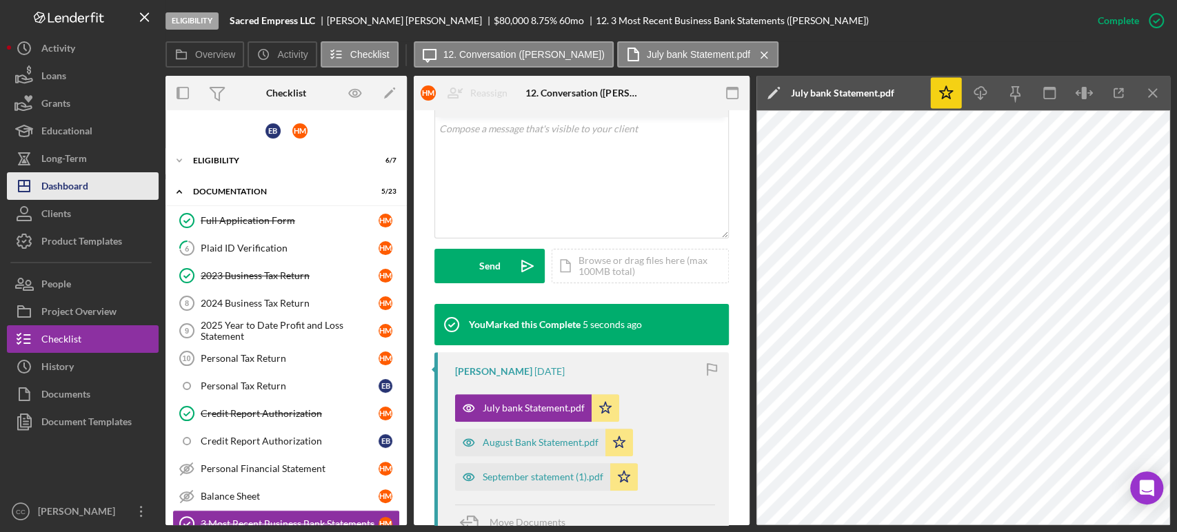
click at [63, 184] on div "Dashboard" at bounding box center [64, 187] width 47 height 31
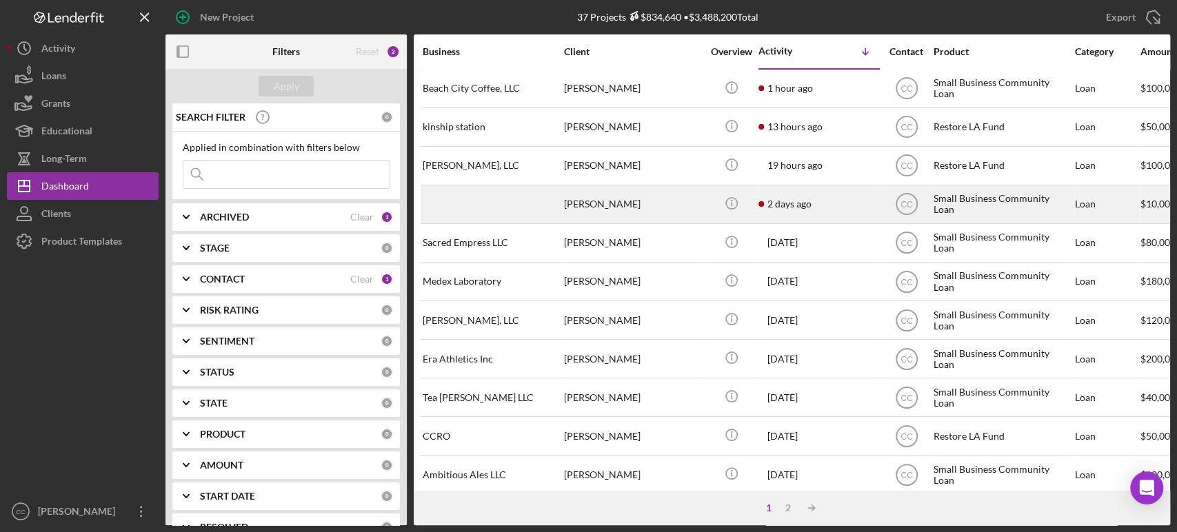
click at [672, 206] on div "[PERSON_NAME]" at bounding box center [633, 204] width 138 height 37
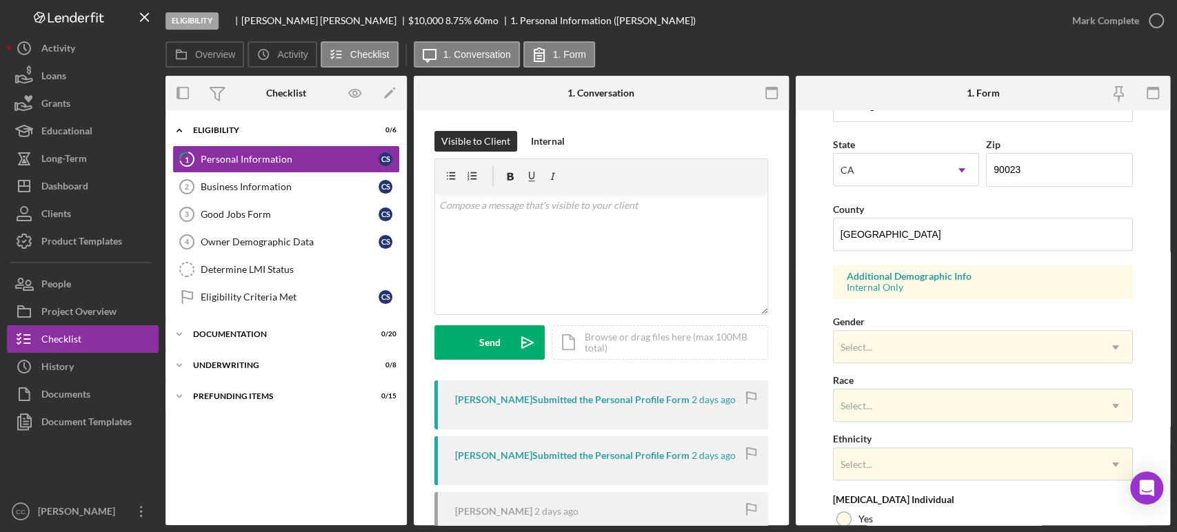
scroll to position [503, 0]
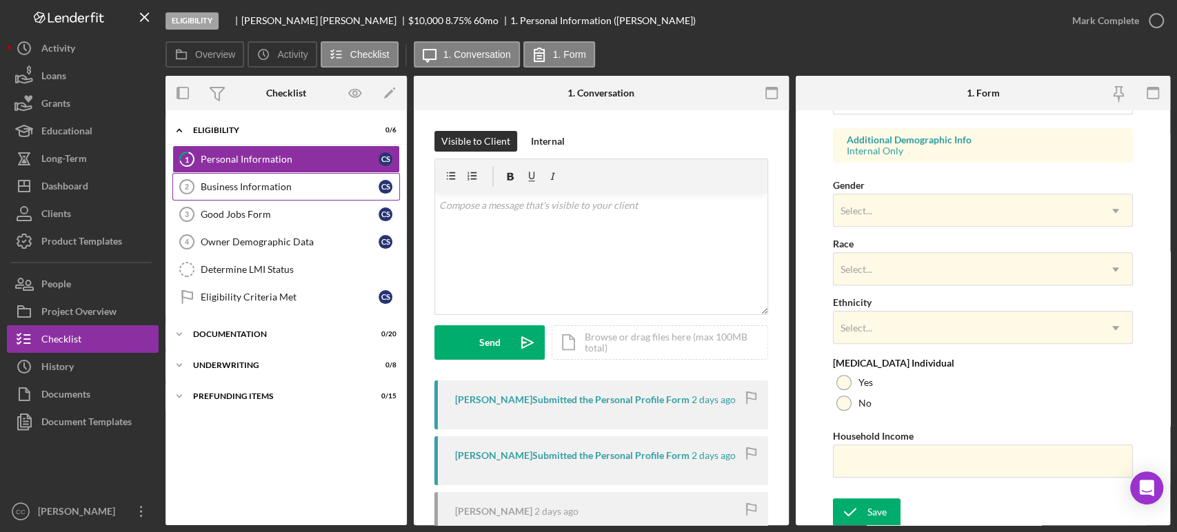
drag, startPoint x: 239, startPoint y: 187, endPoint x: 248, endPoint y: 186, distance: 9.0
click at [239, 187] on div "Business Information" at bounding box center [290, 186] width 178 height 11
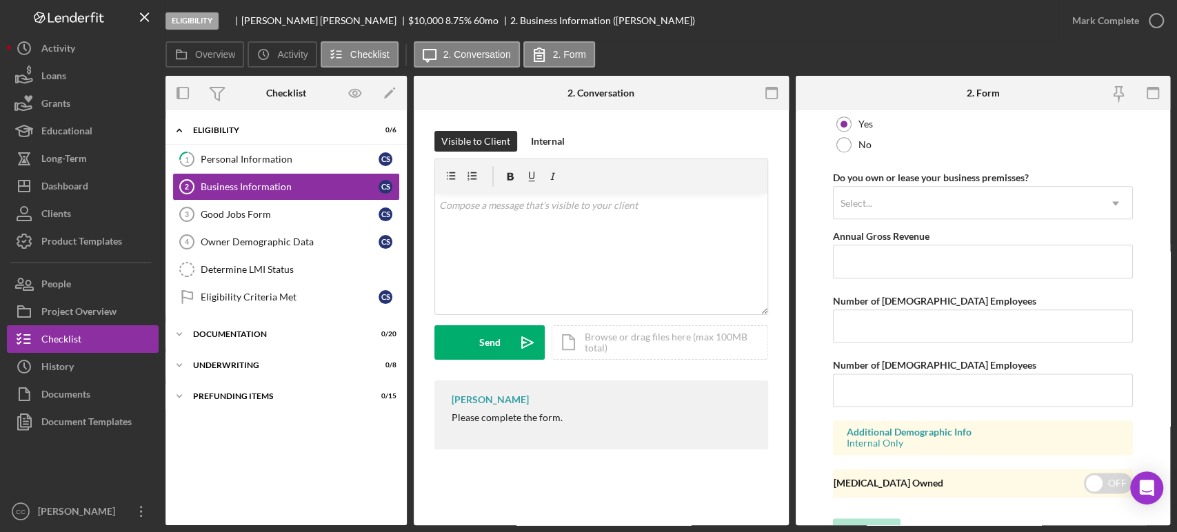
scroll to position [1112, 0]
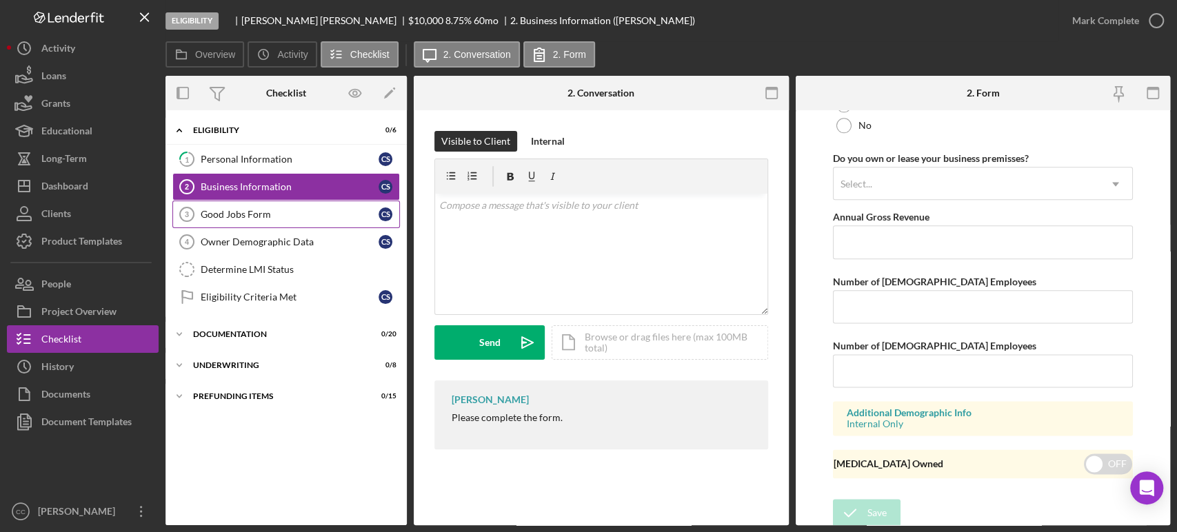
click at [232, 219] on link "Good Jobs Form 3 Good Jobs Form C S" at bounding box center [286, 215] width 228 height 28
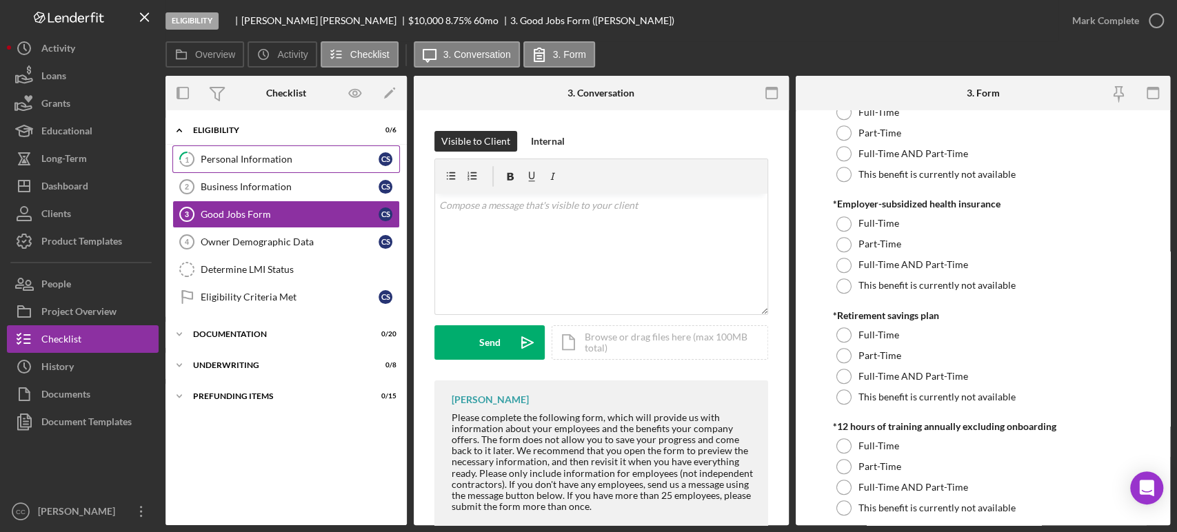
scroll to position [536, 0]
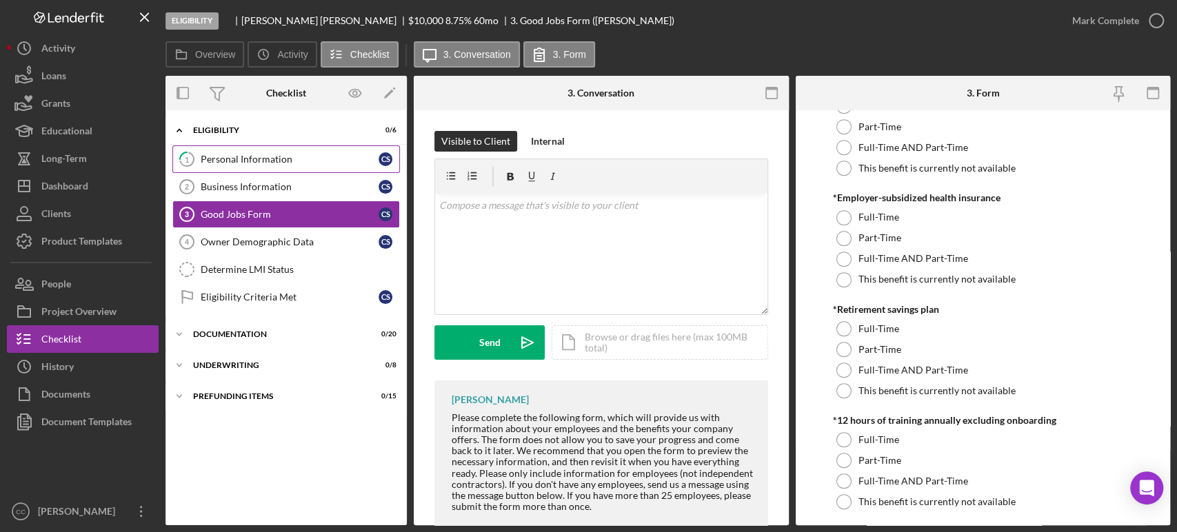
click at [248, 166] on link "1 Personal Information C S" at bounding box center [286, 160] width 228 height 28
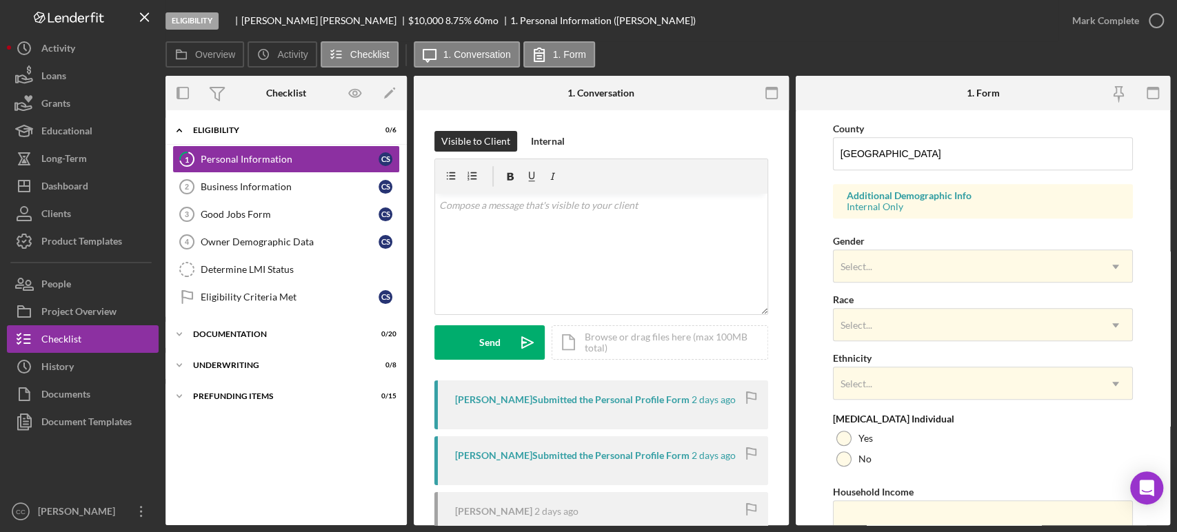
scroll to position [503, 0]
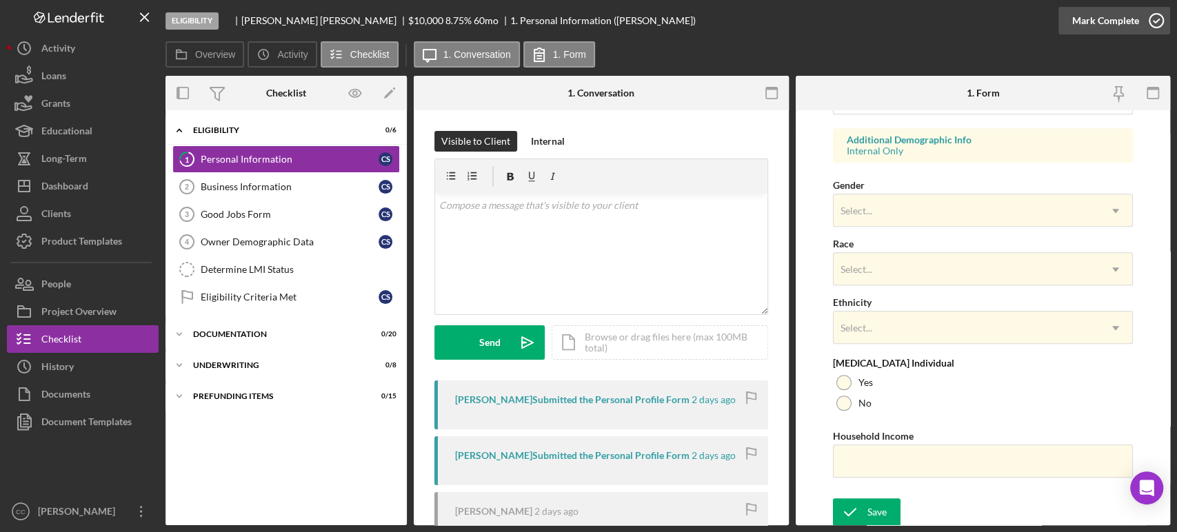
click at [1100, 21] on div "Mark Complete" at bounding box center [1105, 21] width 67 height 28
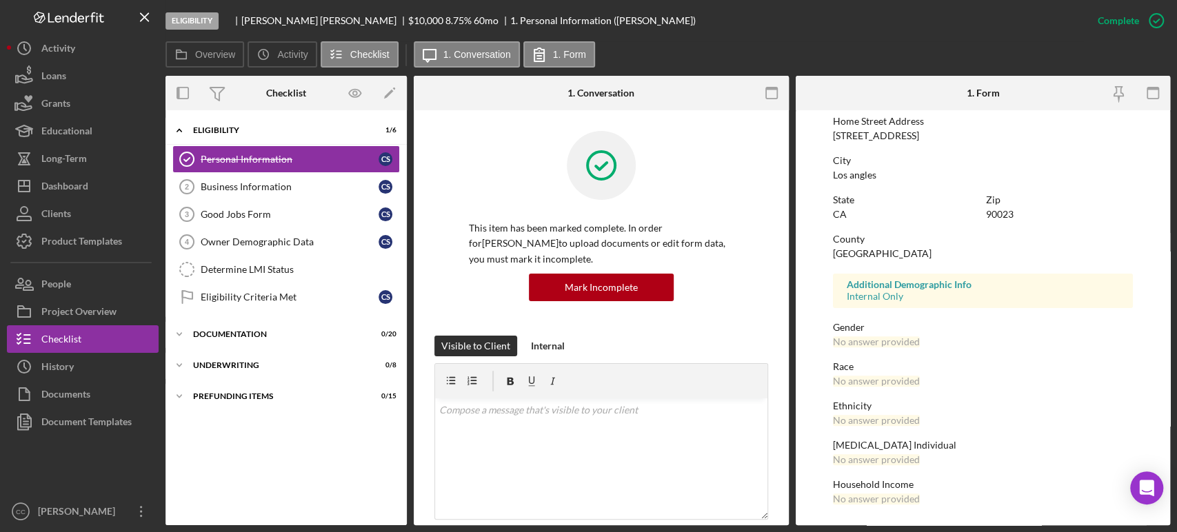
scroll to position [228, 0]
click at [265, 192] on link "Business Information 2 Business Information C S" at bounding box center [286, 187] width 228 height 28
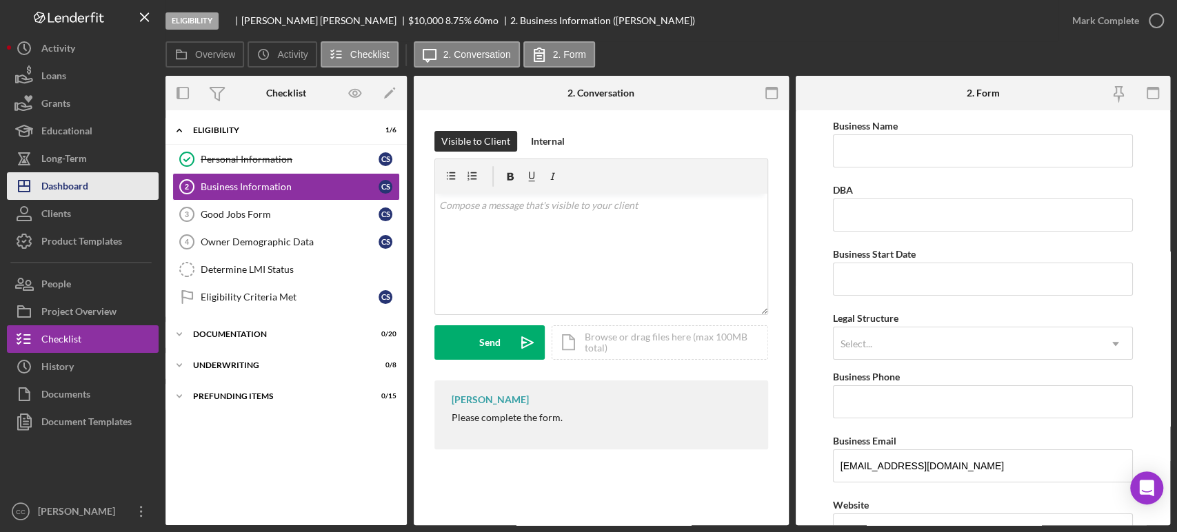
click at [70, 190] on div "Dashboard" at bounding box center [64, 187] width 47 height 31
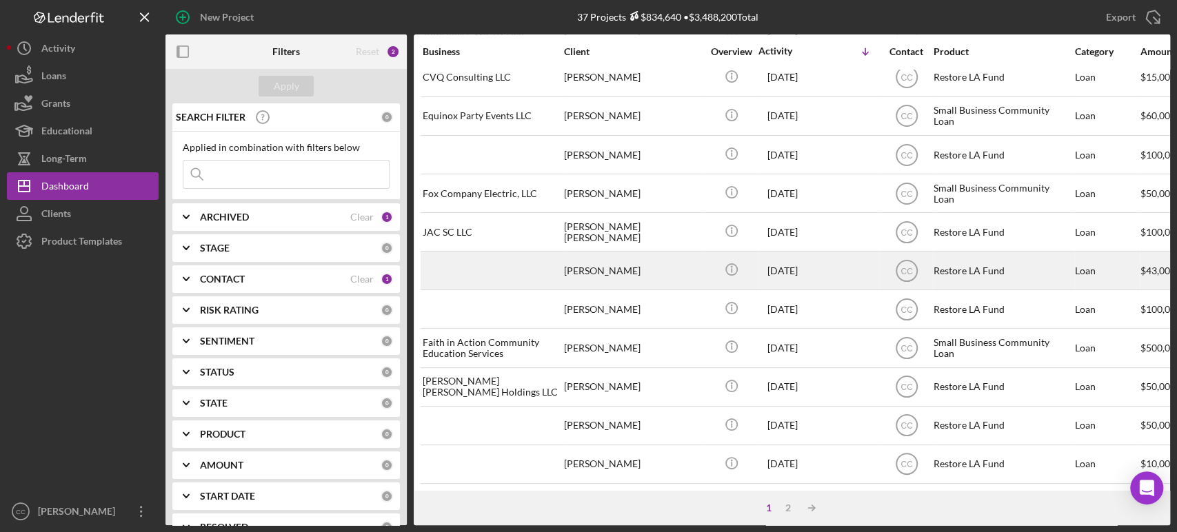
scroll to position [555, 0]
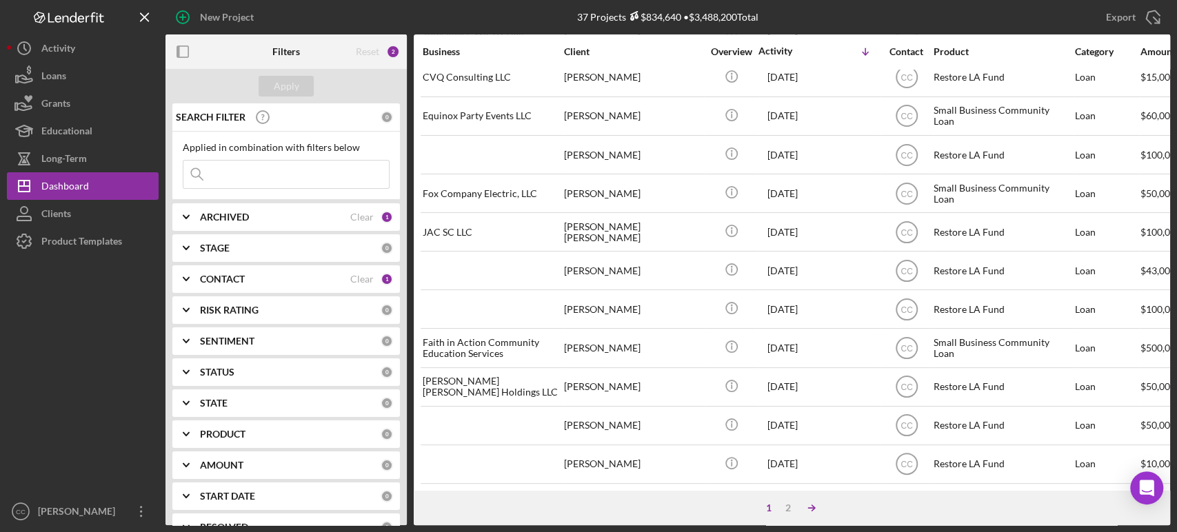
click at [812, 512] on icon "Icon/Table Sort Arrow" at bounding box center [812, 508] width 28 height 28
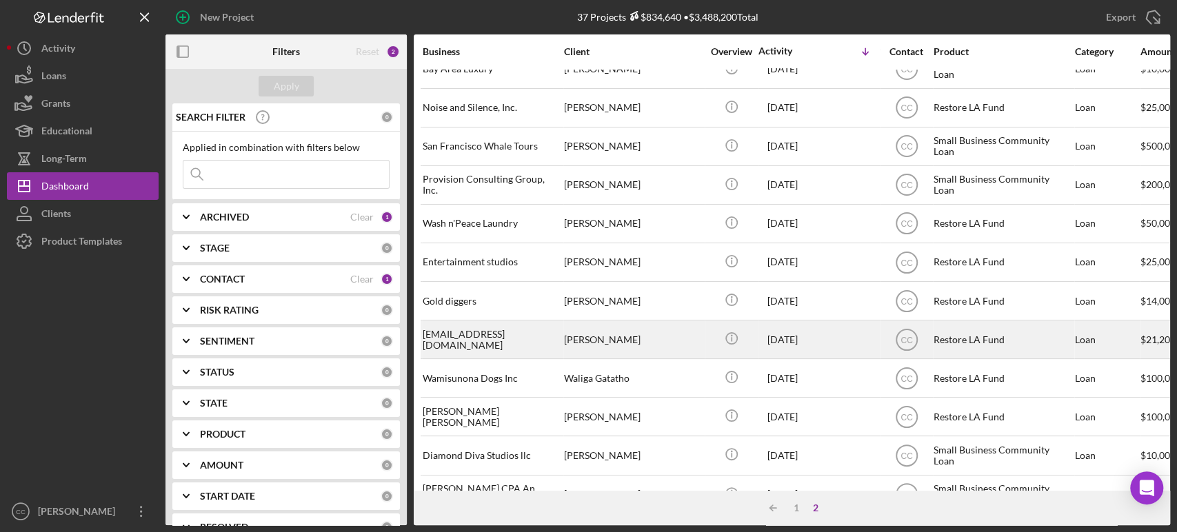
scroll to position [0, 0]
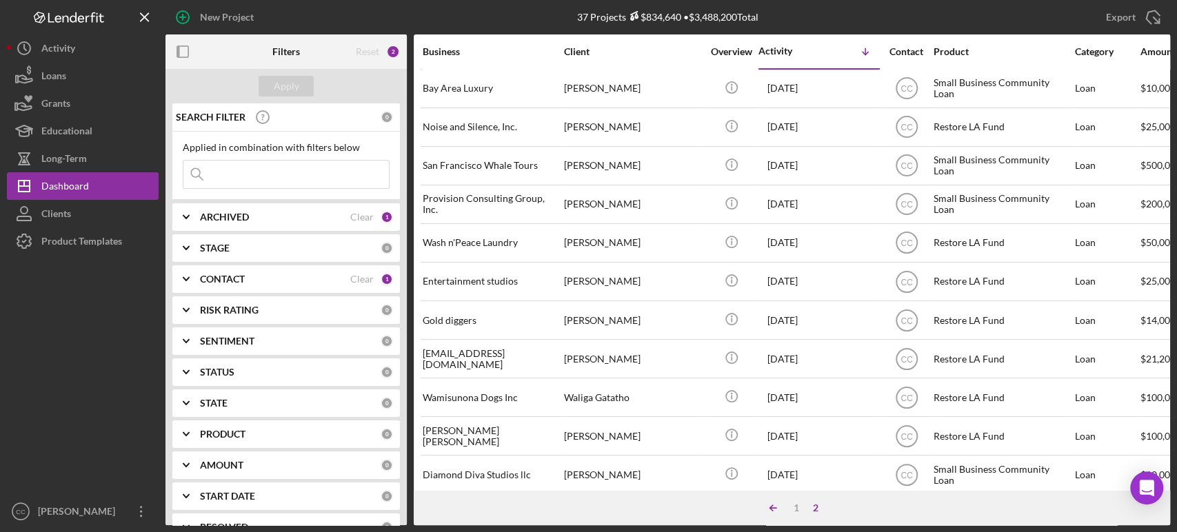
click at [767, 508] on icon "Icon/Table Sort Arrow" at bounding box center [773, 508] width 28 height 28
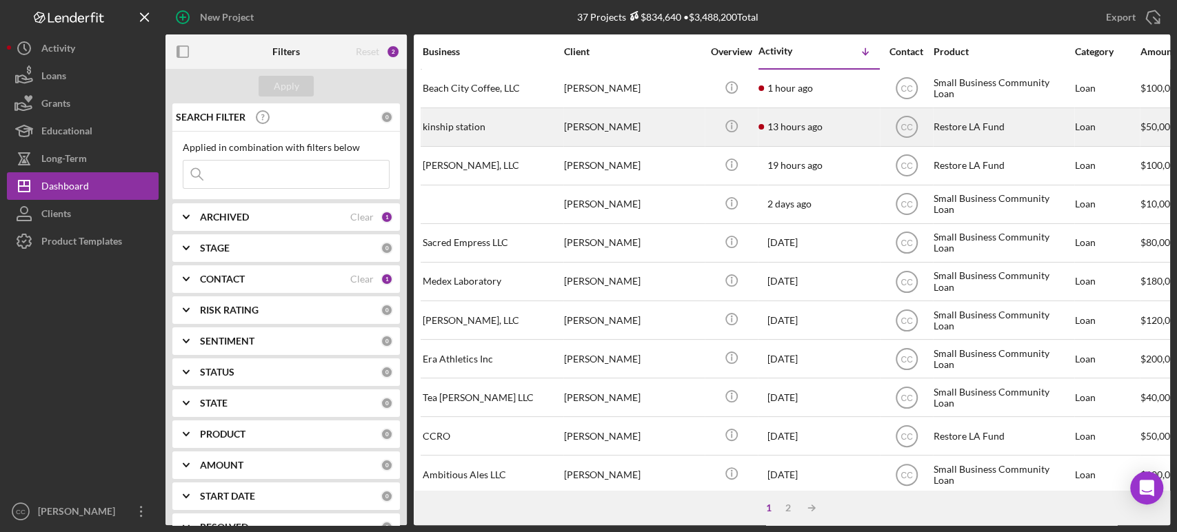
click at [645, 126] on div "[PERSON_NAME]" at bounding box center [633, 127] width 138 height 37
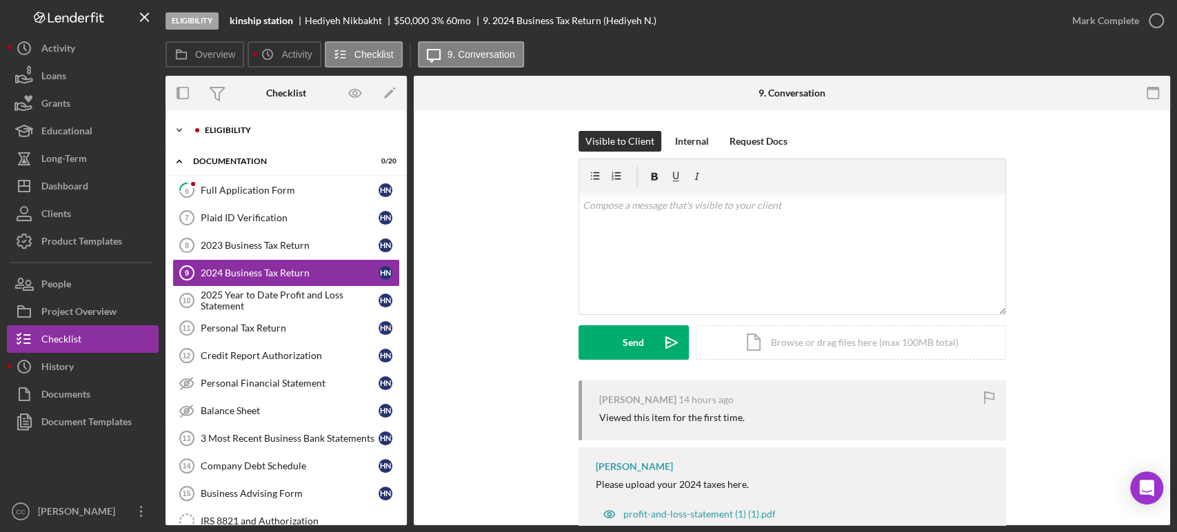
click at [257, 130] on div "Eligibility" at bounding box center [297, 130] width 185 height 8
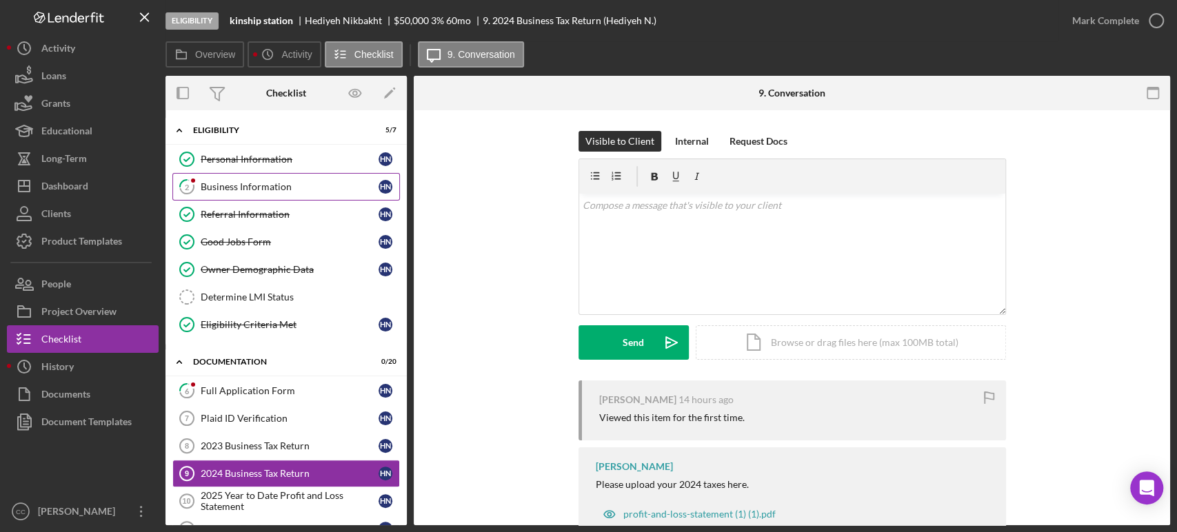
click at [241, 191] on div "Business Information" at bounding box center [290, 186] width 178 height 11
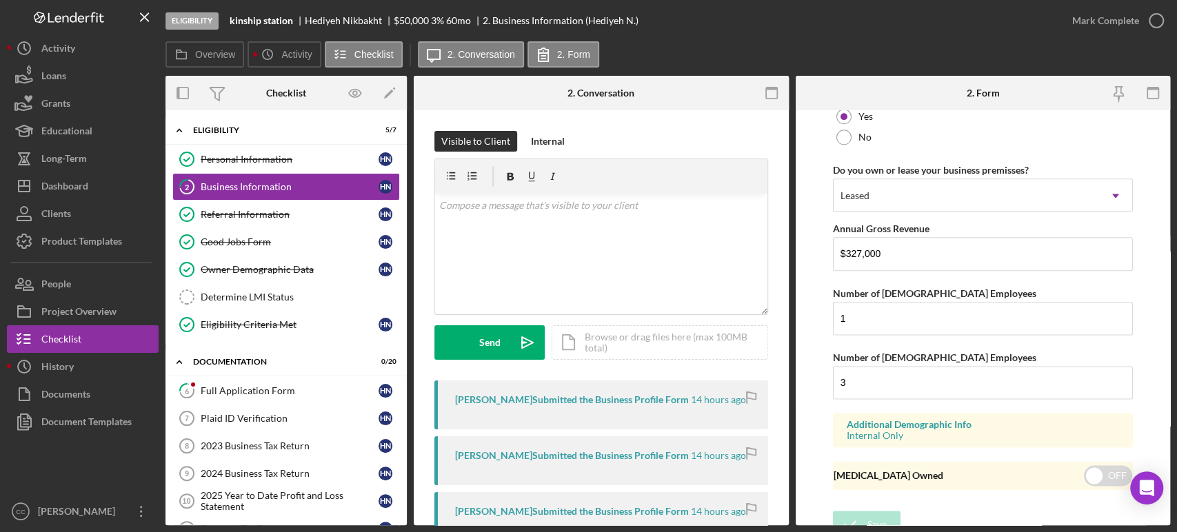
scroll to position [1112, 0]
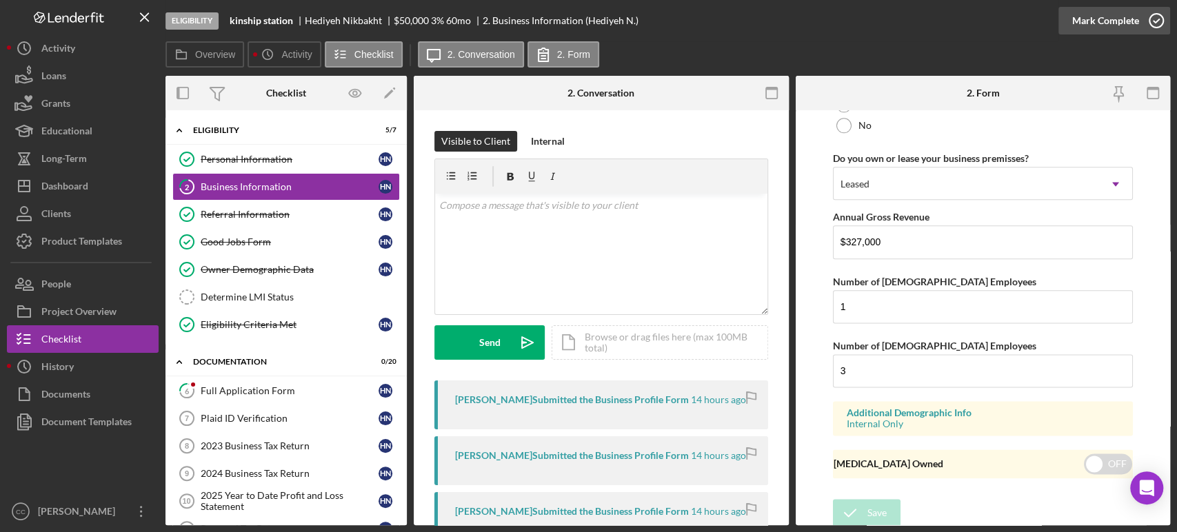
click at [1101, 24] on div "Mark Complete" at bounding box center [1105, 21] width 67 height 28
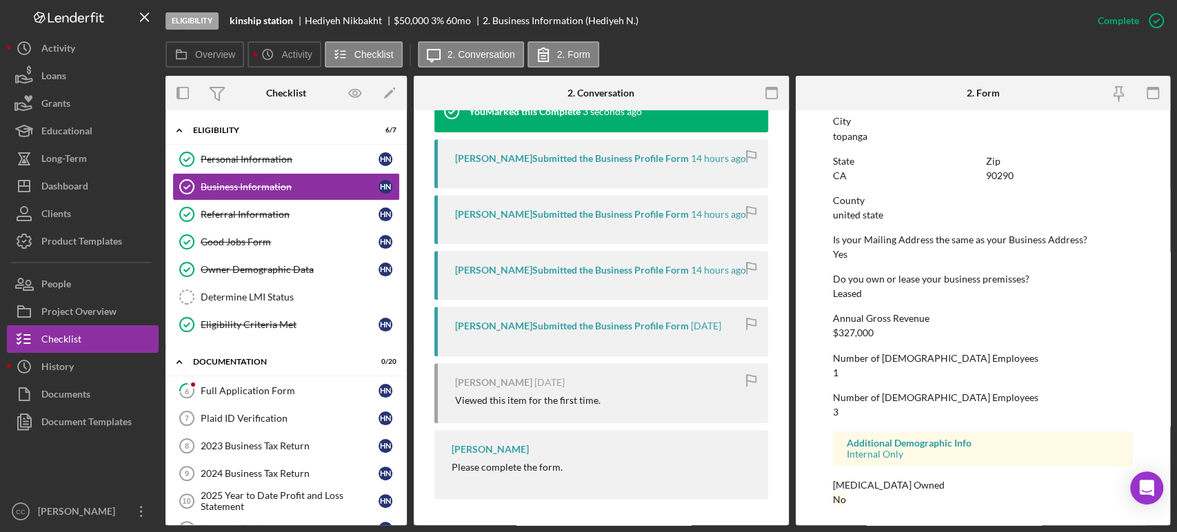
scroll to position [495, 0]
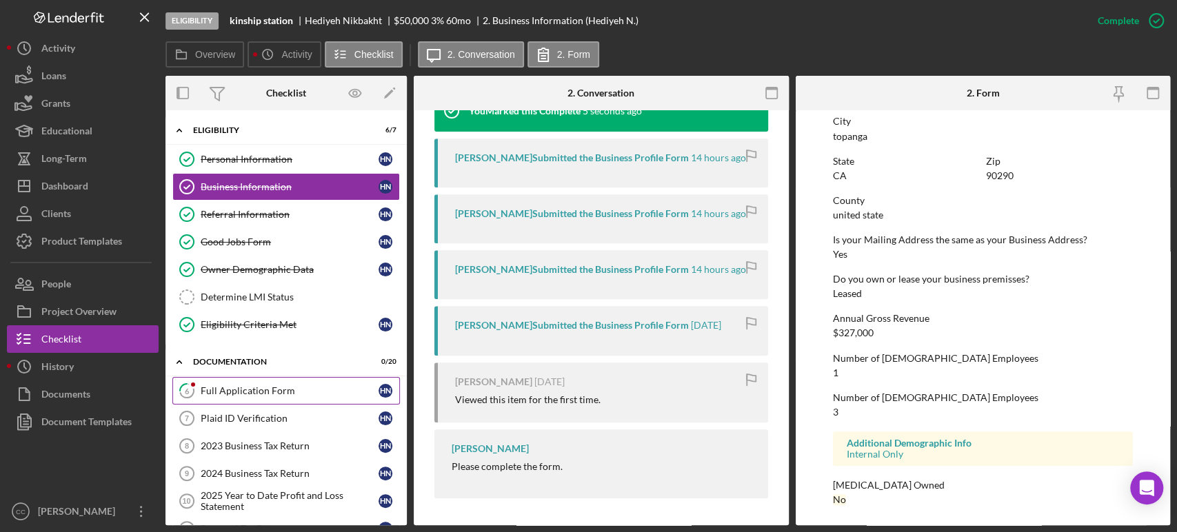
click at [250, 388] on div "Full Application Form" at bounding box center [290, 391] width 178 height 11
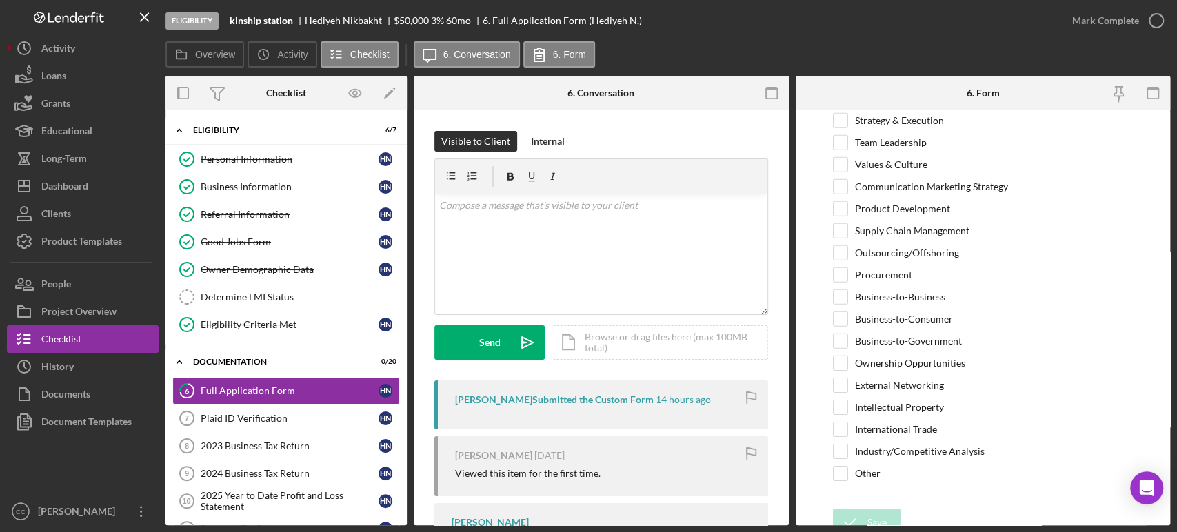
scroll to position [2859, 0]
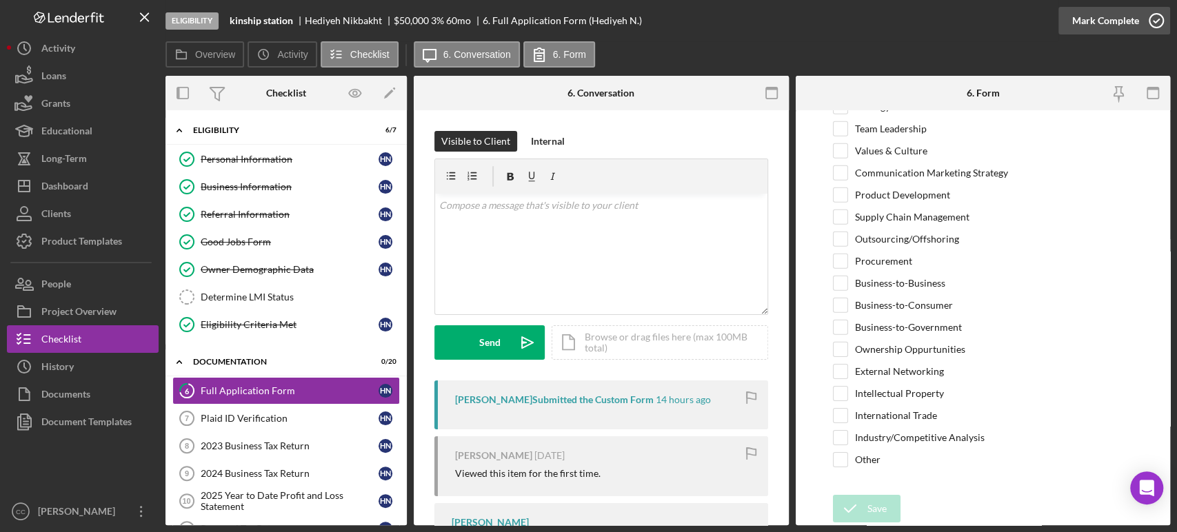
click at [1117, 19] on div "Mark Complete" at bounding box center [1105, 21] width 67 height 28
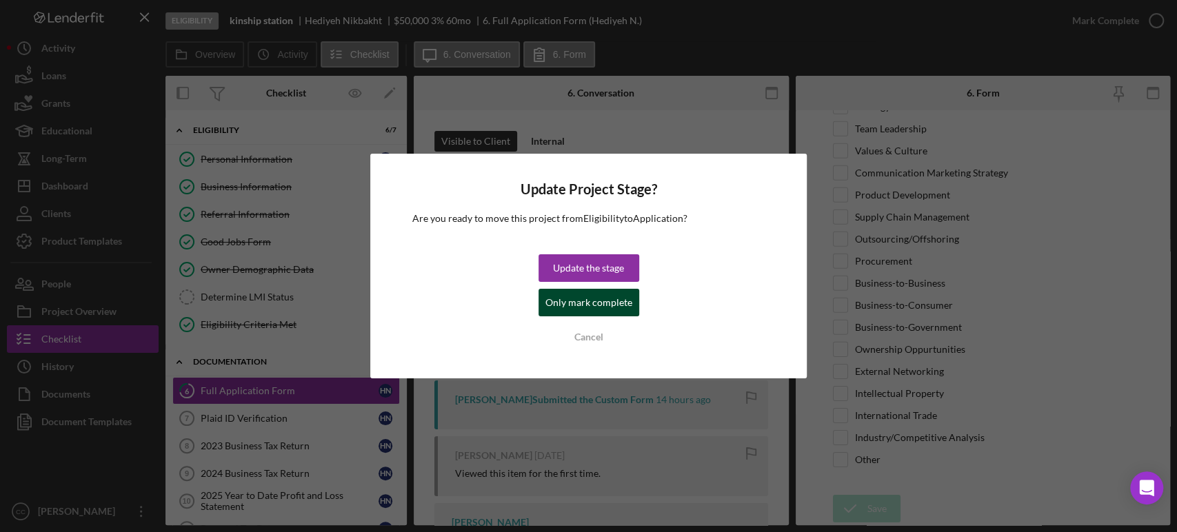
click at [588, 297] on div "Only mark complete" at bounding box center [589, 303] width 87 height 28
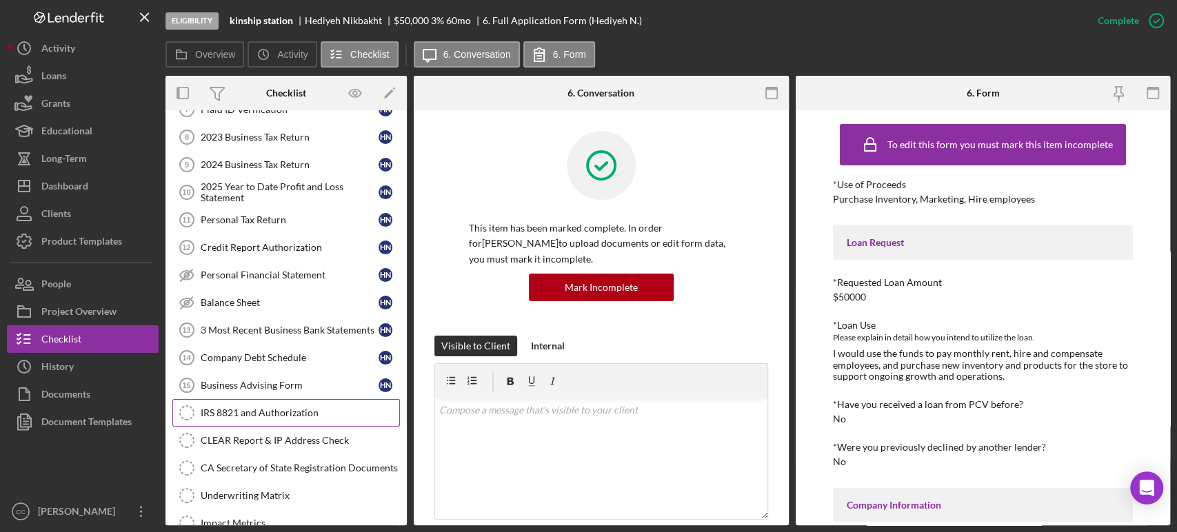
scroll to position [153, 0]
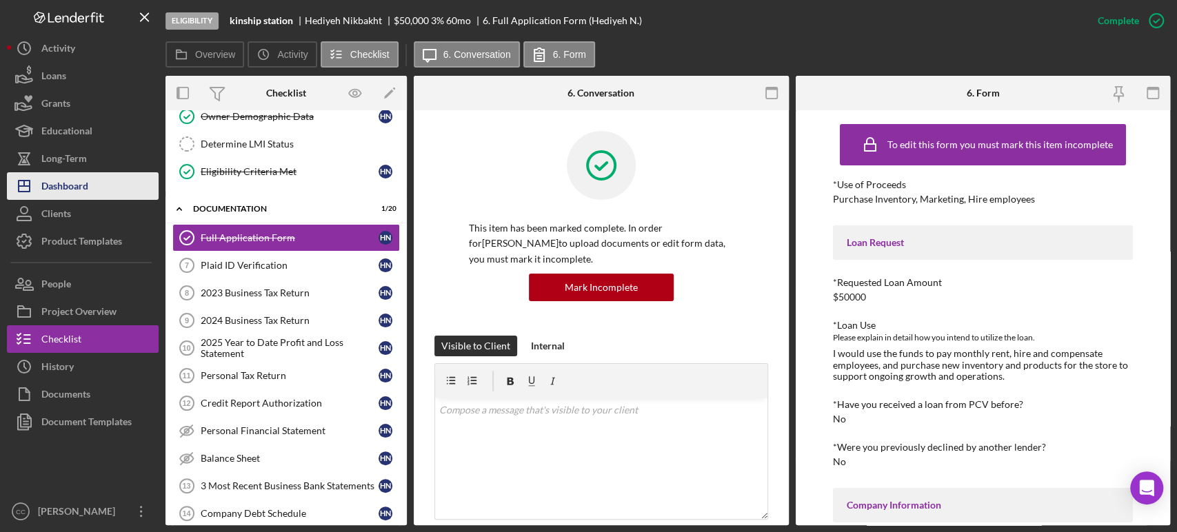
click at [77, 196] on div "Dashboard" at bounding box center [64, 187] width 47 height 31
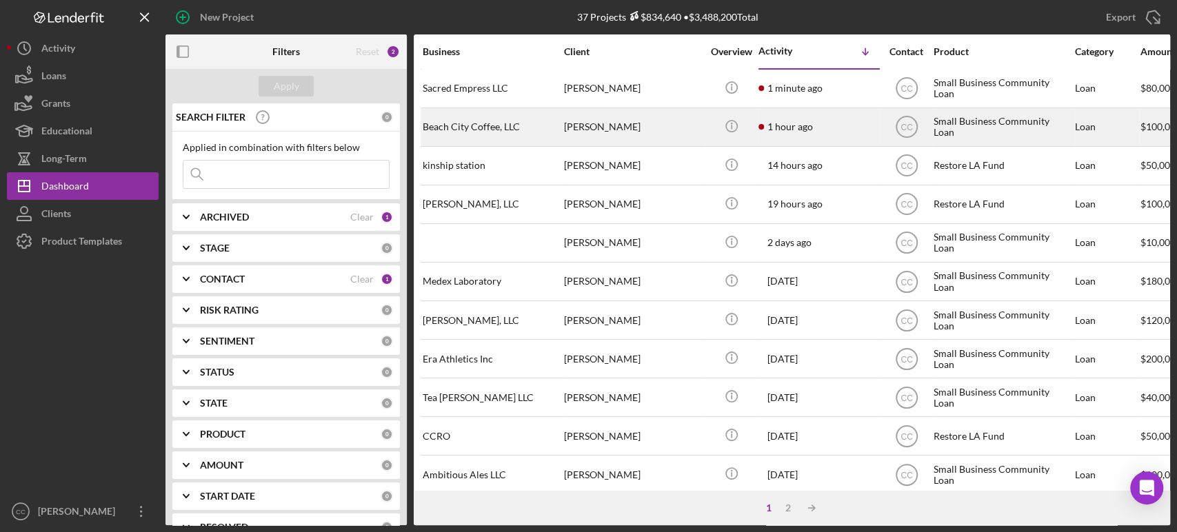
click at [693, 137] on div "[PERSON_NAME]" at bounding box center [633, 127] width 138 height 37
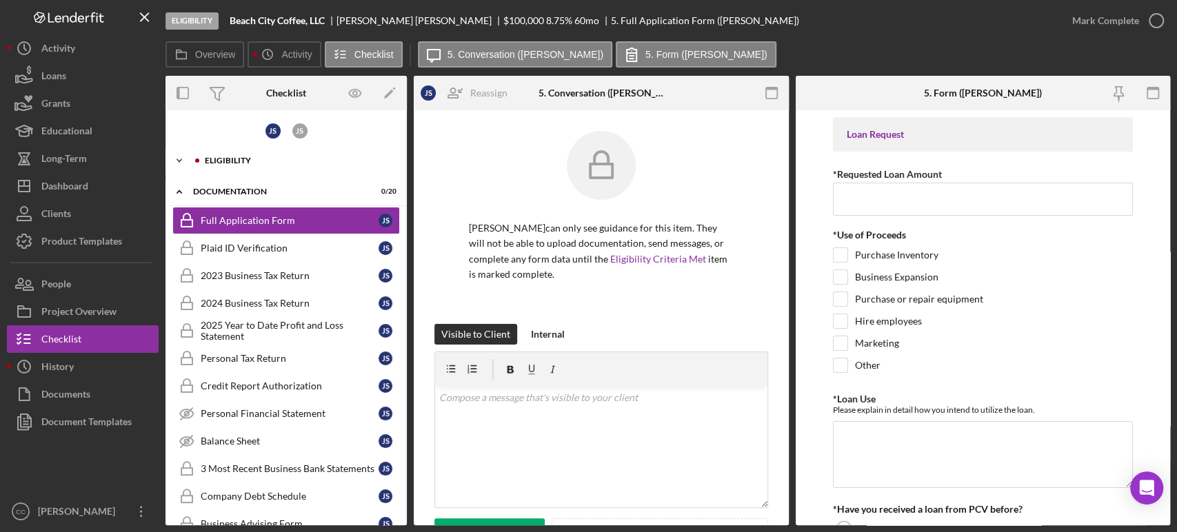
click at [248, 154] on div "Icon/Expander Eligibility 0 / 6" at bounding box center [286, 161] width 241 height 28
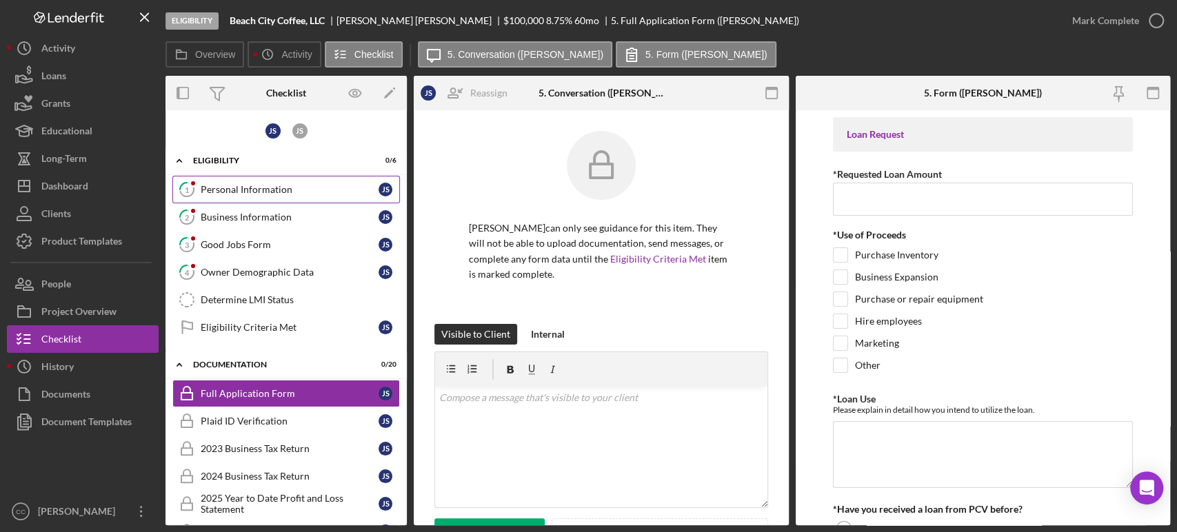
click at [234, 182] on link "1 Personal Information J S" at bounding box center [286, 190] width 228 height 28
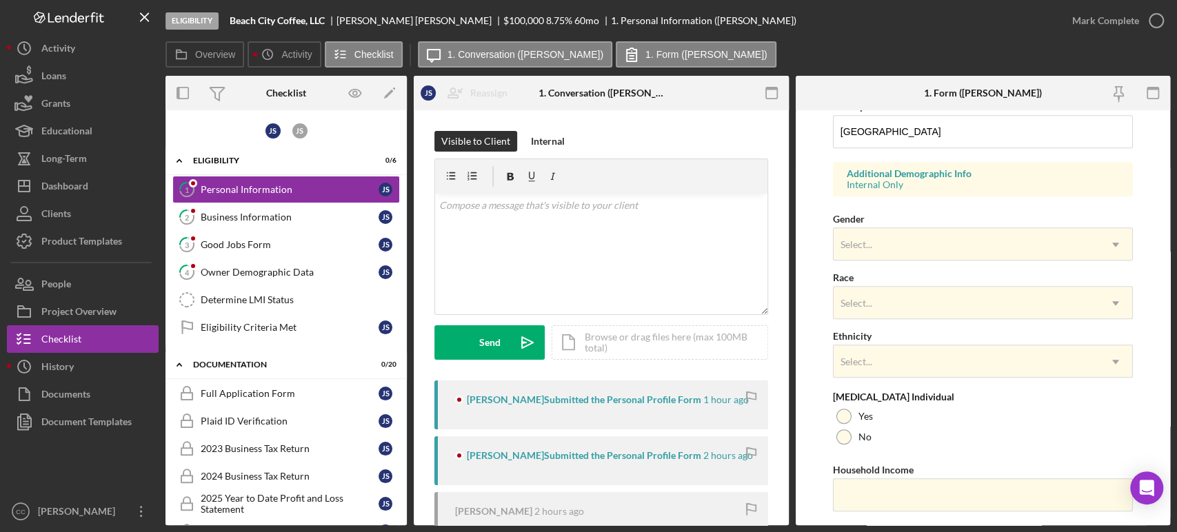
scroll to position [503, 0]
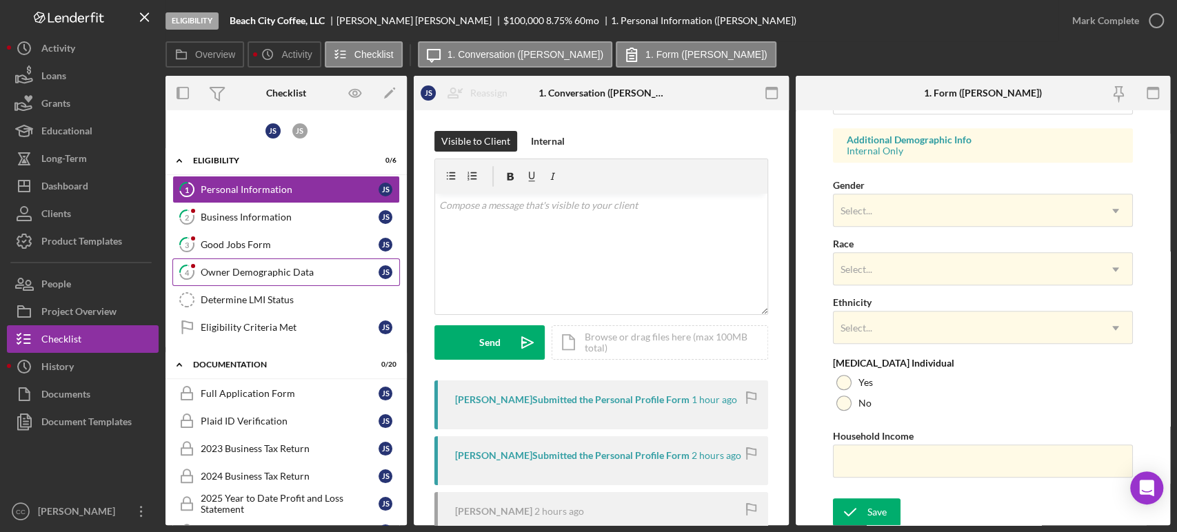
click at [306, 276] on div "Owner Demographic Data" at bounding box center [290, 272] width 178 height 11
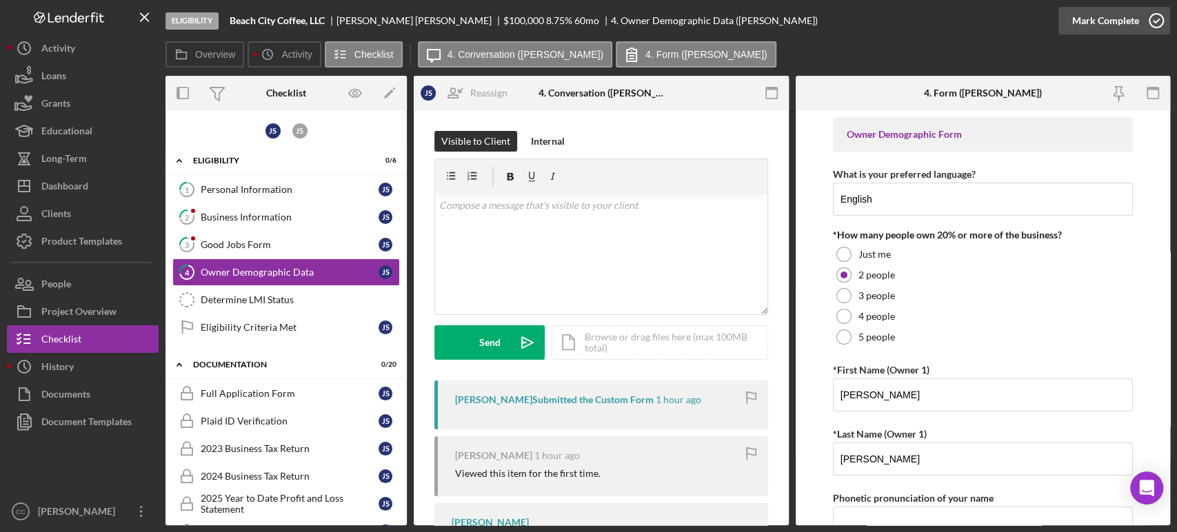
click at [1114, 21] on div "Mark Complete" at bounding box center [1105, 21] width 67 height 28
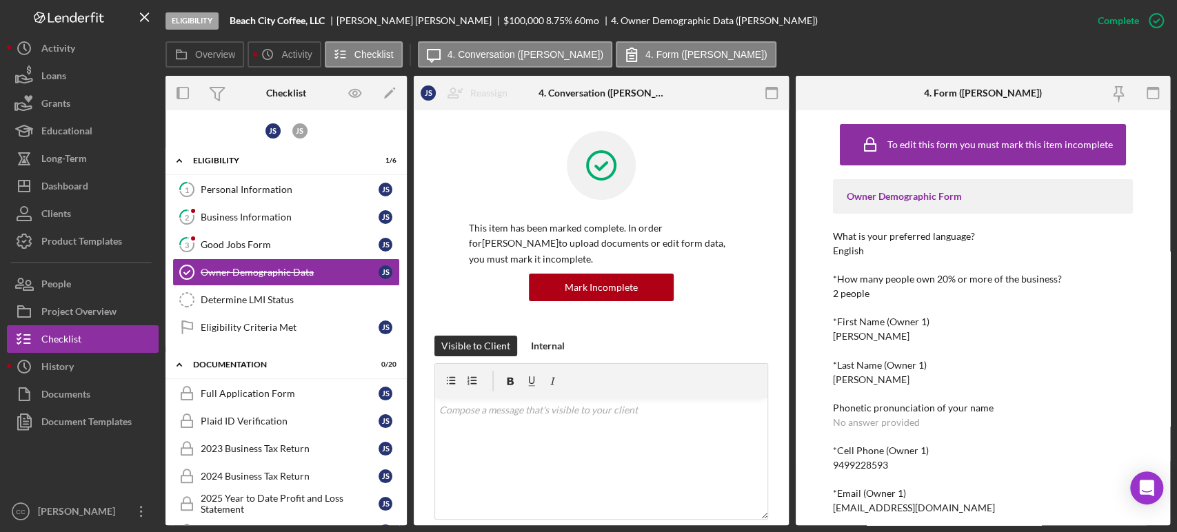
click at [237, 188] on div "Personal Information" at bounding box center [290, 189] width 178 height 11
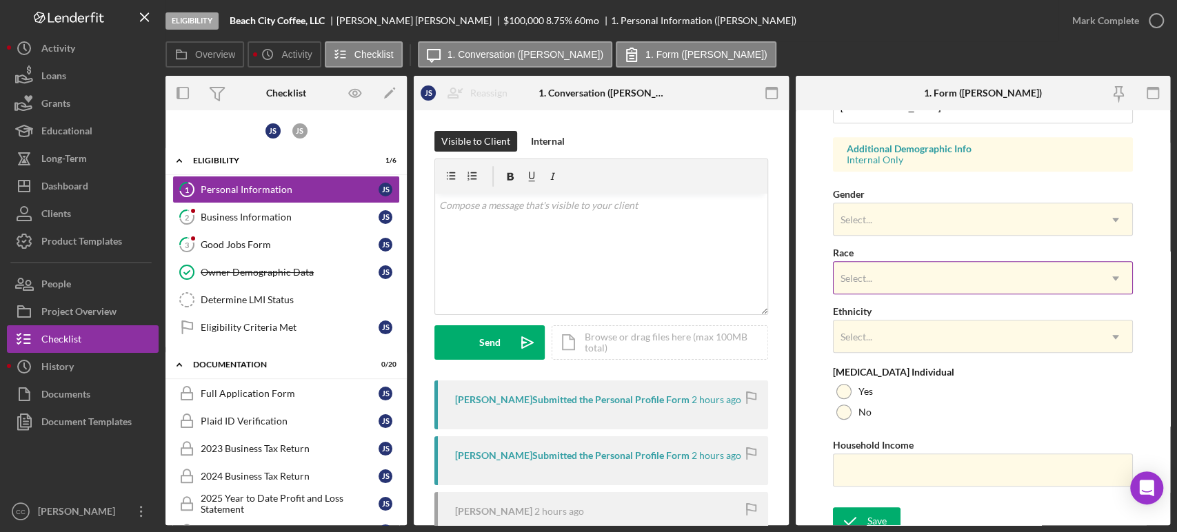
scroll to position [503, 0]
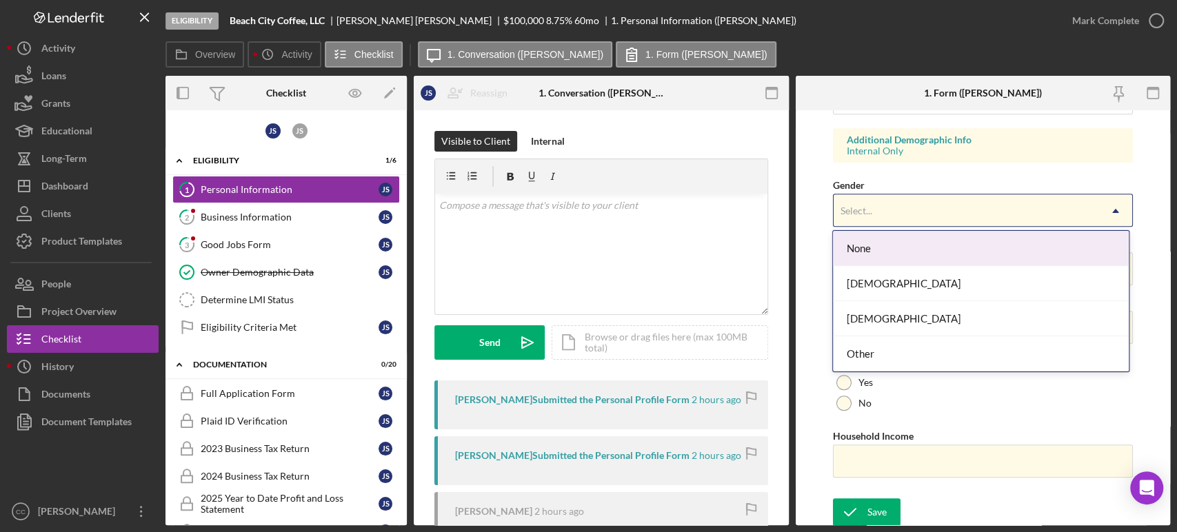
click at [899, 195] on div "Select..." at bounding box center [967, 211] width 266 height 32
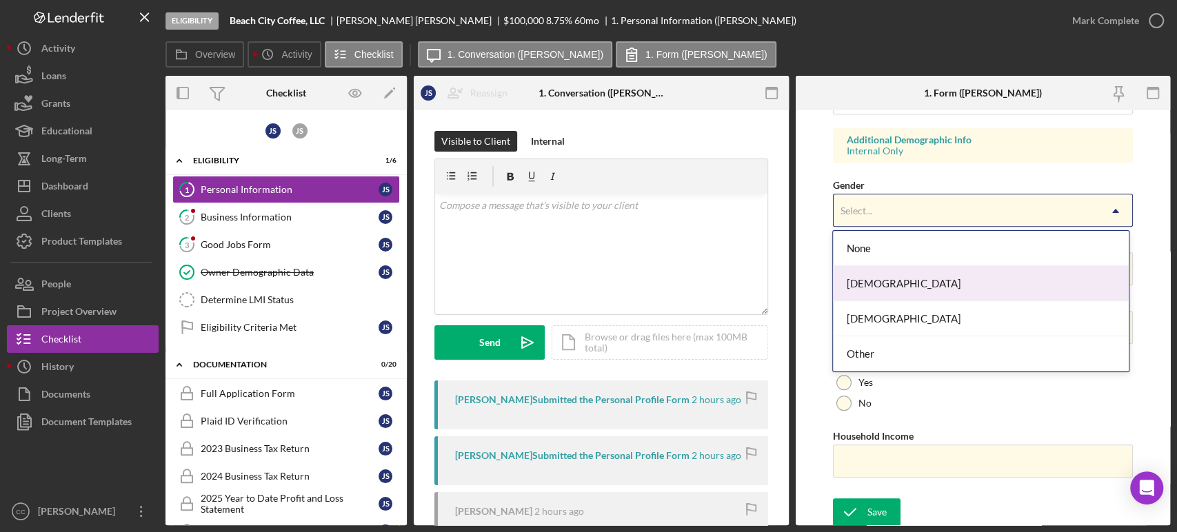
click at [883, 286] on div "[DEMOGRAPHIC_DATA]" at bounding box center [980, 283] width 295 height 35
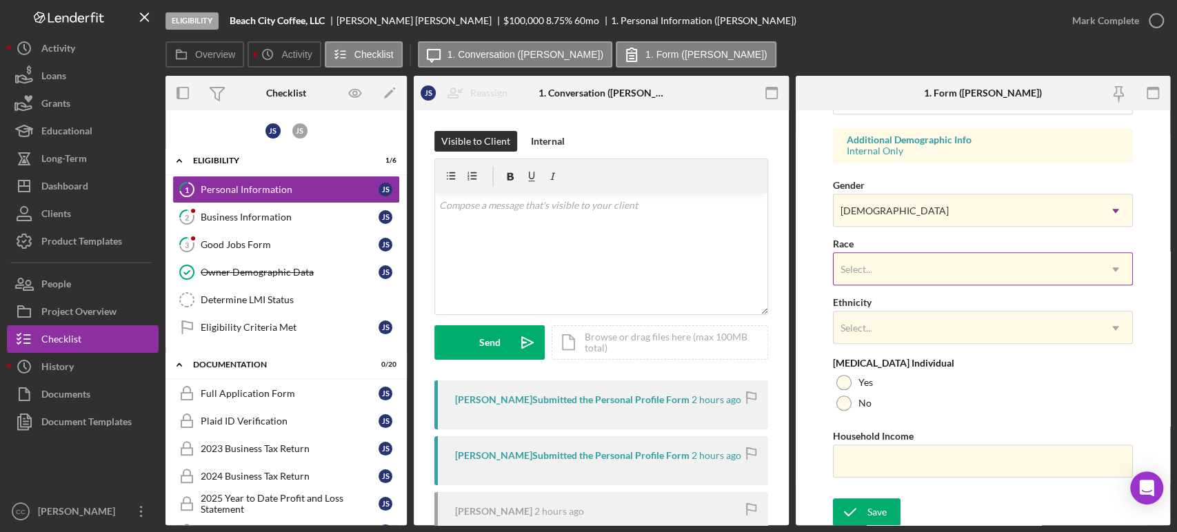
click at [870, 271] on div "Select..." at bounding box center [857, 269] width 32 height 11
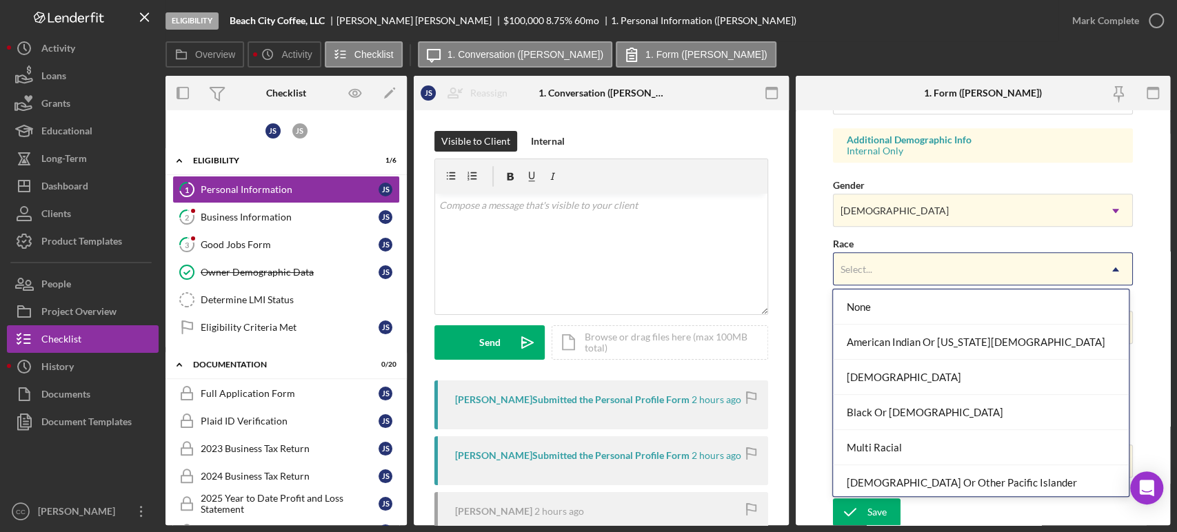
scroll to position [73, 0]
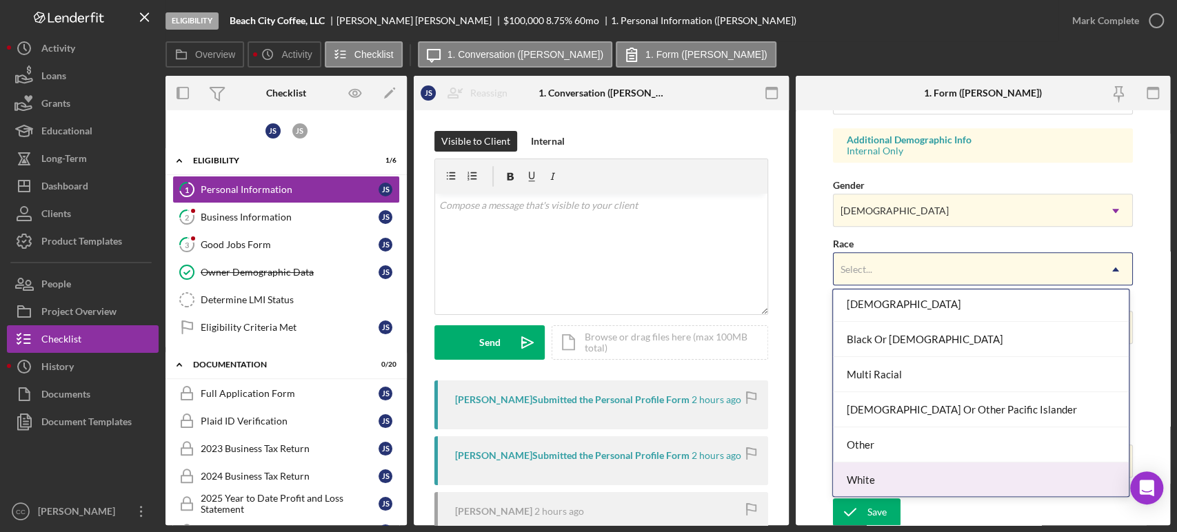
click at [857, 479] on div "White" at bounding box center [980, 480] width 295 height 35
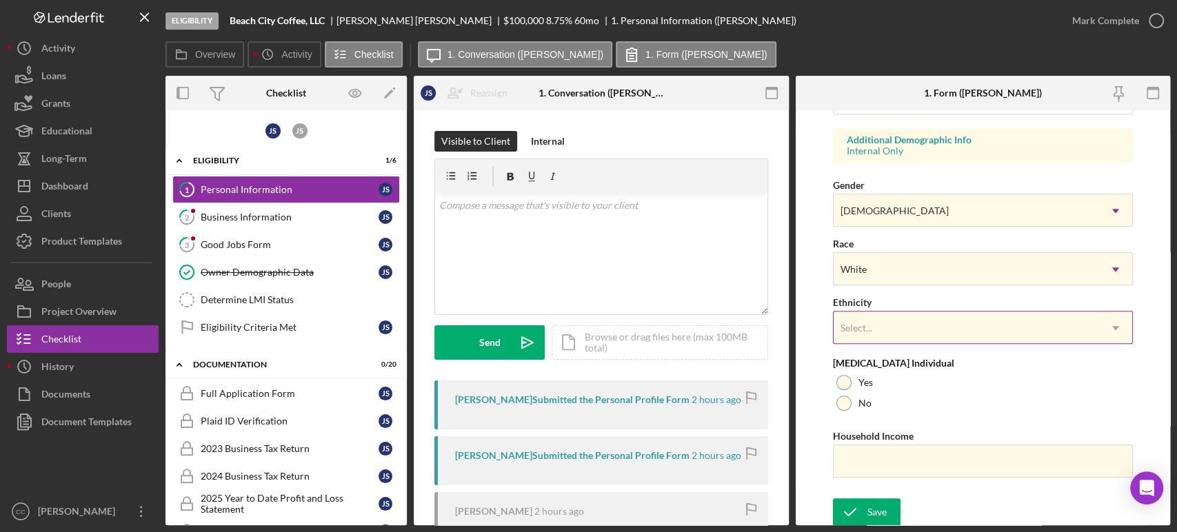
click at [901, 324] on div "Select..." at bounding box center [967, 328] width 266 height 32
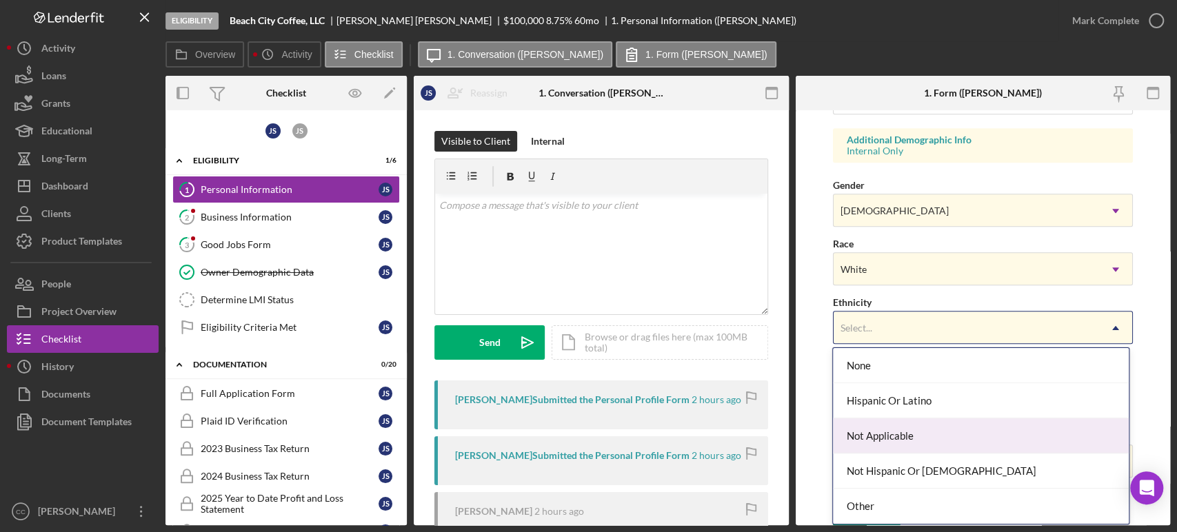
click at [889, 440] on div "Not Applicable" at bounding box center [980, 436] width 295 height 35
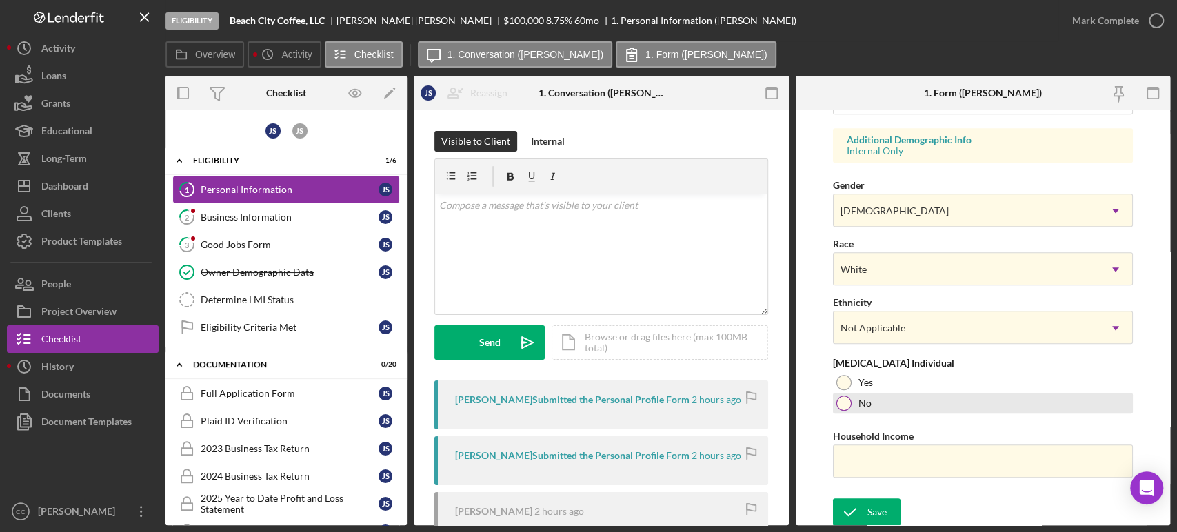
click at [850, 402] on div at bounding box center [844, 403] width 15 height 15
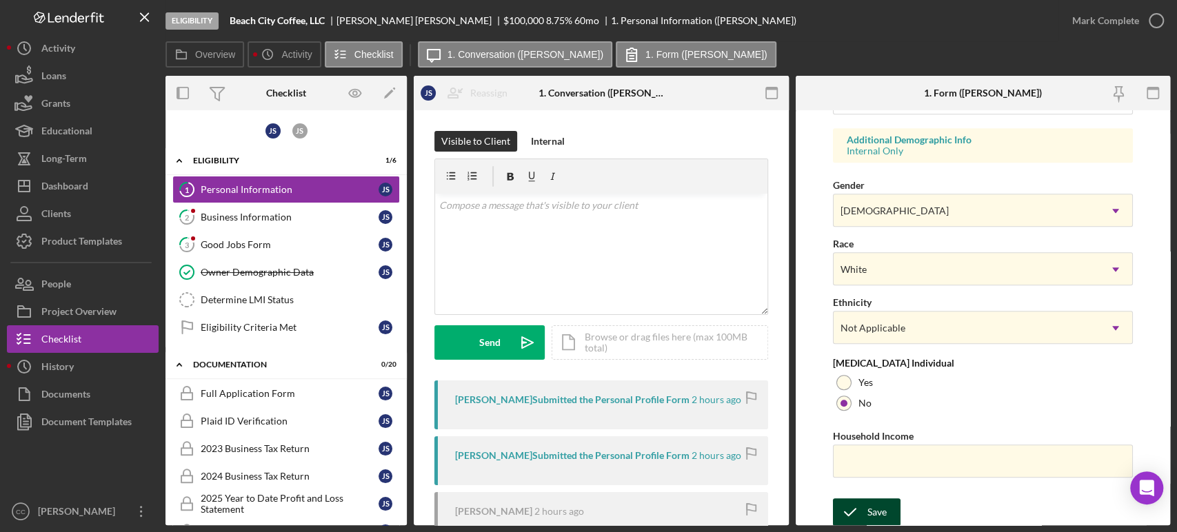
click at [871, 512] on div "Save" at bounding box center [877, 513] width 19 height 28
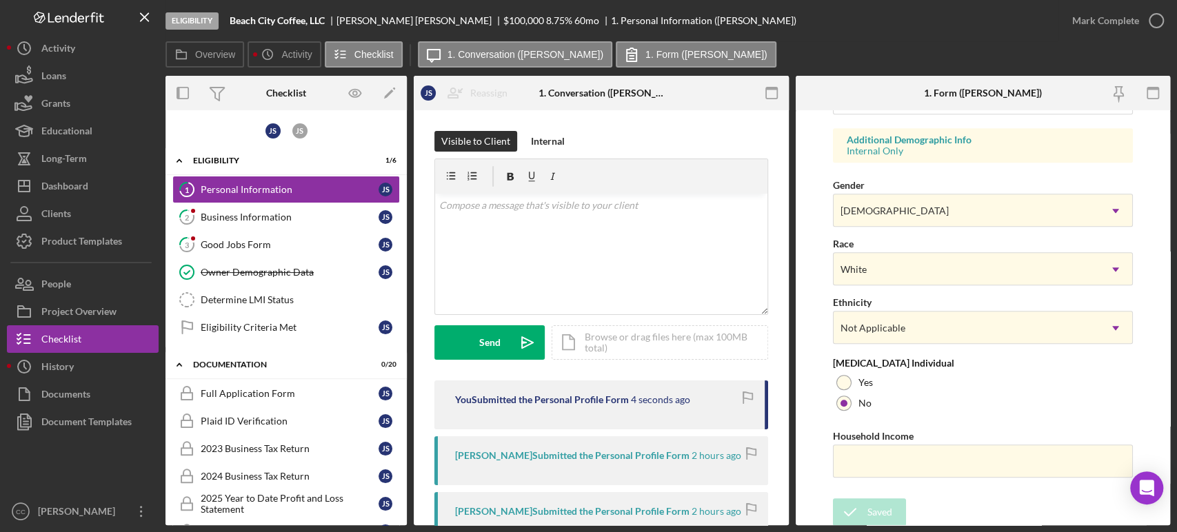
click at [1130, 17] on div "Form submitted" at bounding box center [1056, 14] width 221 height 6
click at [1144, 23] on icon "button" at bounding box center [1156, 20] width 34 height 34
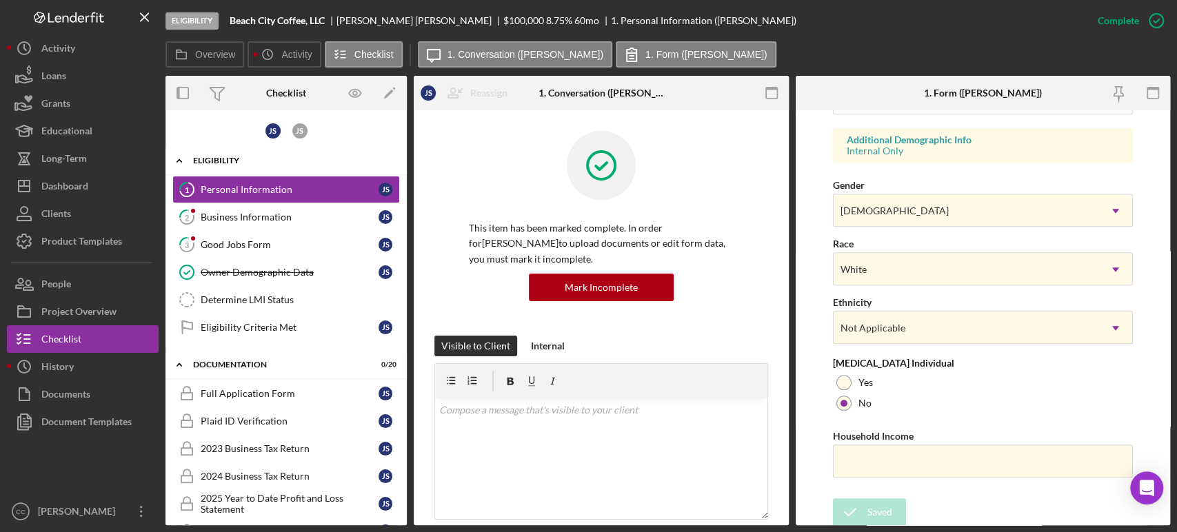
scroll to position [228, 0]
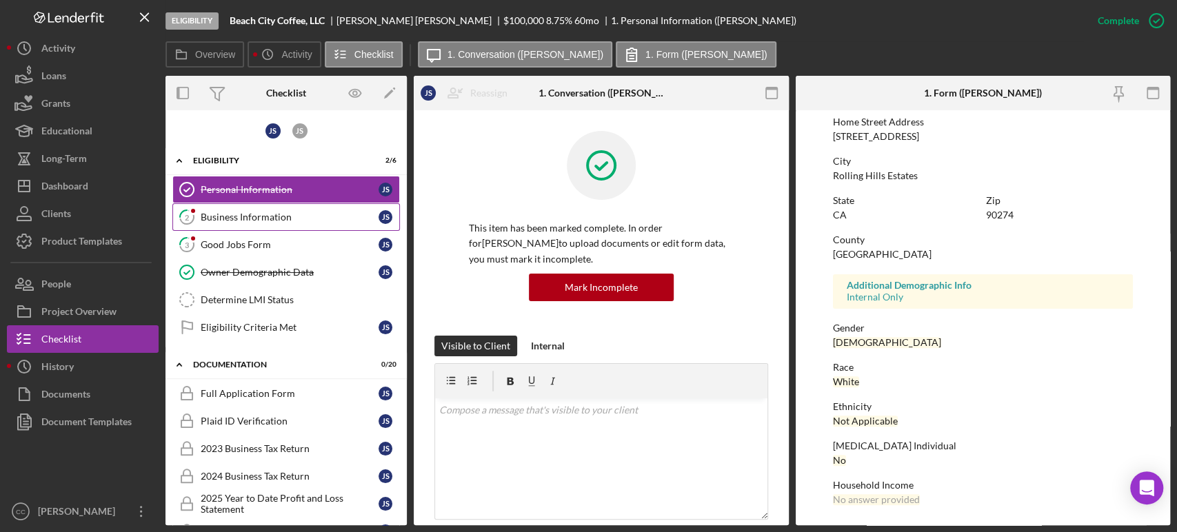
click at [232, 214] on div "Business Information" at bounding box center [290, 217] width 178 height 11
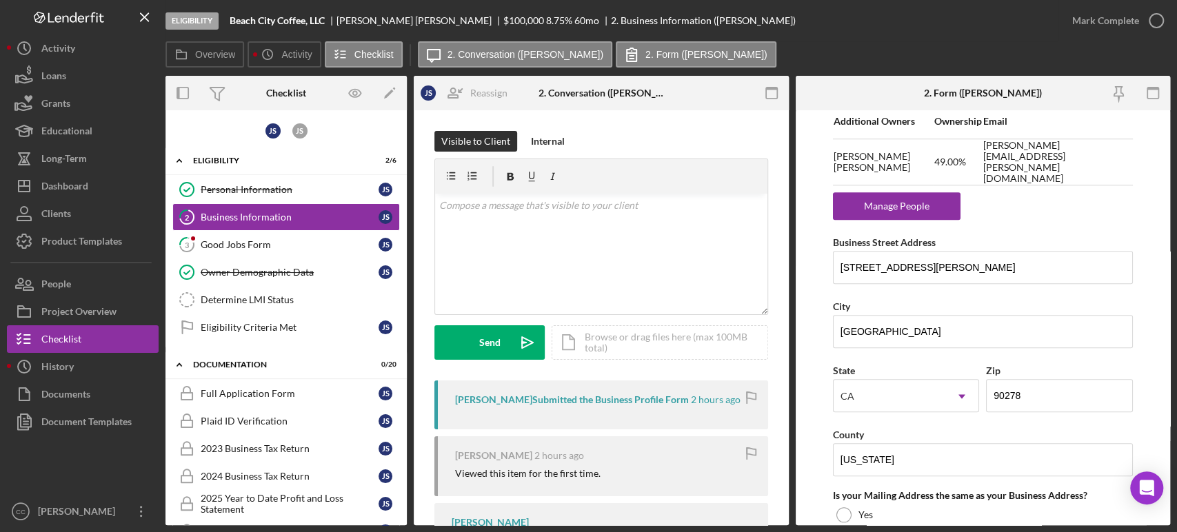
scroll to position [919, 0]
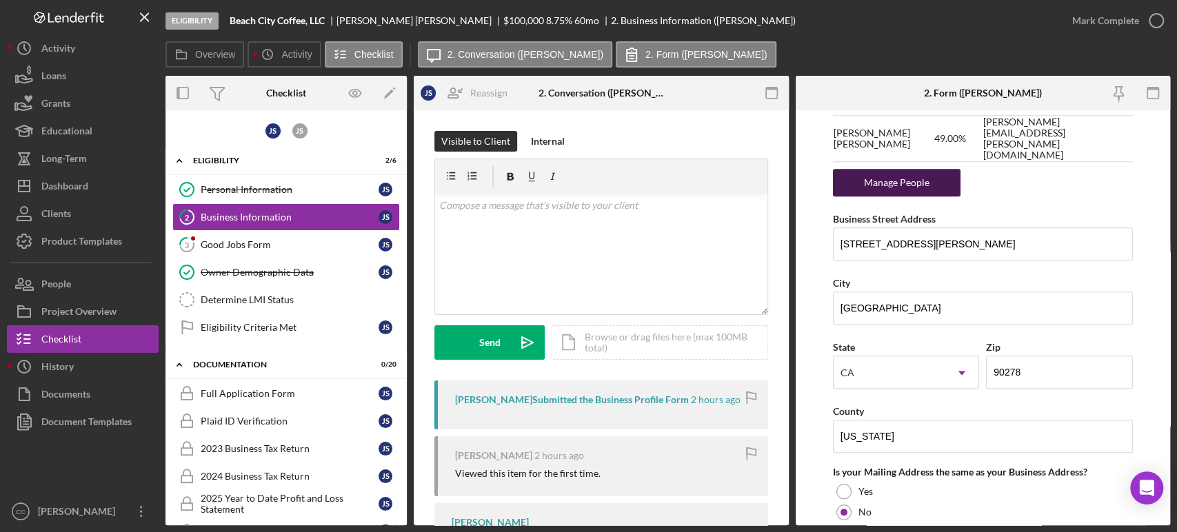
click at [908, 169] on div "Manage People" at bounding box center [897, 183] width 114 height 28
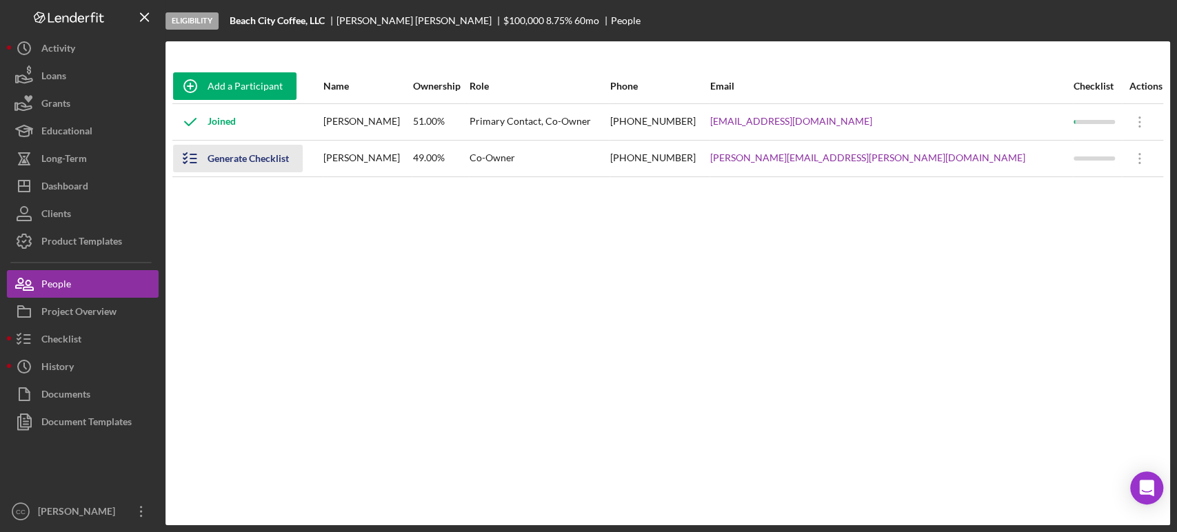
click at [238, 163] on div "Generate Checklist" at bounding box center [248, 159] width 81 height 28
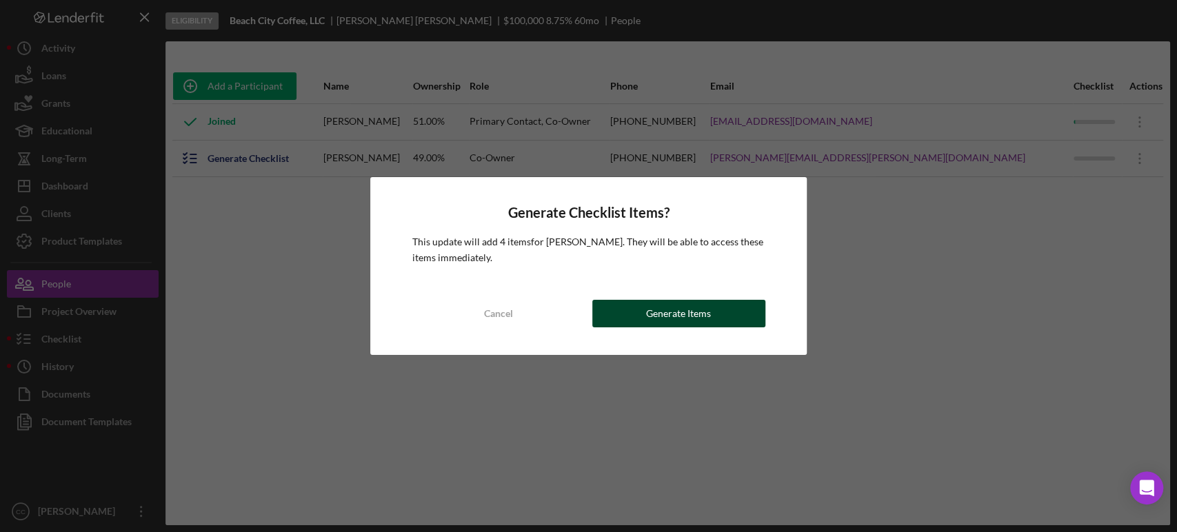
click at [712, 322] on button "Generate Items" at bounding box center [678, 314] width 173 height 28
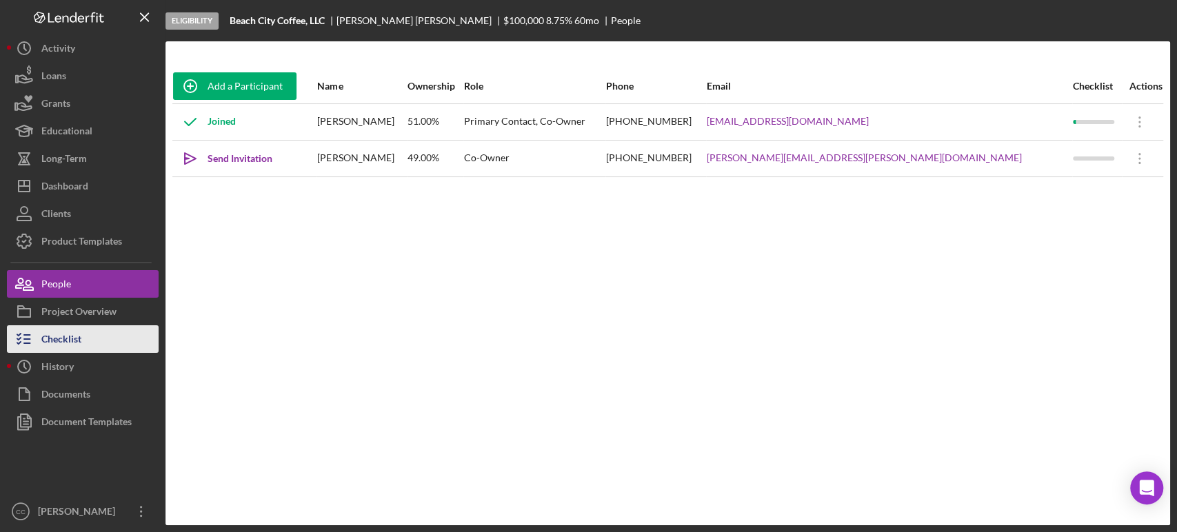
click at [48, 345] on div "Checklist" at bounding box center [61, 341] width 40 height 31
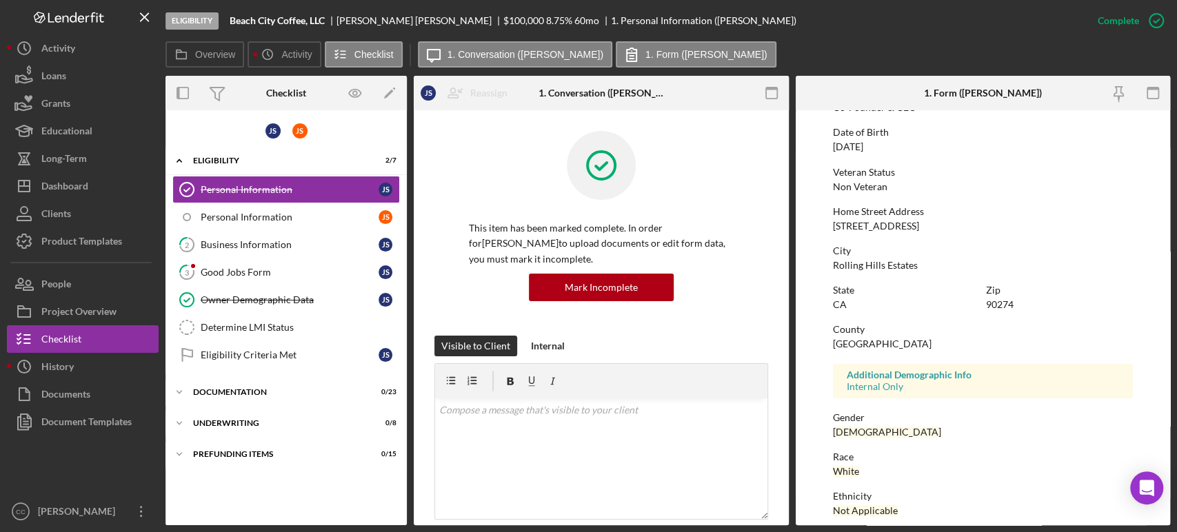
scroll to position [153, 0]
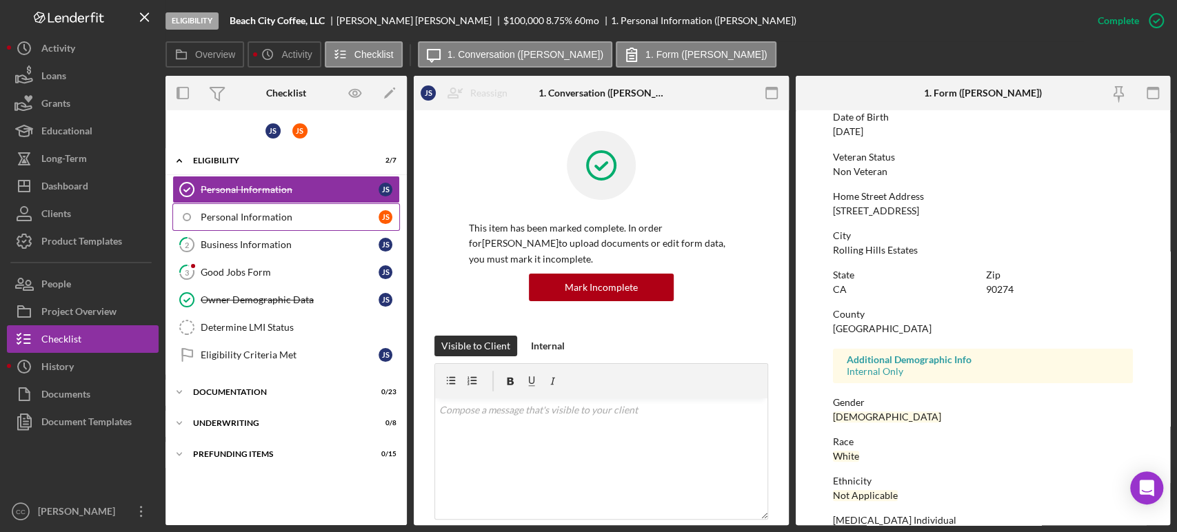
click at [257, 220] on div "Personal Information" at bounding box center [290, 217] width 178 height 11
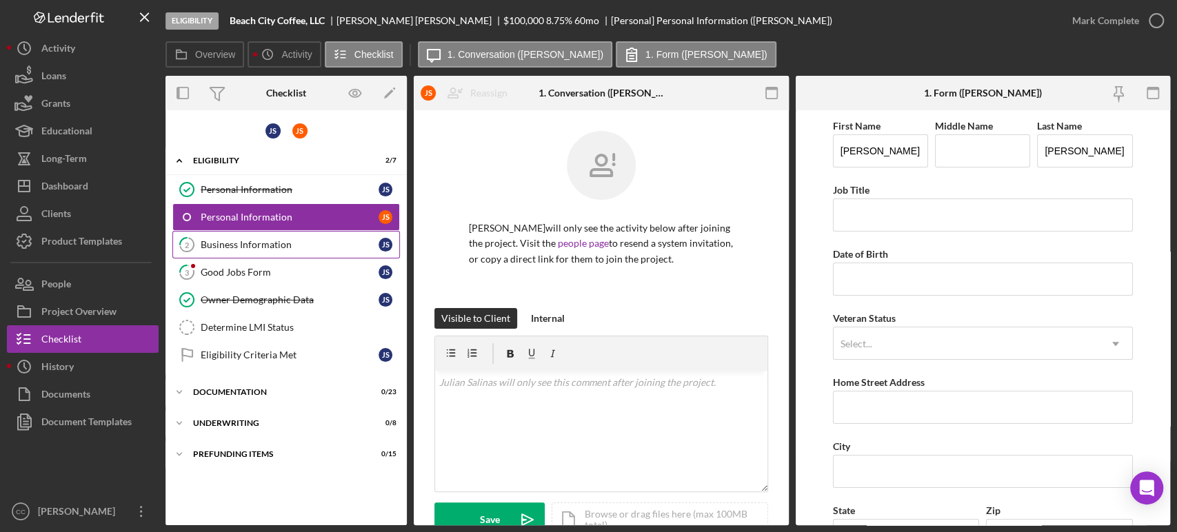
click at [220, 246] on div "Business Information" at bounding box center [290, 244] width 178 height 11
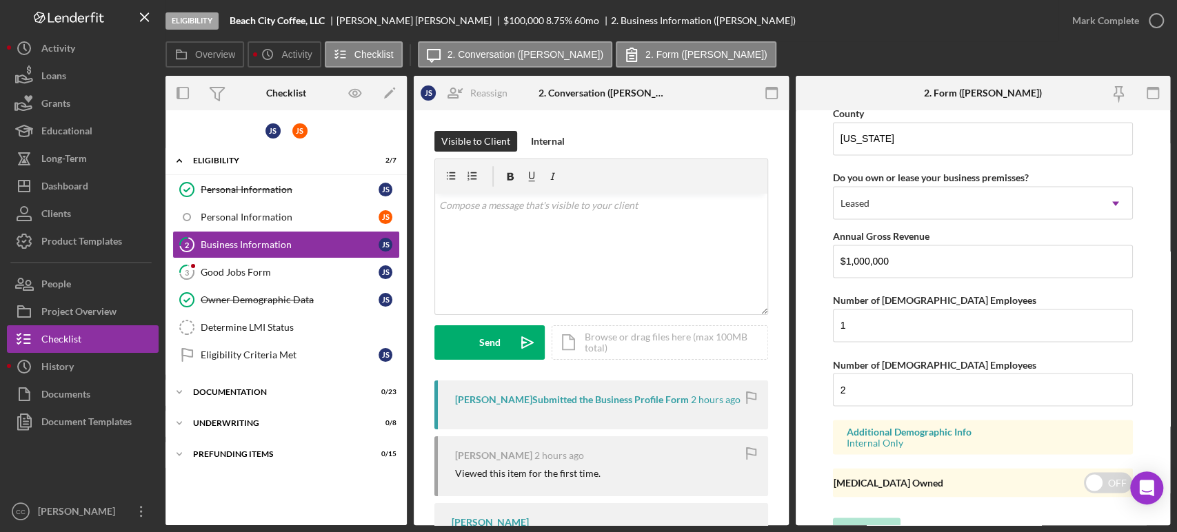
scroll to position [1550, 0]
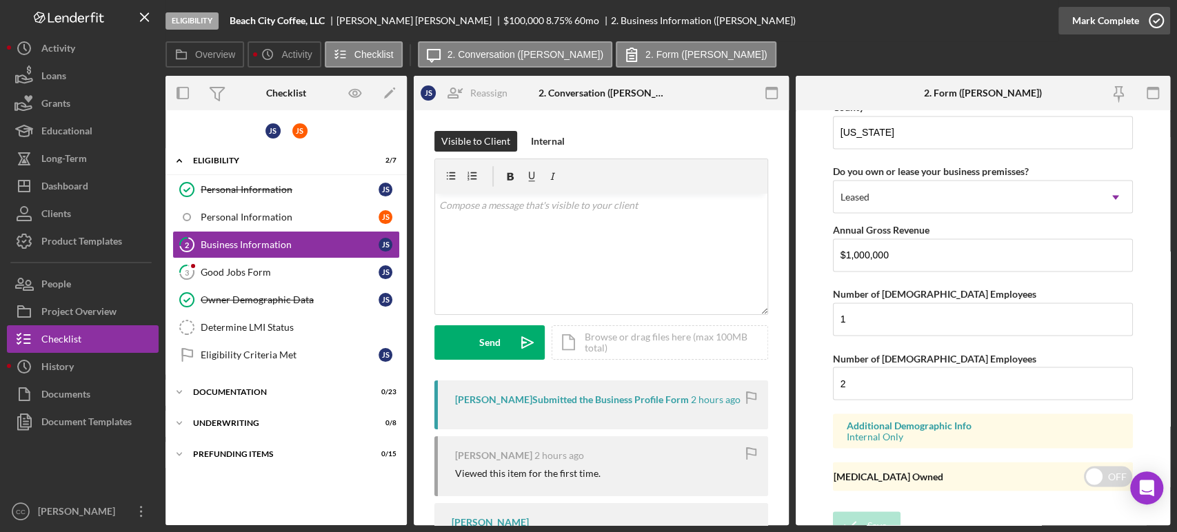
click at [1128, 19] on div "Mark Complete" at bounding box center [1105, 21] width 67 height 28
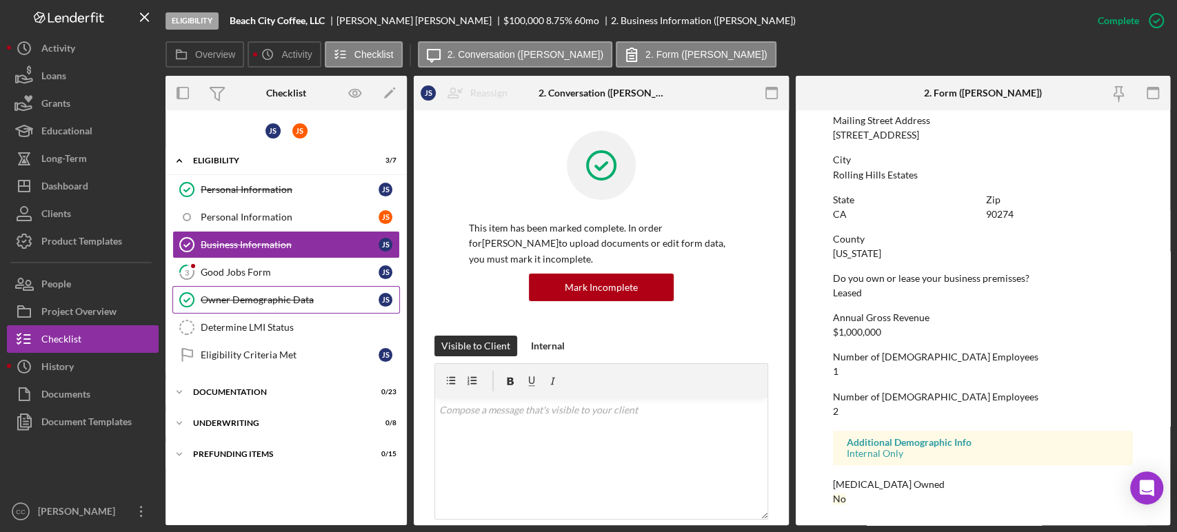
scroll to position [939, 0]
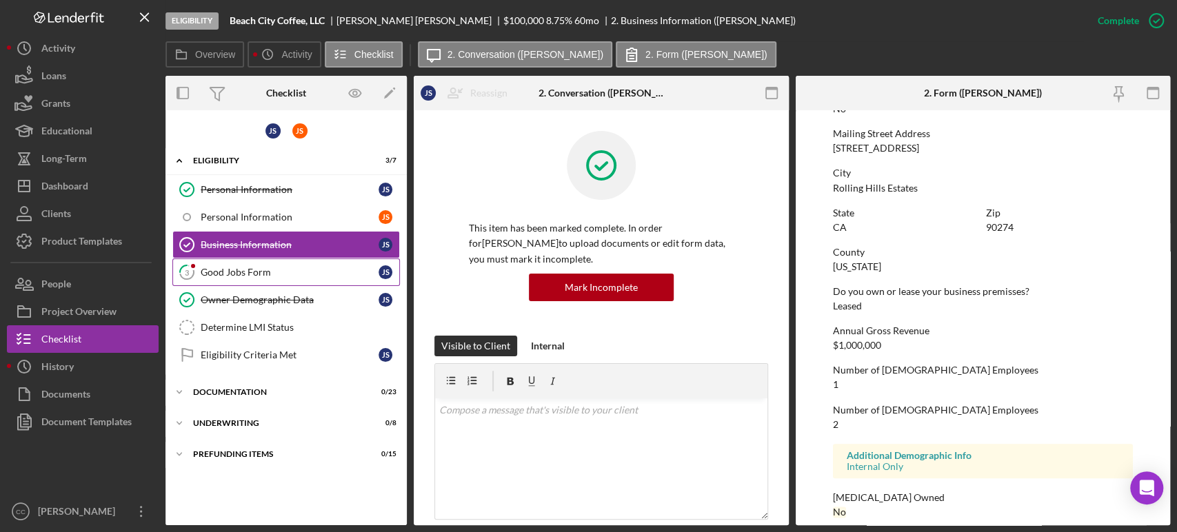
click at [257, 282] on link "3 Good Jobs Form J S" at bounding box center [286, 273] width 228 height 28
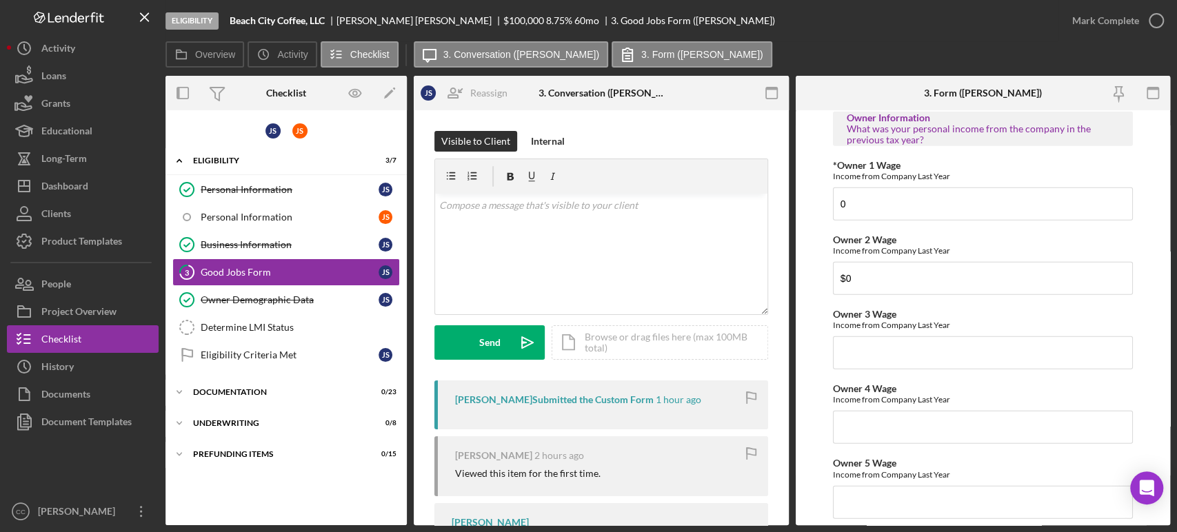
scroll to position [2232, 0]
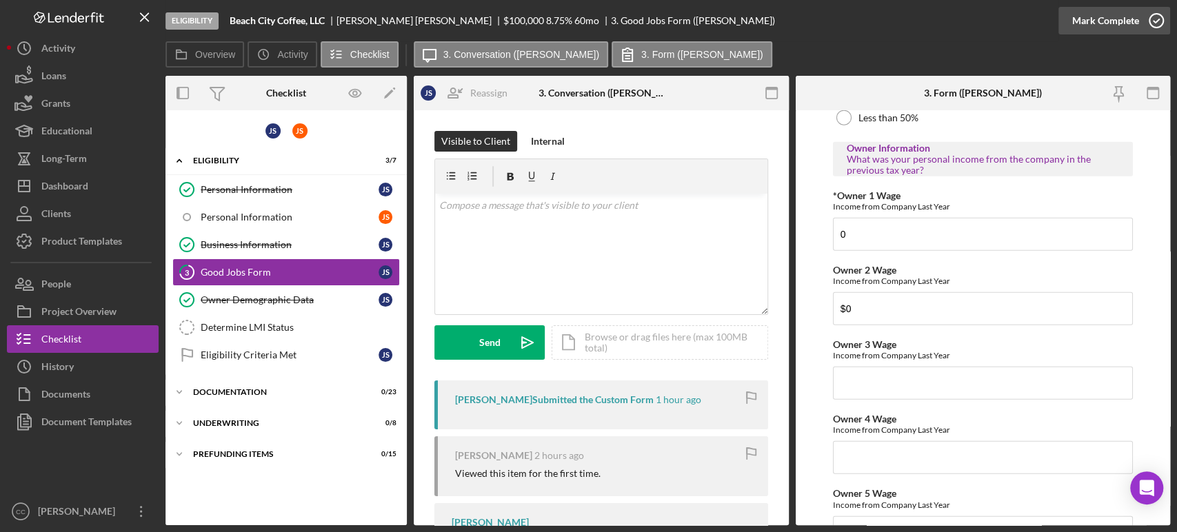
click at [1157, 21] on icon "button" at bounding box center [1156, 20] width 34 height 34
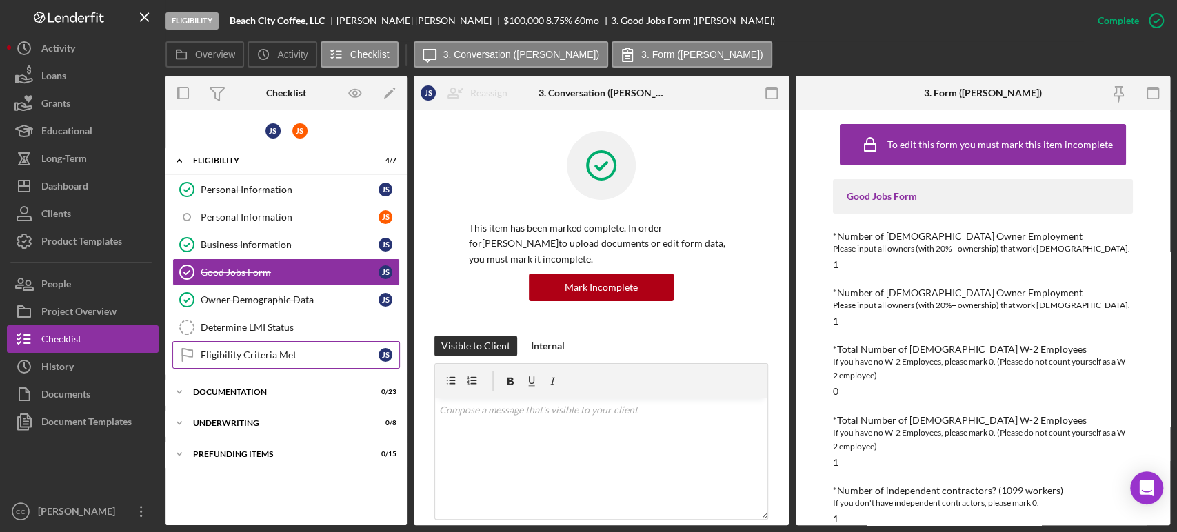
click at [250, 352] on div "Eligibility Criteria Met" at bounding box center [290, 355] width 178 height 11
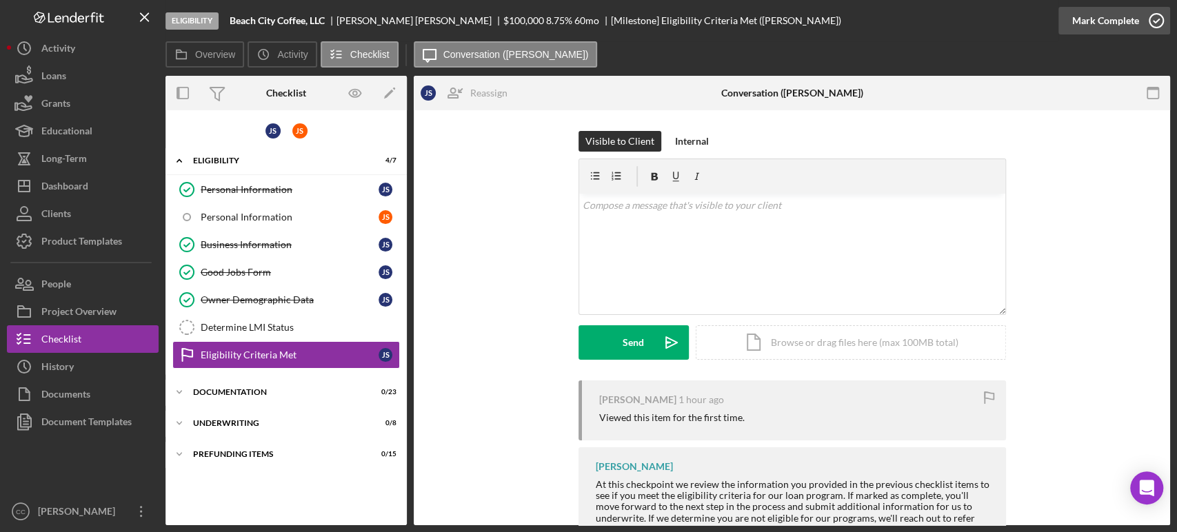
click at [1148, 8] on icon "button" at bounding box center [1156, 20] width 34 height 34
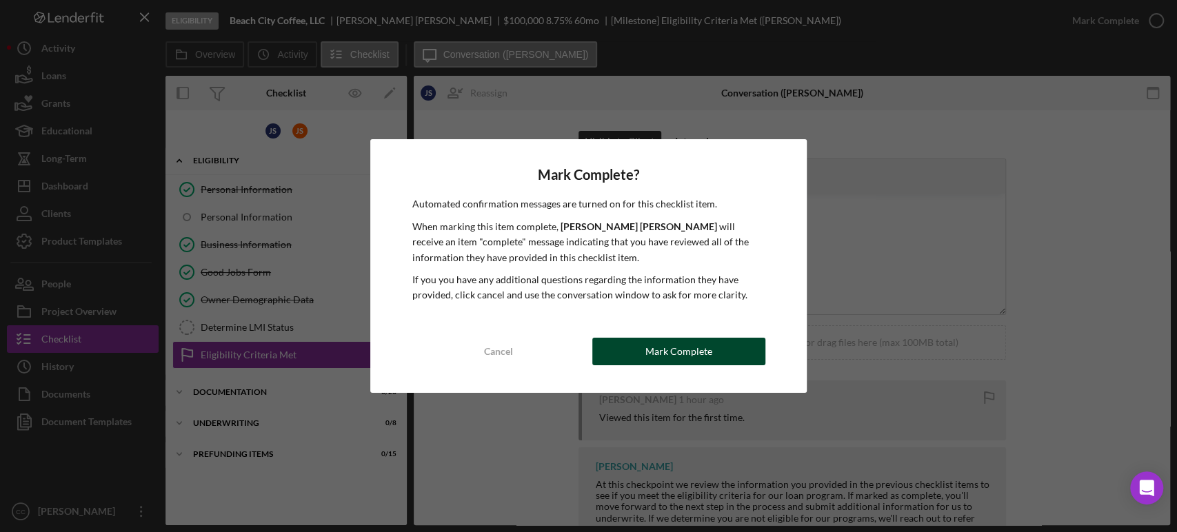
click at [701, 350] on div "Mark Complete" at bounding box center [679, 352] width 67 height 28
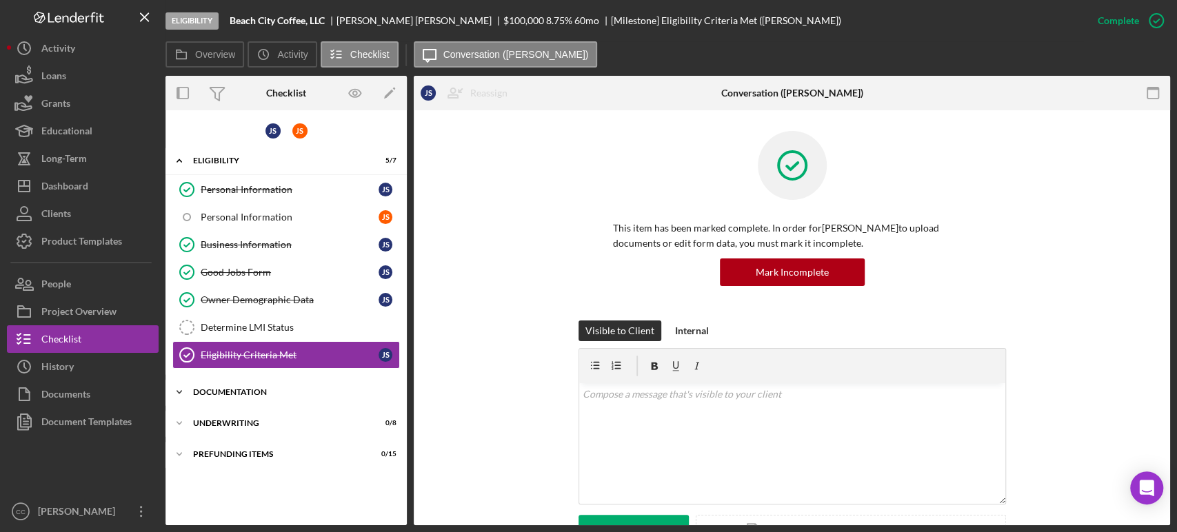
click at [257, 398] on div "Icon/Expander Documentation 0 / 23" at bounding box center [286, 393] width 241 height 28
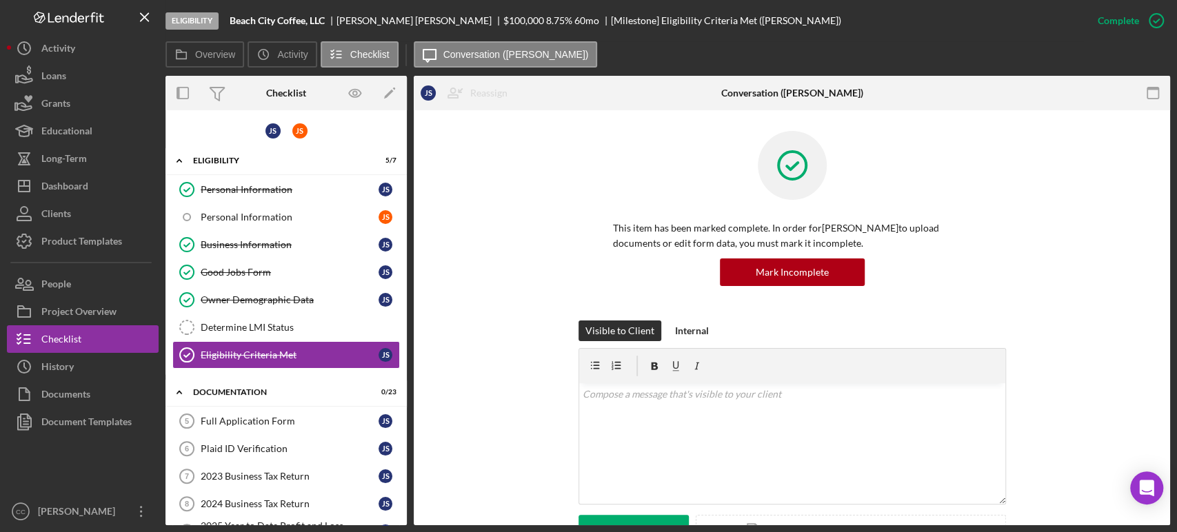
click at [252, 450] on div "Plaid ID Verification" at bounding box center [290, 448] width 178 height 11
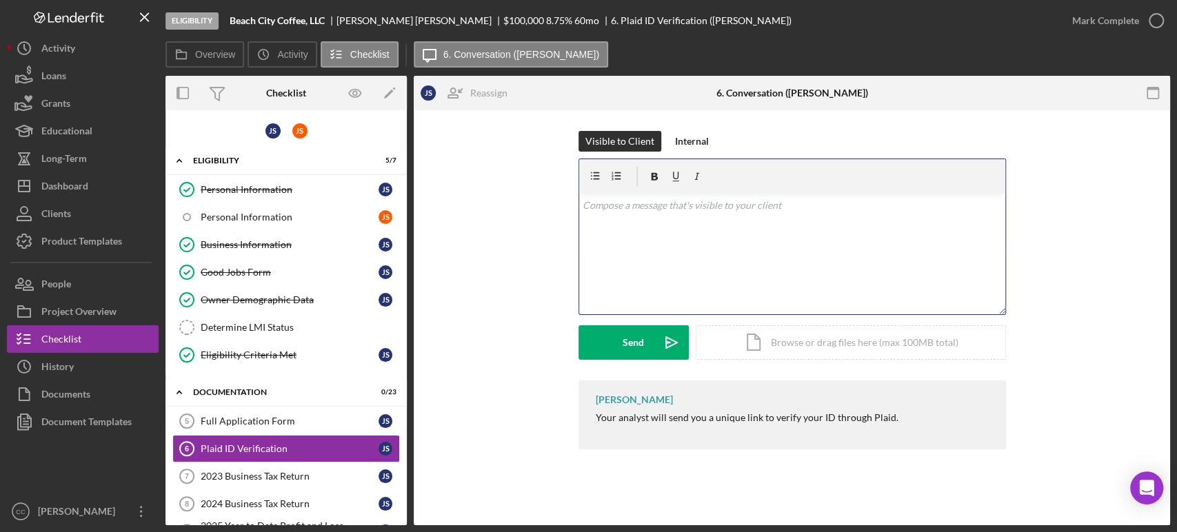
click at [770, 228] on div "v Color teal Color pink Remove color Add row above Add row below Add column bef…" at bounding box center [792, 254] width 426 height 121
click at [607, 345] on button "Send Icon/icon-invite-send" at bounding box center [634, 343] width 110 height 34
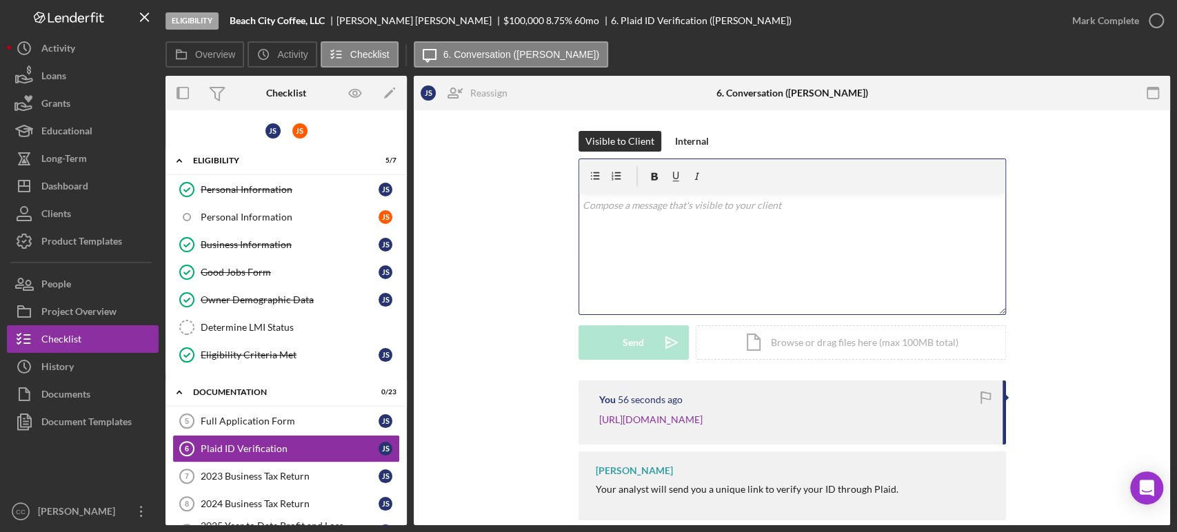
click at [746, 258] on div "v Color teal Color pink Remove color Add row above Add row below Add column bef…" at bounding box center [792, 254] width 426 height 121
drag, startPoint x: 69, startPoint y: 185, endPoint x: 80, endPoint y: 181, distance: 11.6
click at [68, 186] on div "Dashboard" at bounding box center [64, 187] width 47 height 31
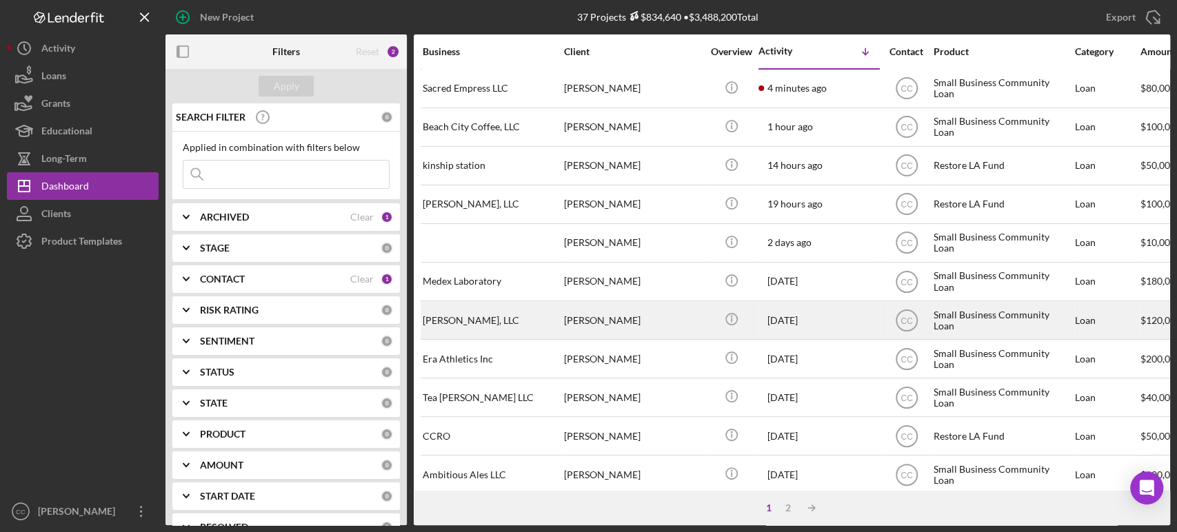
click at [673, 320] on div "[PERSON_NAME]" at bounding box center [633, 320] width 138 height 37
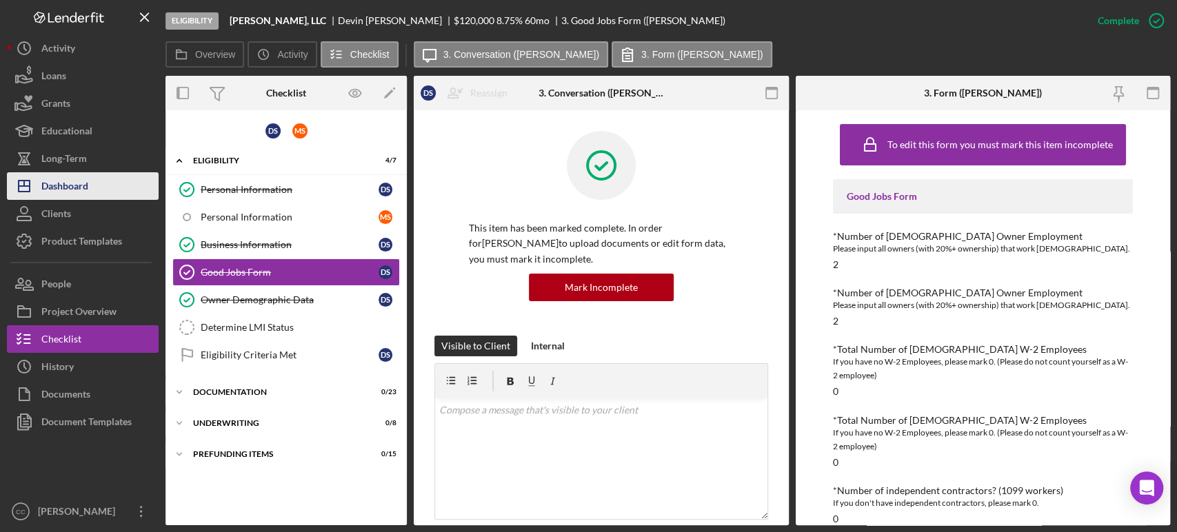
click at [62, 192] on div "Dashboard" at bounding box center [64, 187] width 47 height 31
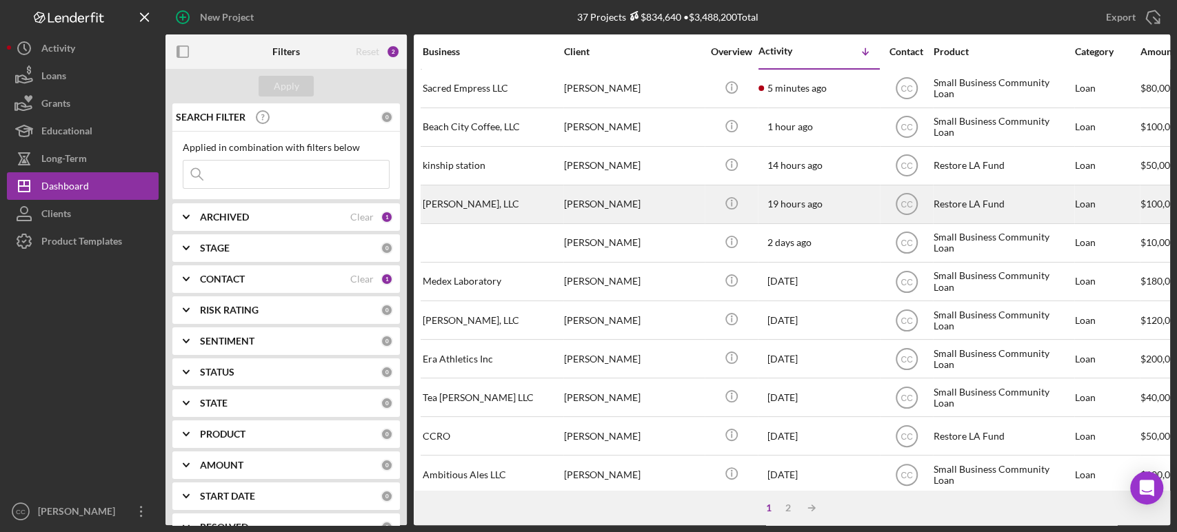
click at [685, 210] on div "[PERSON_NAME]" at bounding box center [633, 204] width 138 height 37
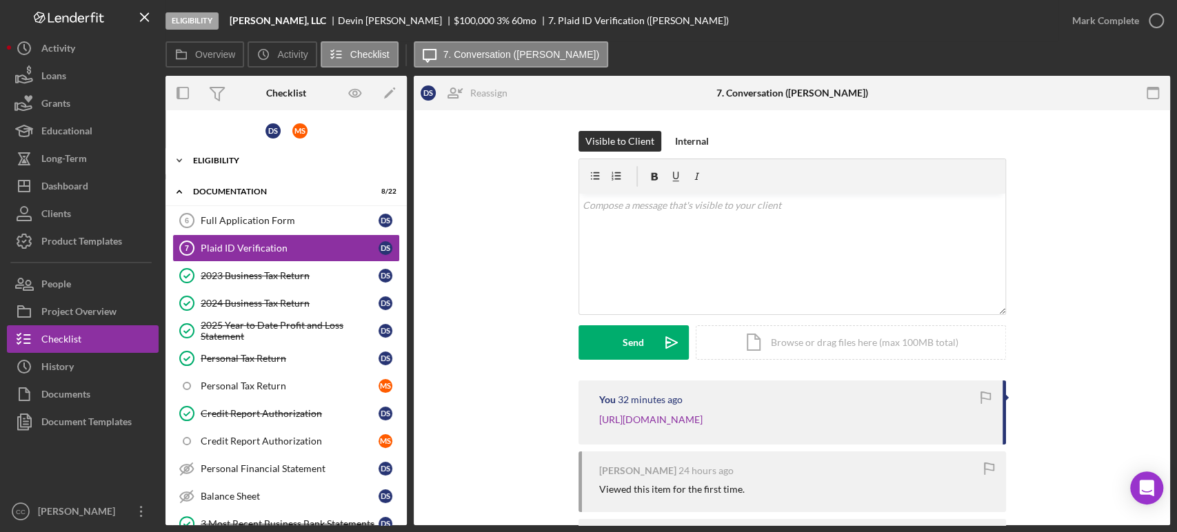
click at [208, 154] on div "Icon/Expander Eligibility 6 / 8" at bounding box center [286, 161] width 241 height 28
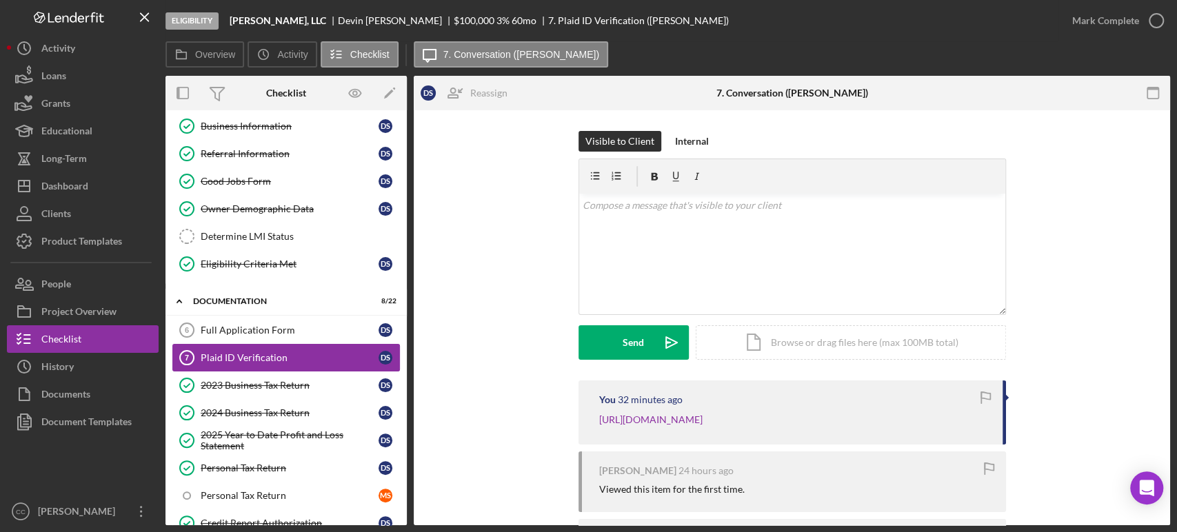
scroll to position [77, 0]
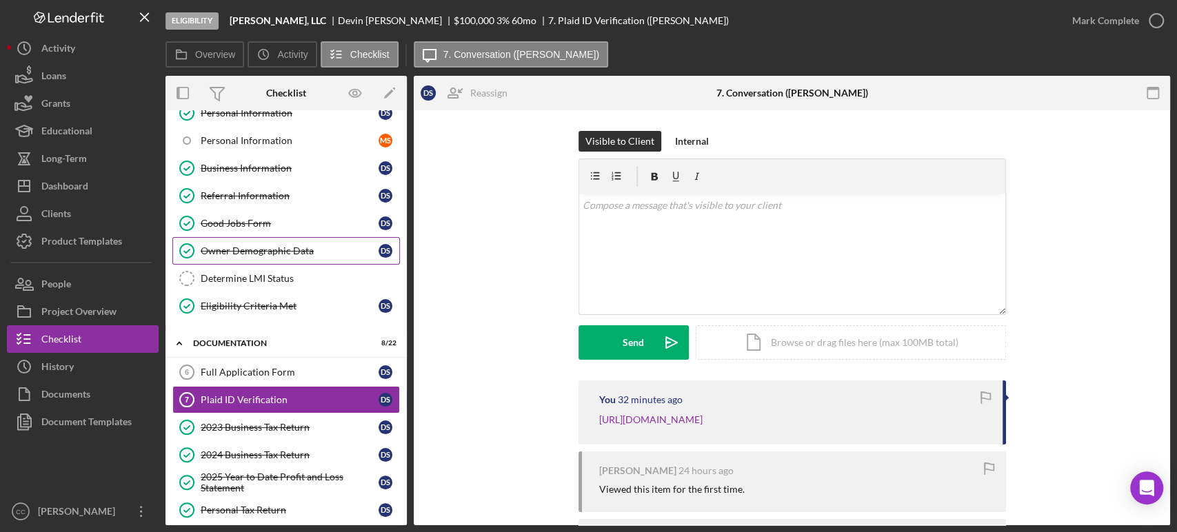
click at [260, 252] on div "Owner Demographic Data" at bounding box center [290, 251] width 178 height 11
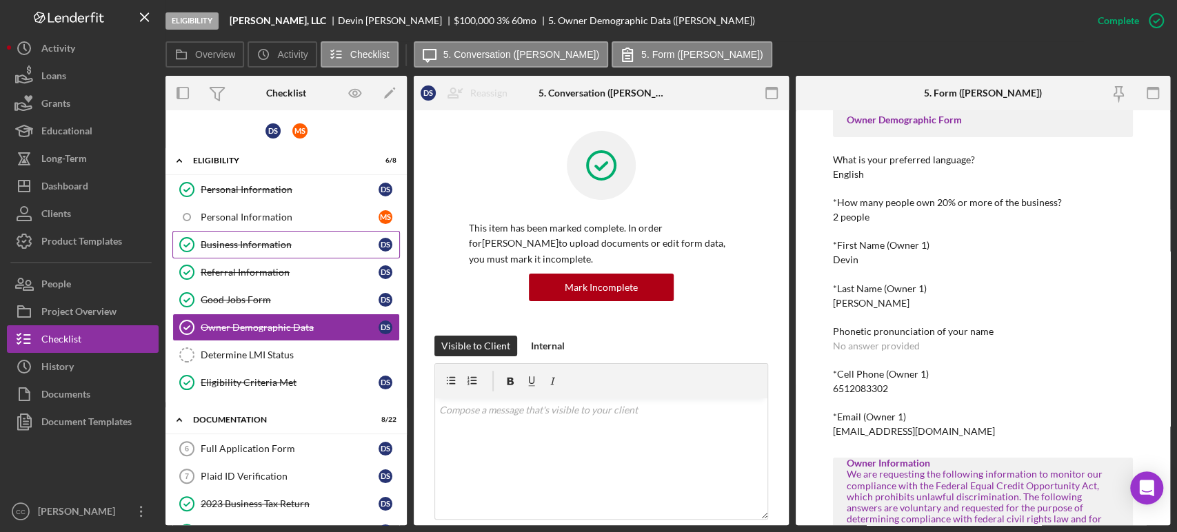
click at [254, 241] on div "Business Information" at bounding box center [290, 244] width 178 height 11
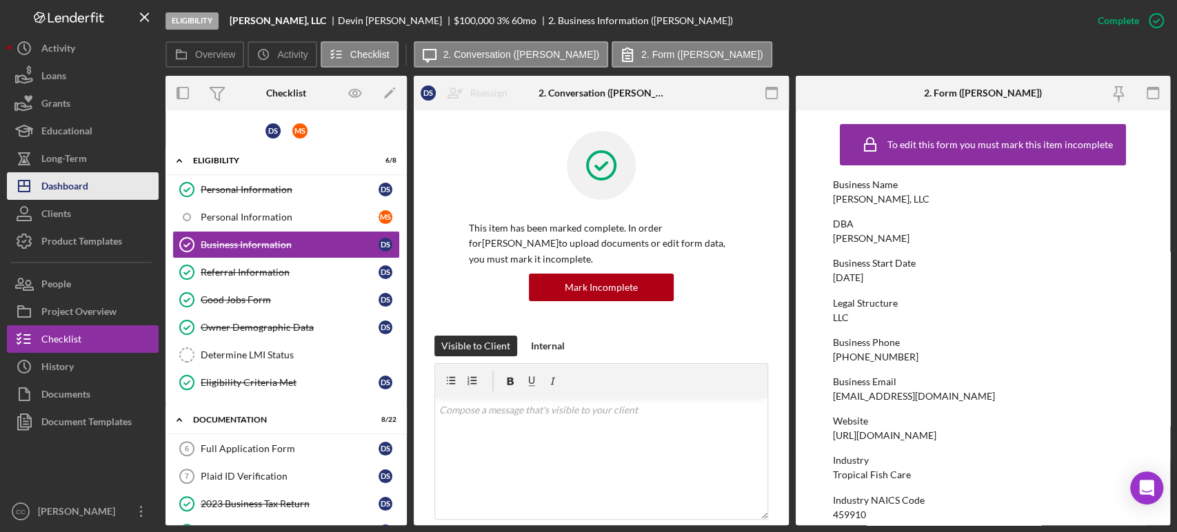
click at [61, 189] on div "Dashboard" at bounding box center [64, 187] width 47 height 31
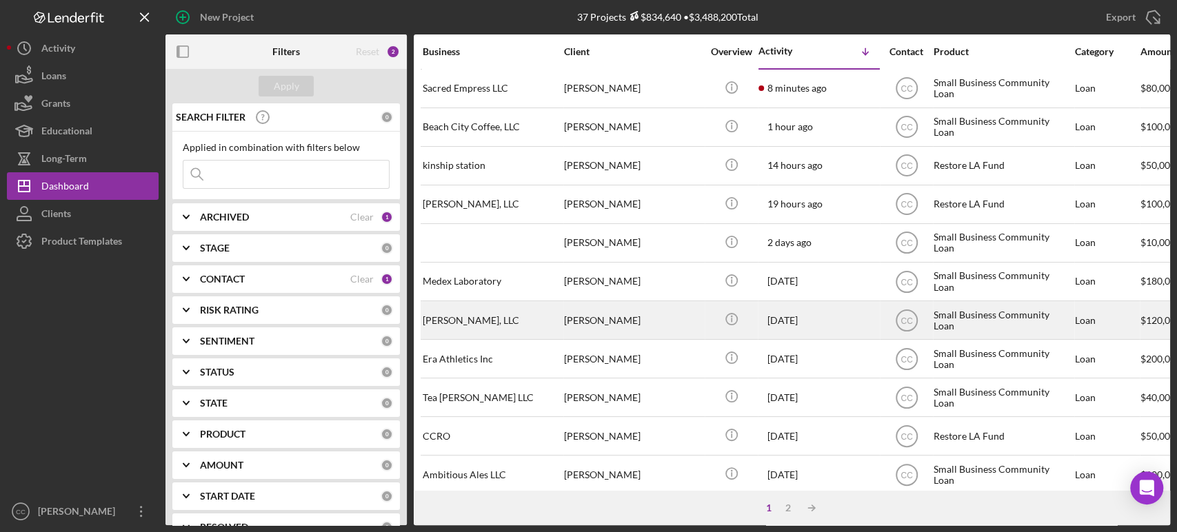
click at [654, 315] on div "[PERSON_NAME]" at bounding box center [633, 320] width 138 height 37
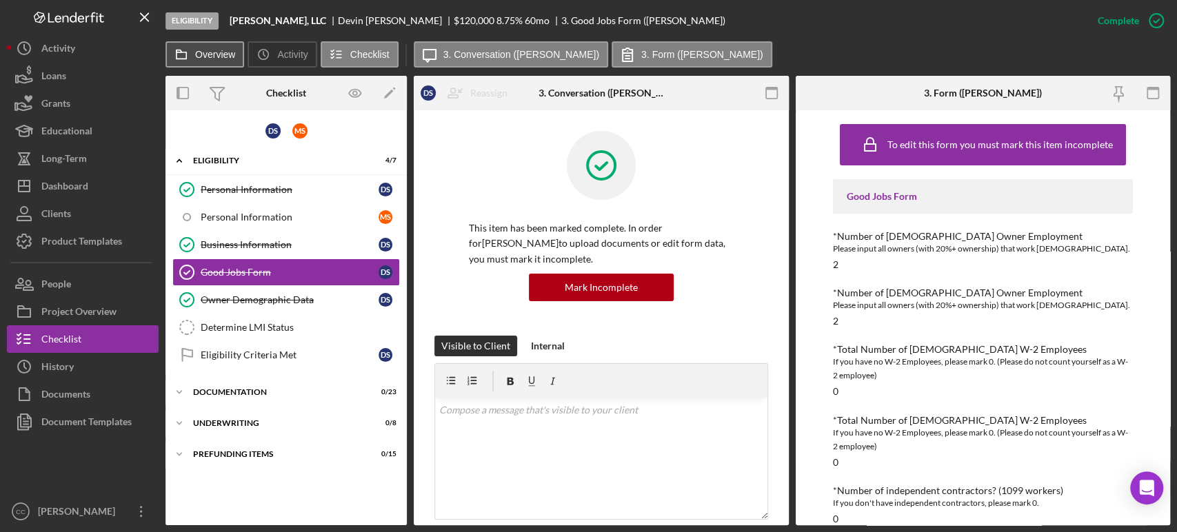
click at [207, 55] on label "Overview" at bounding box center [215, 54] width 40 height 11
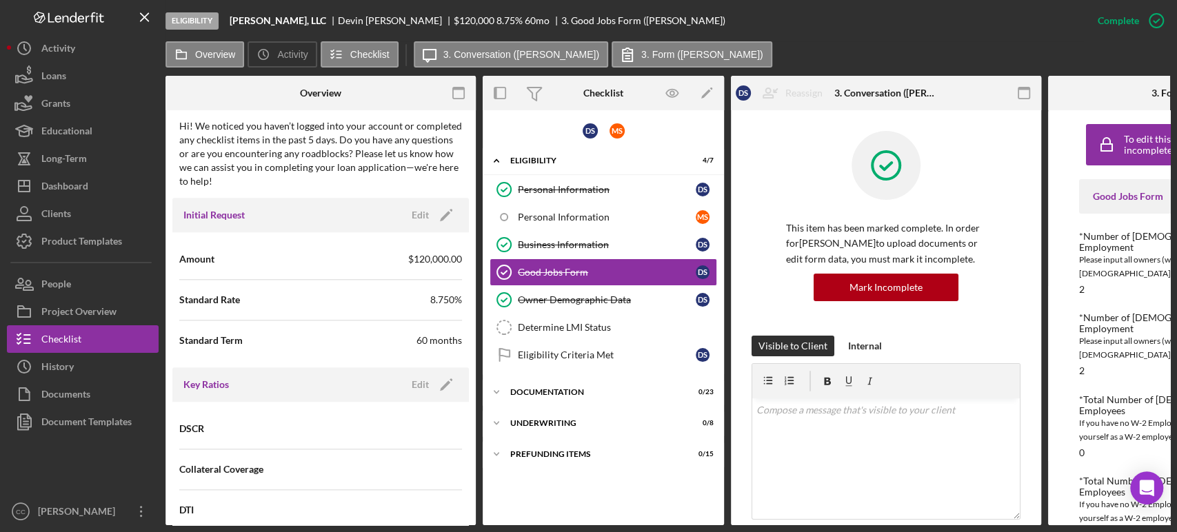
scroll to position [996, 0]
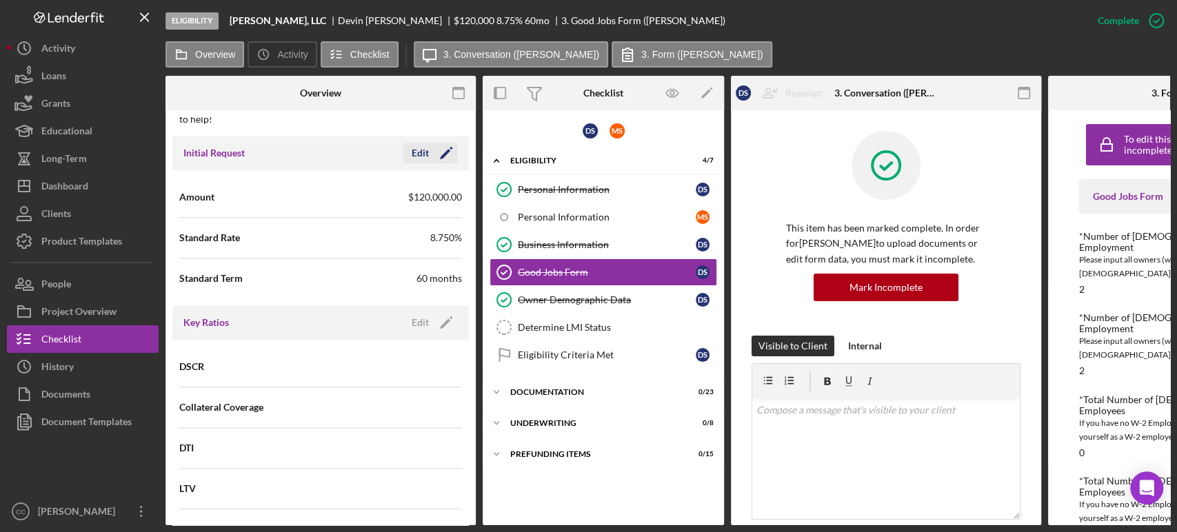
click at [440, 163] on icon "Icon/Edit" at bounding box center [446, 153] width 34 height 34
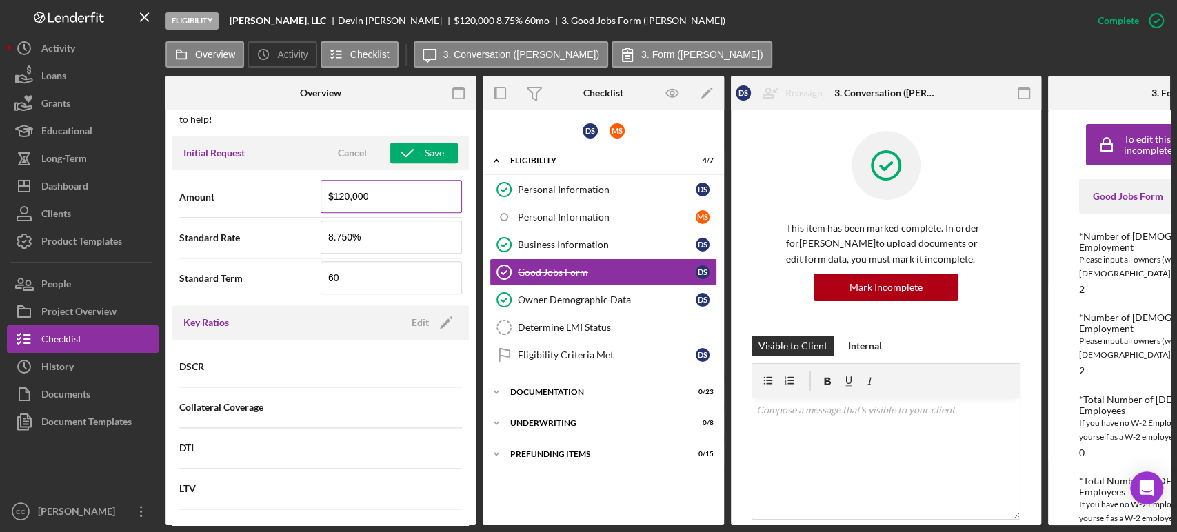
click at [343, 208] on input "$120,000" at bounding box center [391, 196] width 141 height 33
type input "$20,000"
click at [432, 163] on div "Save" at bounding box center [434, 153] width 19 height 21
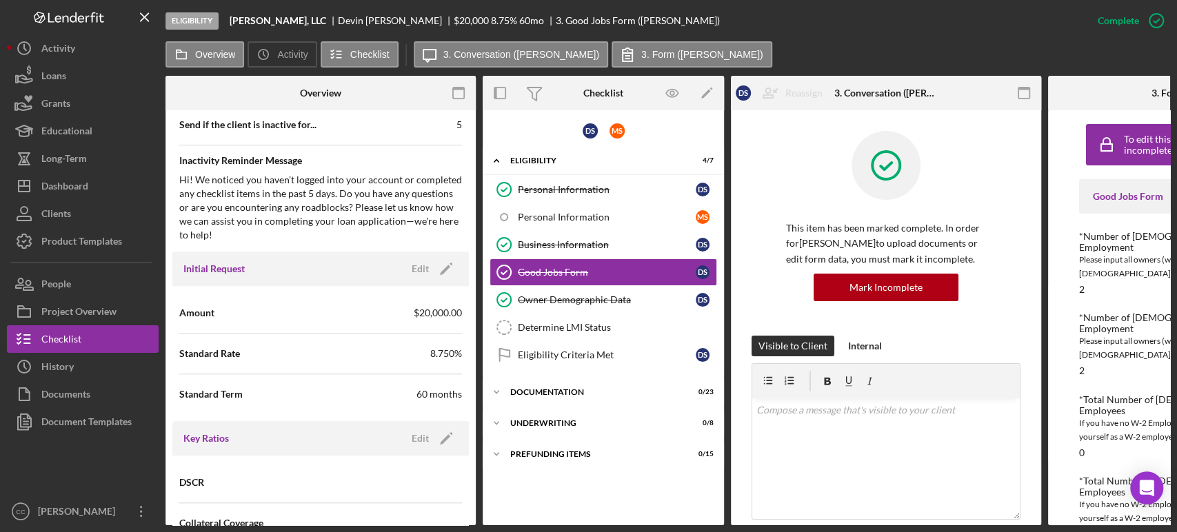
scroll to position [843, 0]
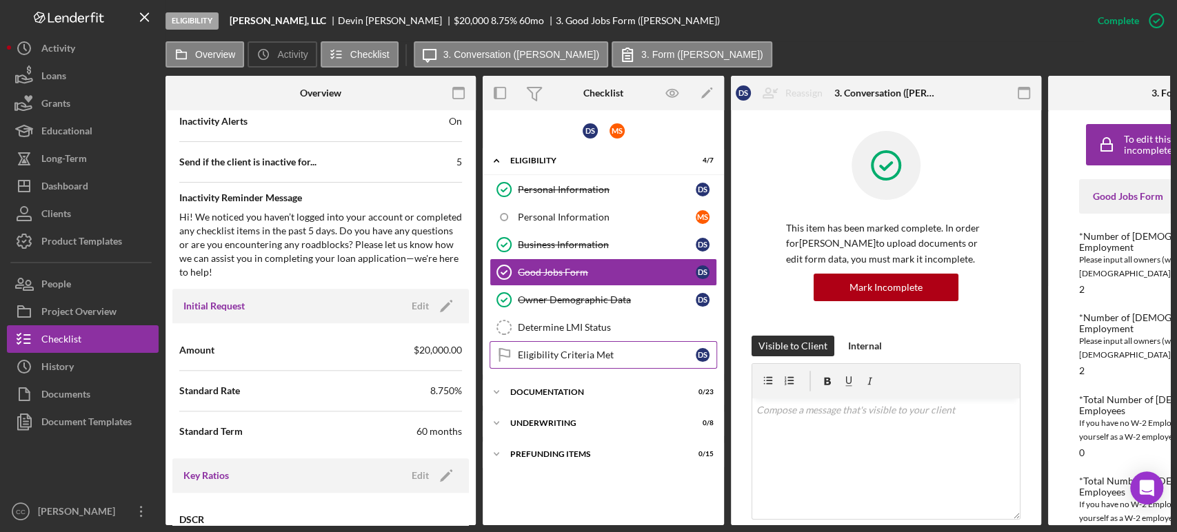
click at [608, 351] on div "Eligibility Criteria Met" at bounding box center [607, 355] width 178 height 11
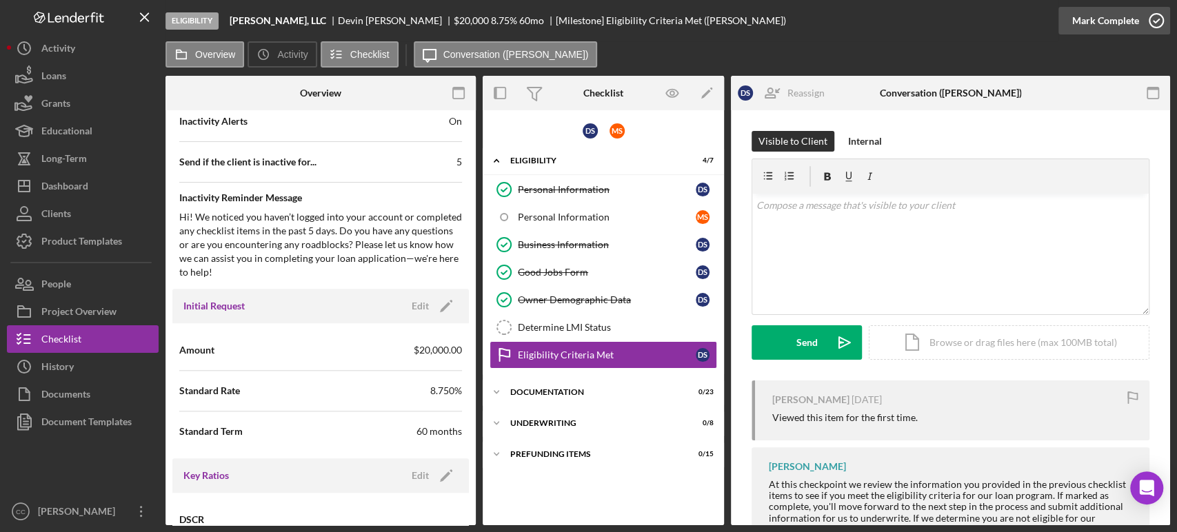
click at [1120, 15] on div "Mark Complete" at bounding box center [1105, 21] width 67 height 28
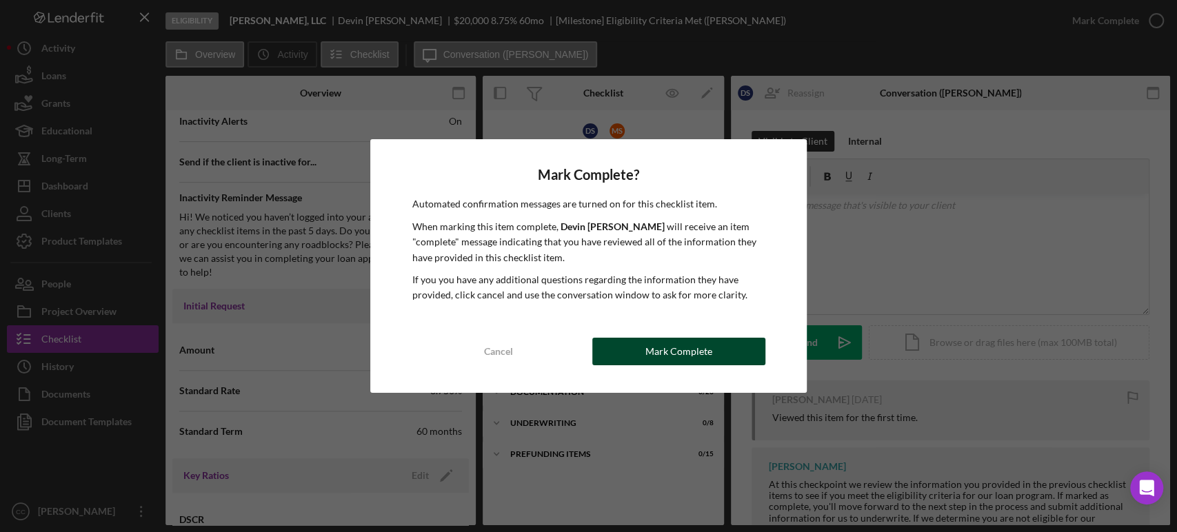
click at [680, 357] on div "Mark Complete" at bounding box center [679, 352] width 67 height 28
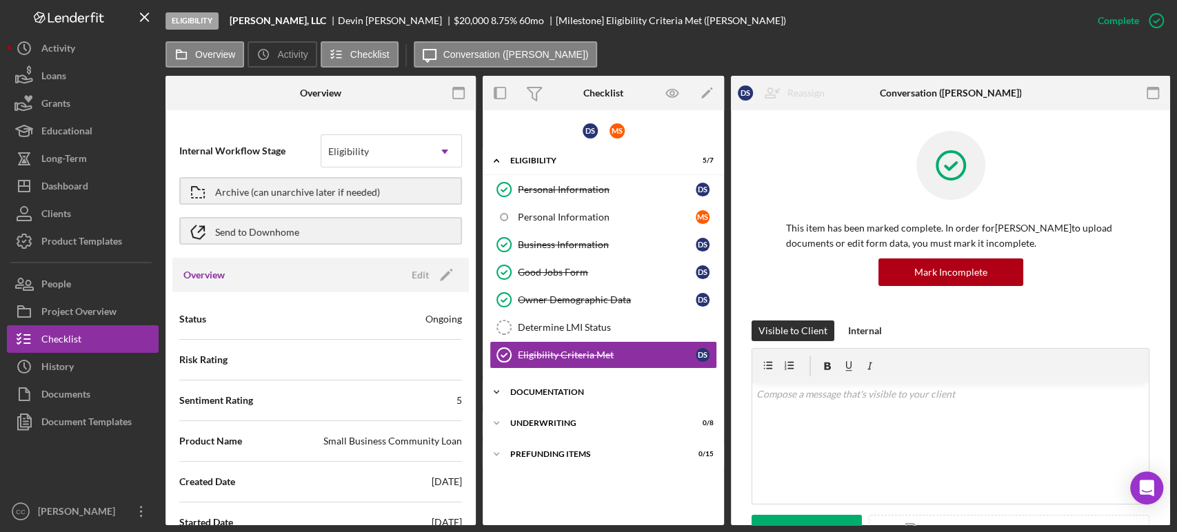
click at [556, 392] on div "Documentation" at bounding box center [608, 392] width 197 height 8
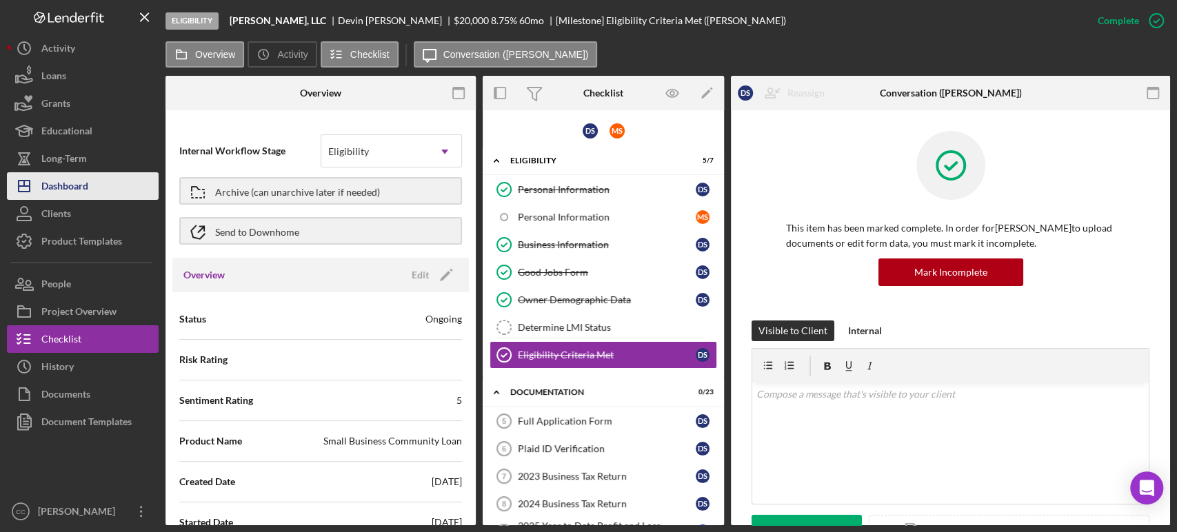
click at [69, 191] on div "Dashboard" at bounding box center [64, 187] width 47 height 31
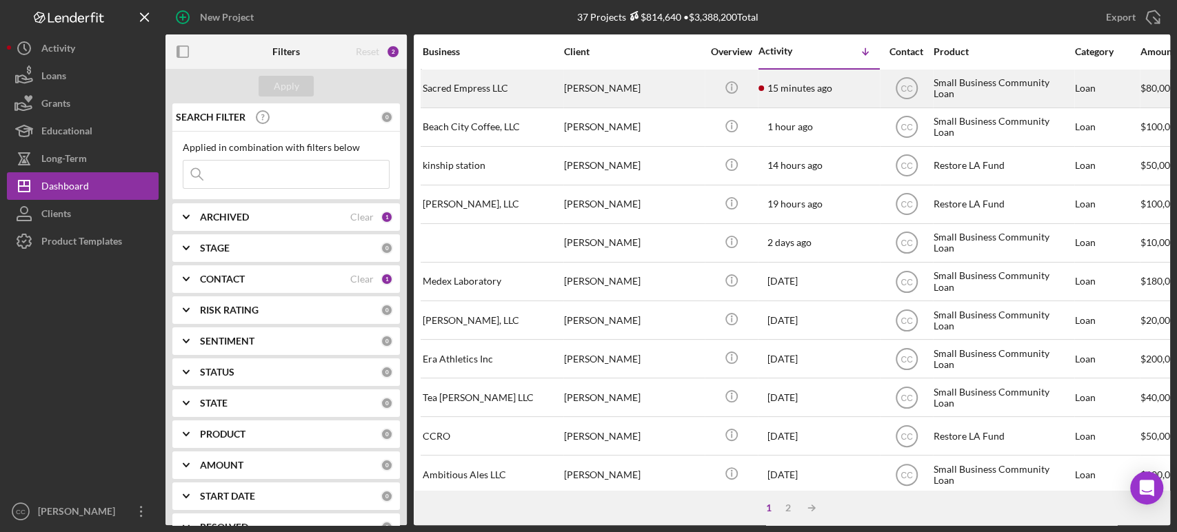
click at [647, 98] on div "[PERSON_NAME]" at bounding box center [633, 88] width 138 height 37
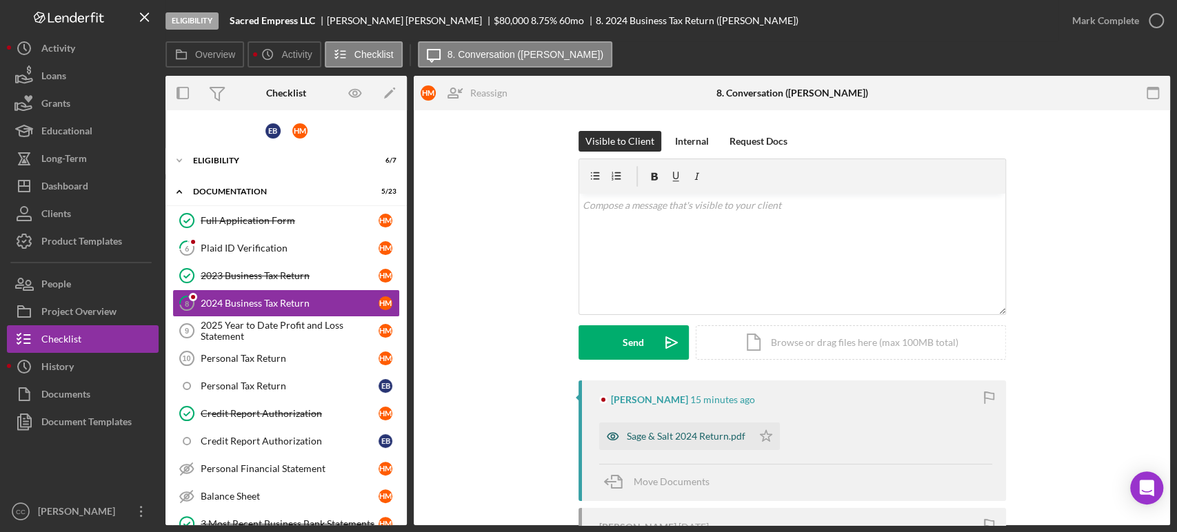
click at [703, 434] on div "Sage & Salt 2024 Return.pdf" at bounding box center [686, 436] width 119 height 11
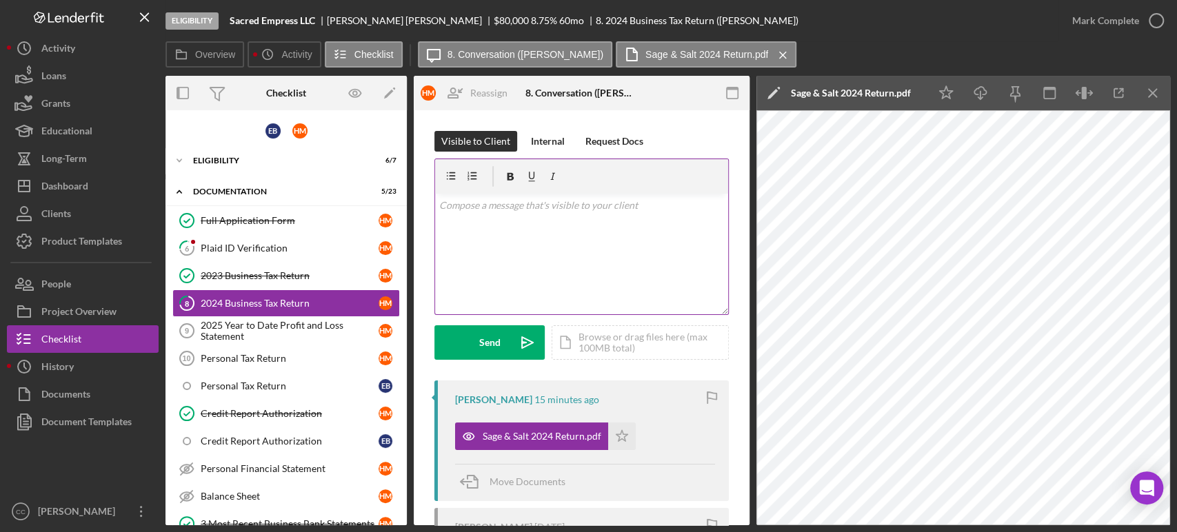
click at [552, 239] on div "v Color teal Color pink Remove color Add row above Add row below Add column bef…" at bounding box center [581, 254] width 293 height 121
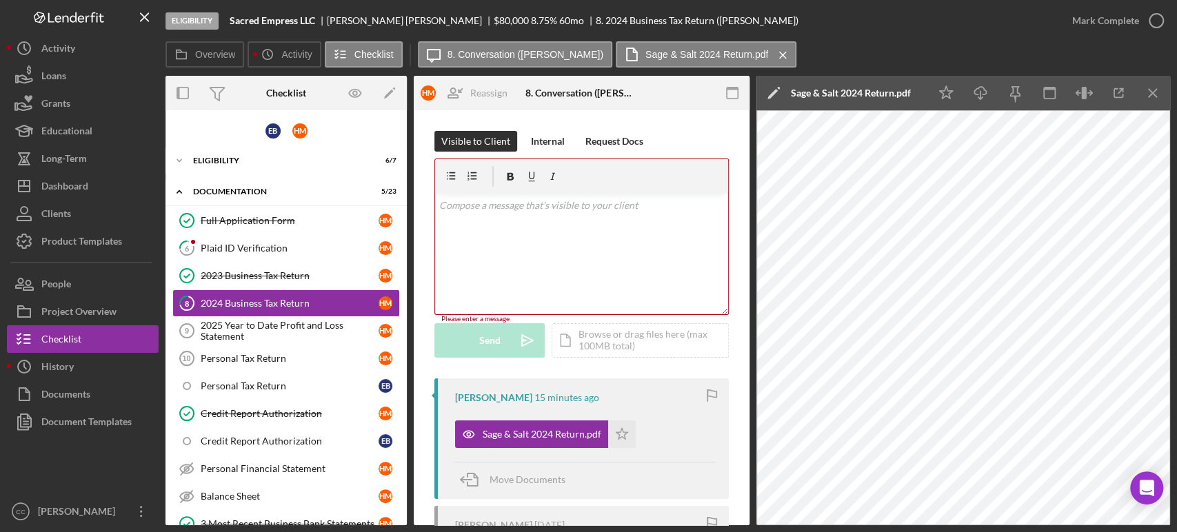
click at [342, 21] on div "[PERSON_NAME]" at bounding box center [410, 20] width 167 height 11
copy div "[PERSON_NAME]"
click at [610, 219] on div "v Color teal Color pink Remove color Add row above Add row below Add column bef…" at bounding box center [581, 254] width 293 height 121
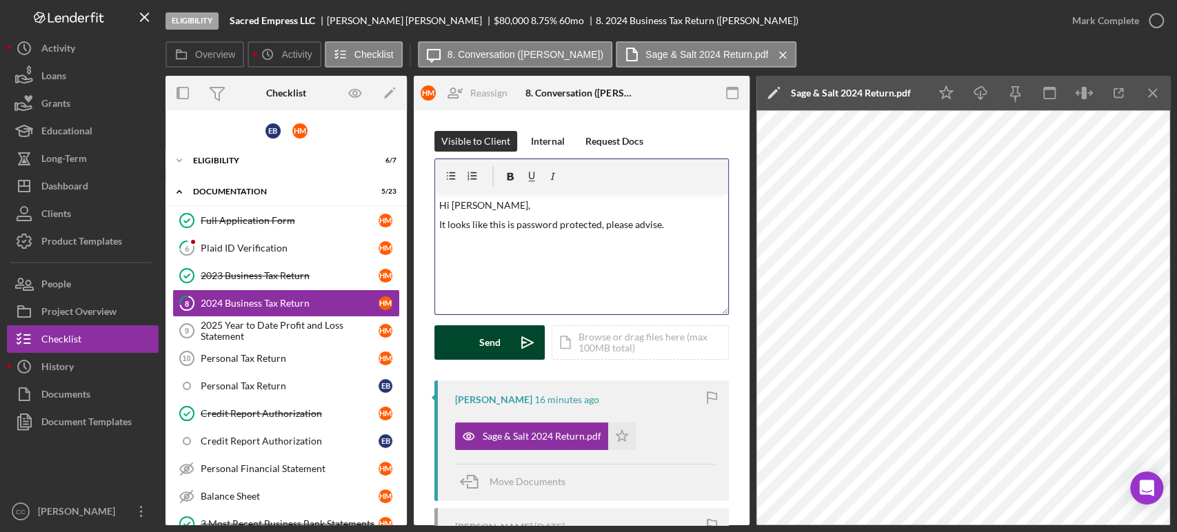
click at [501, 343] on button "Send Icon/icon-invite-send" at bounding box center [489, 343] width 110 height 34
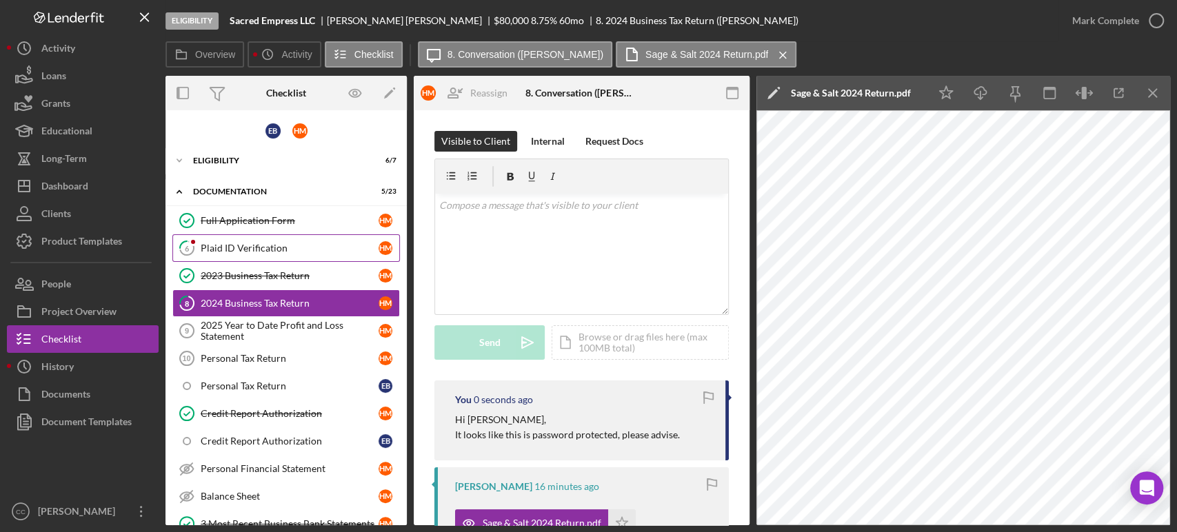
click at [248, 246] on div "Plaid ID Verification" at bounding box center [290, 248] width 178 height 11
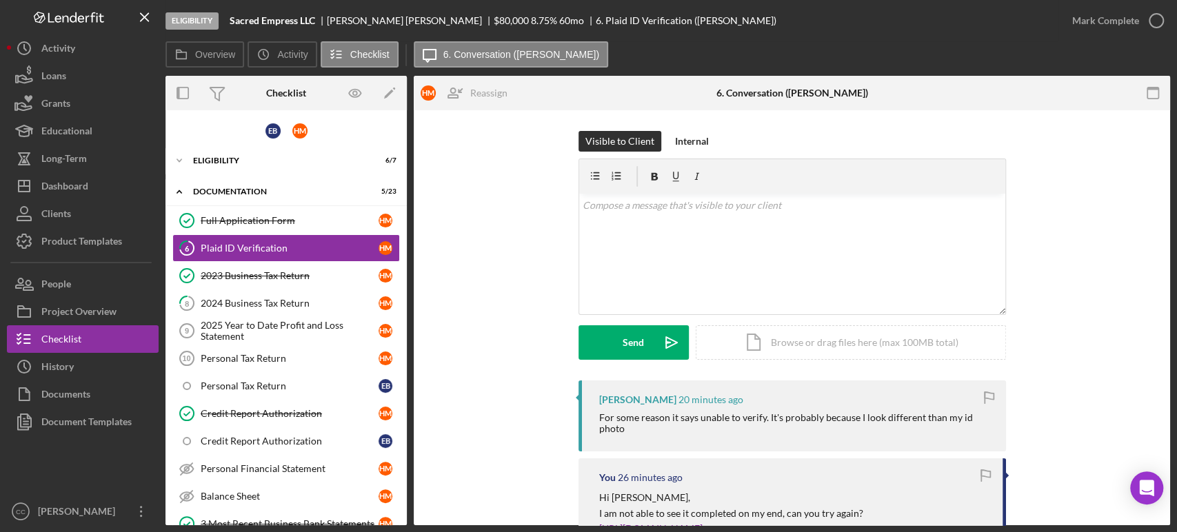
click at [601, 394] on div "[PERSON_NAME]" at bounding box center [637, 399] width 77 height 11
click at [600, 394] on div "[PERSON_NAME]" at bounding box center [637, 399] width 77 height 11
copy div "[PERSON_NAME]"
click at [717, 245] on div "v Color teal Color pink Remove color Add row above Add row below Add column bef…" at bounding box center [792, 254] width 426 height 121
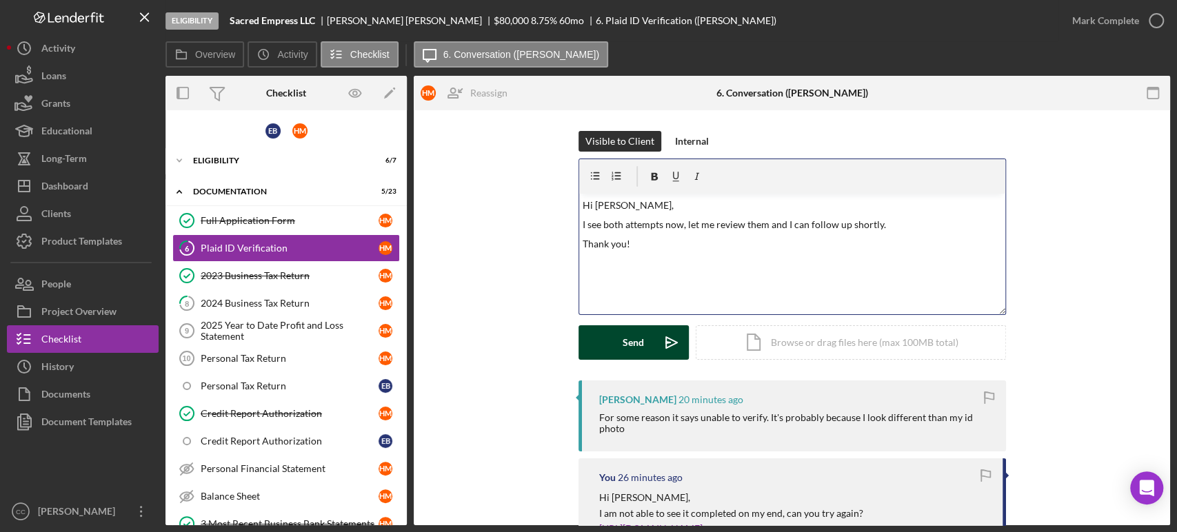
click at [619, 341] on button "Send Icon/icon-invite-send" at bounding box center [634, 343] width 110 height 34
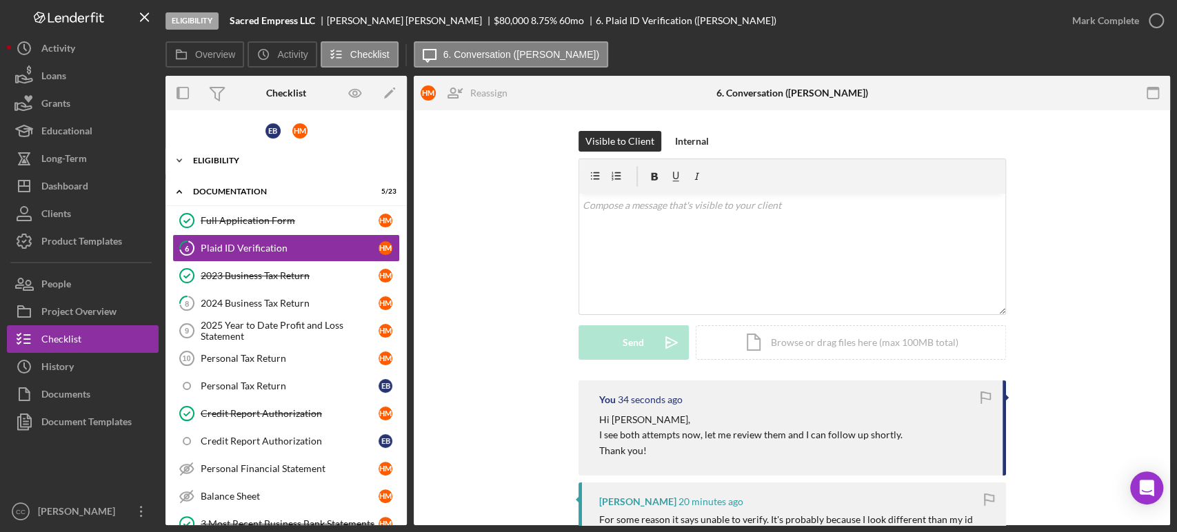
click at [217, 159] on div "Eligibility" at bounding box center [291, 161] width 197 height 8
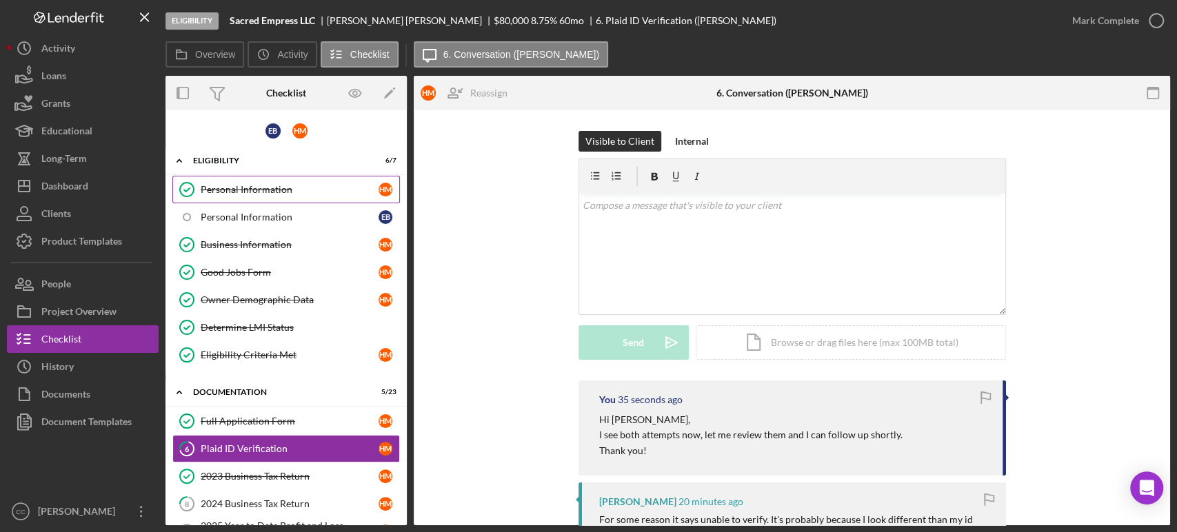
click at [223, 185] on div "Personal Information" at bounding box center [290, 189] width 178 height 11
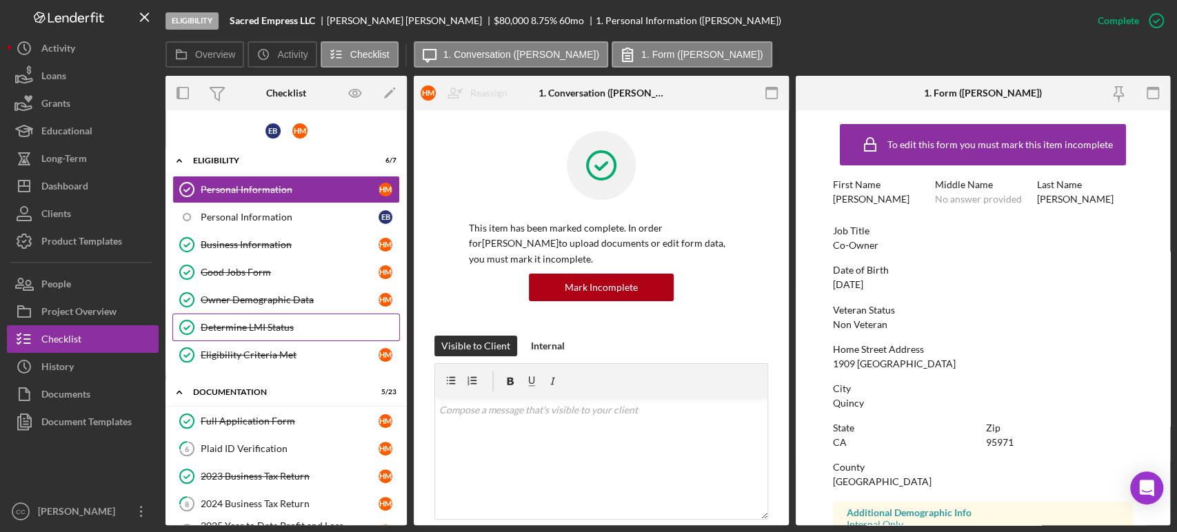
click at [233, 330] on div "Determine LMI Status" at bounding box center [300, 327] width 199 height 11
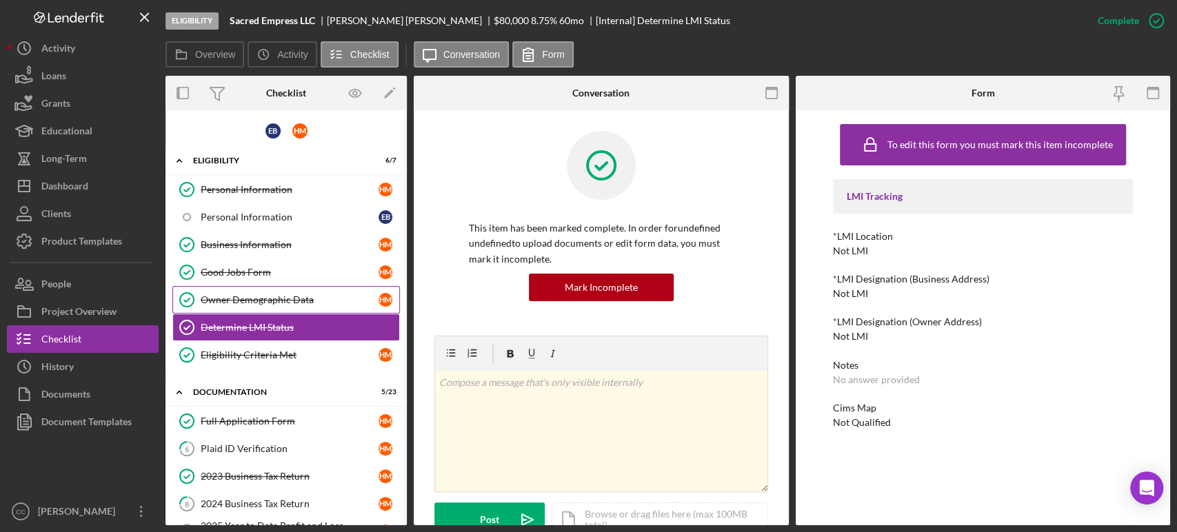
click at [239, 297] on div "Owner Demographic Data" at bounding box center [290, 299] width 178 height 11
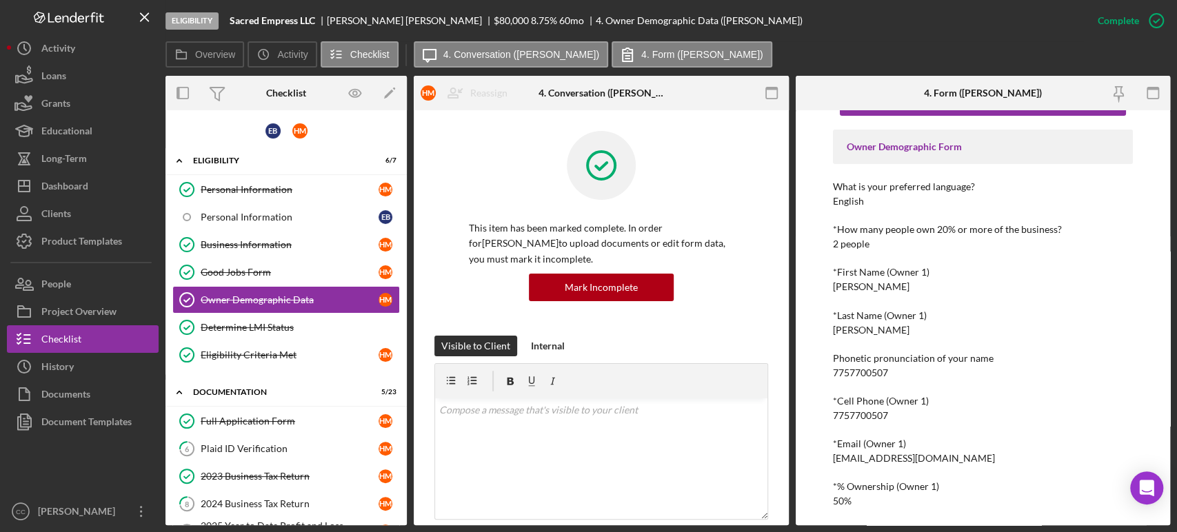
scroll to position [77, 0]
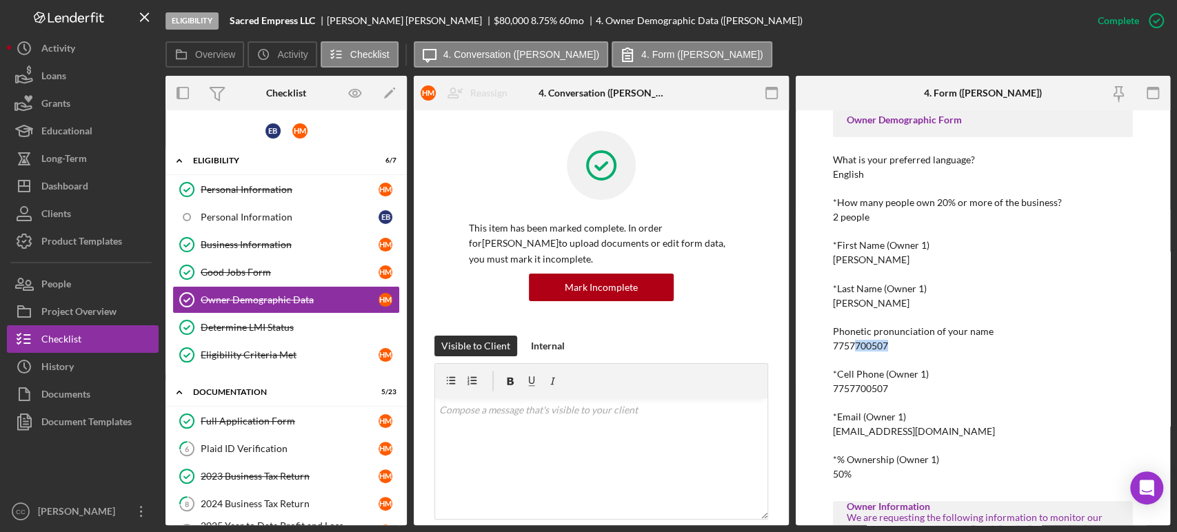
drag, startPoint x: 855, startPoint y: 349, endPoint x: 941, endPoint y: 349, distance: 85.5
click at [941, 349] on div "Phonetic pronunciation of your name 7757700507" at bounding box center [983, 339] width 300 height 26
